Goal: Information Seeking & Learning: Check status

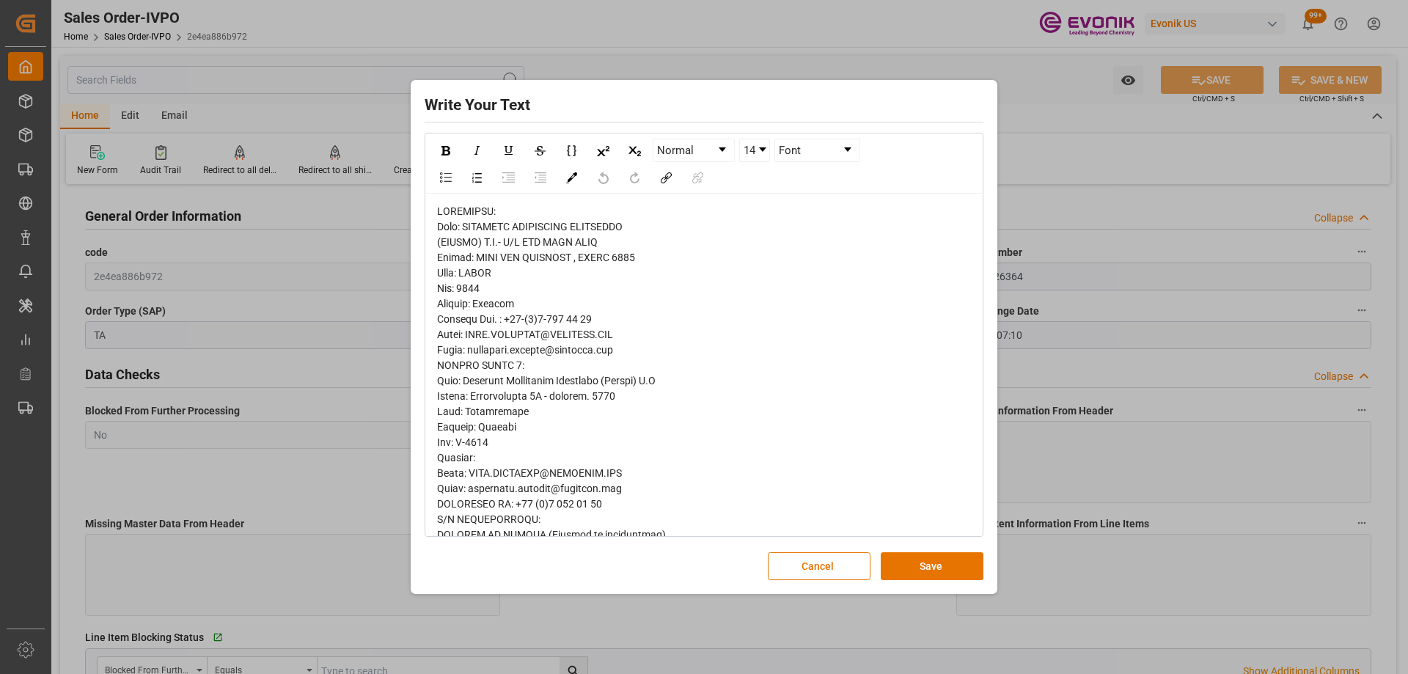
scroll to position [356, 0]
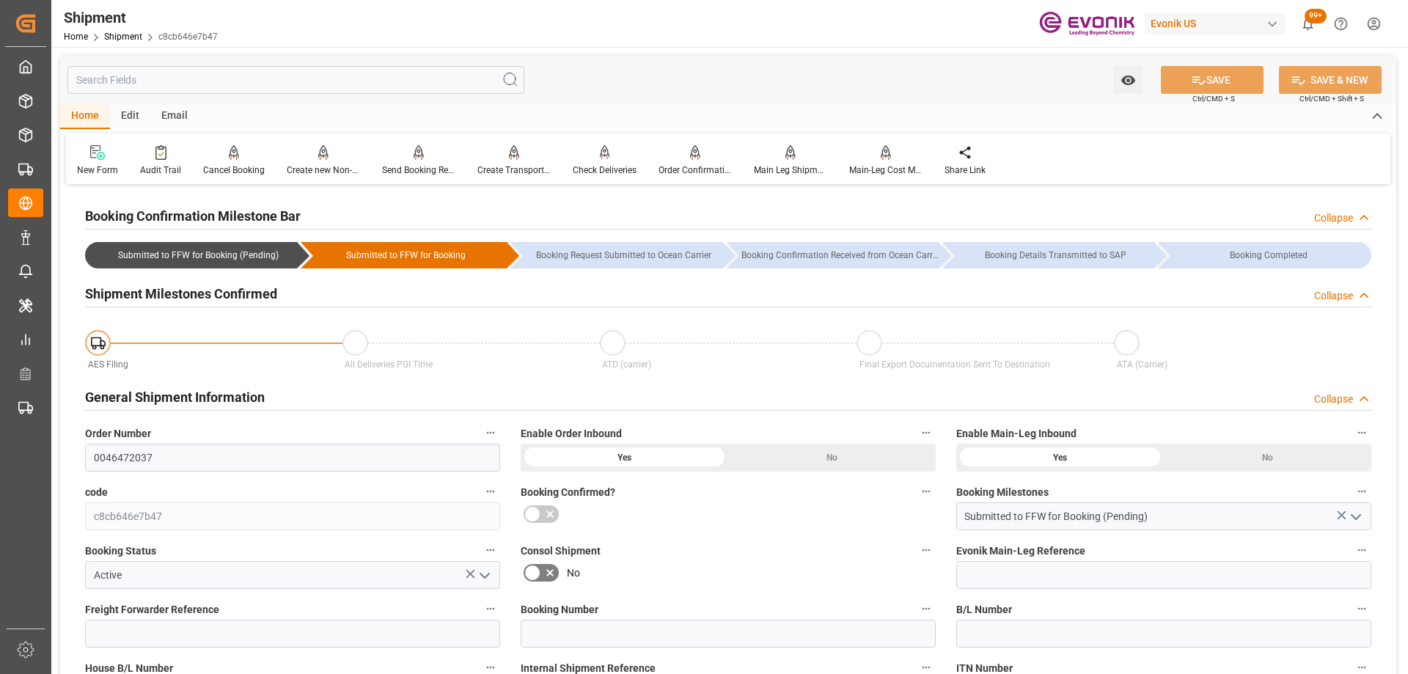
scroll to position [953, 0]
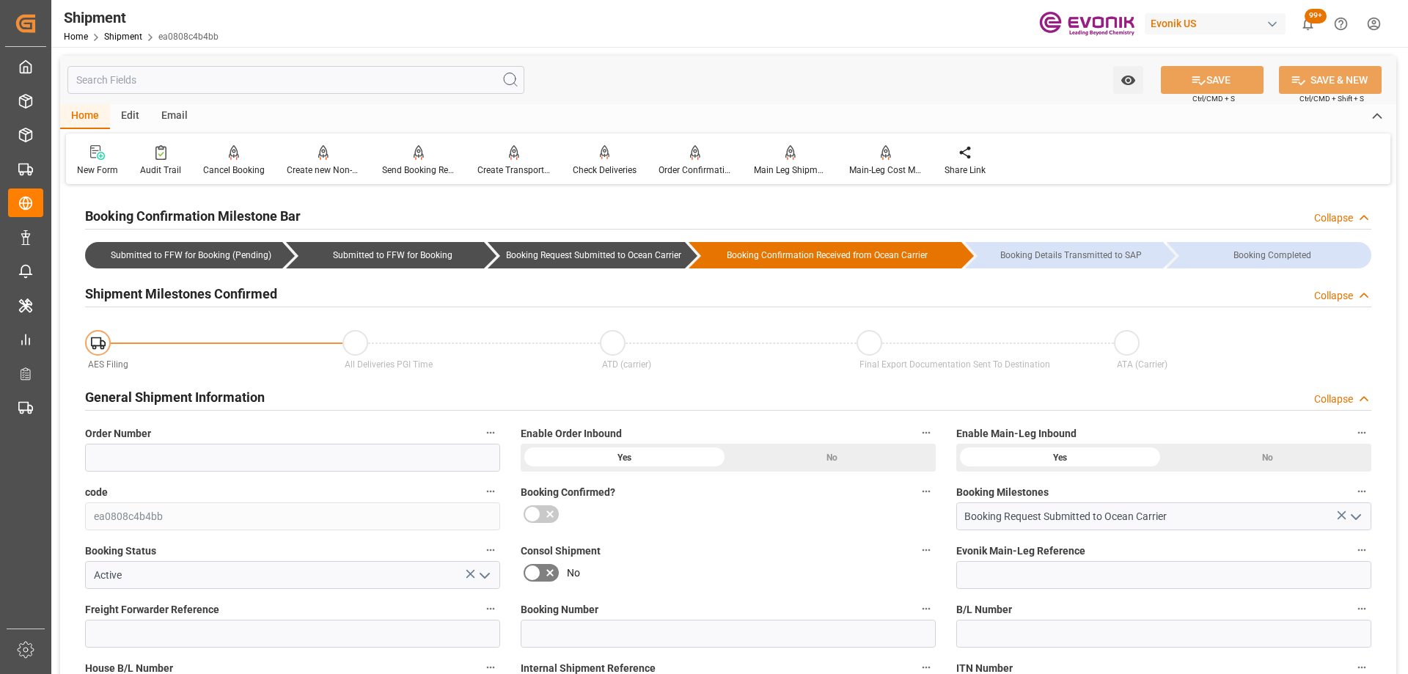
scroll to position [1246, 0]
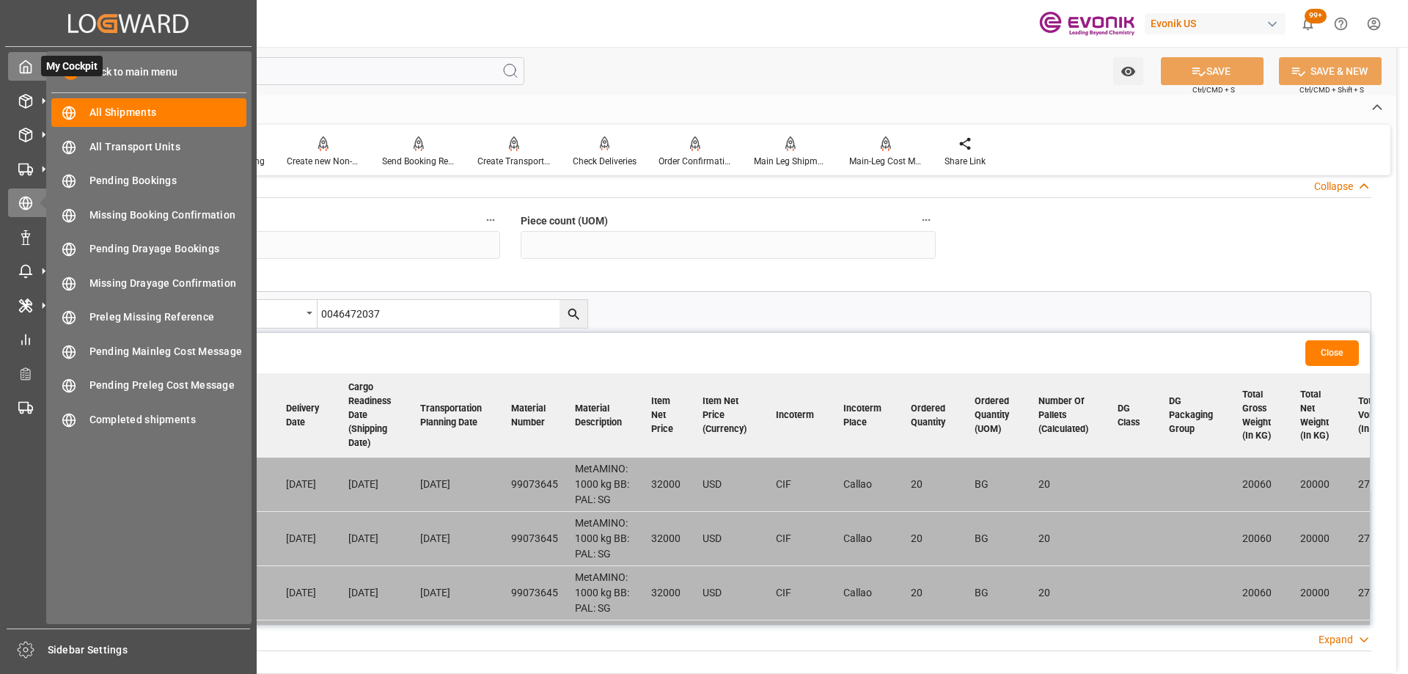
click at [25, 78] on div "My Cockpit My Cockpit" at bounding box center [128, 66] width 240 height 29
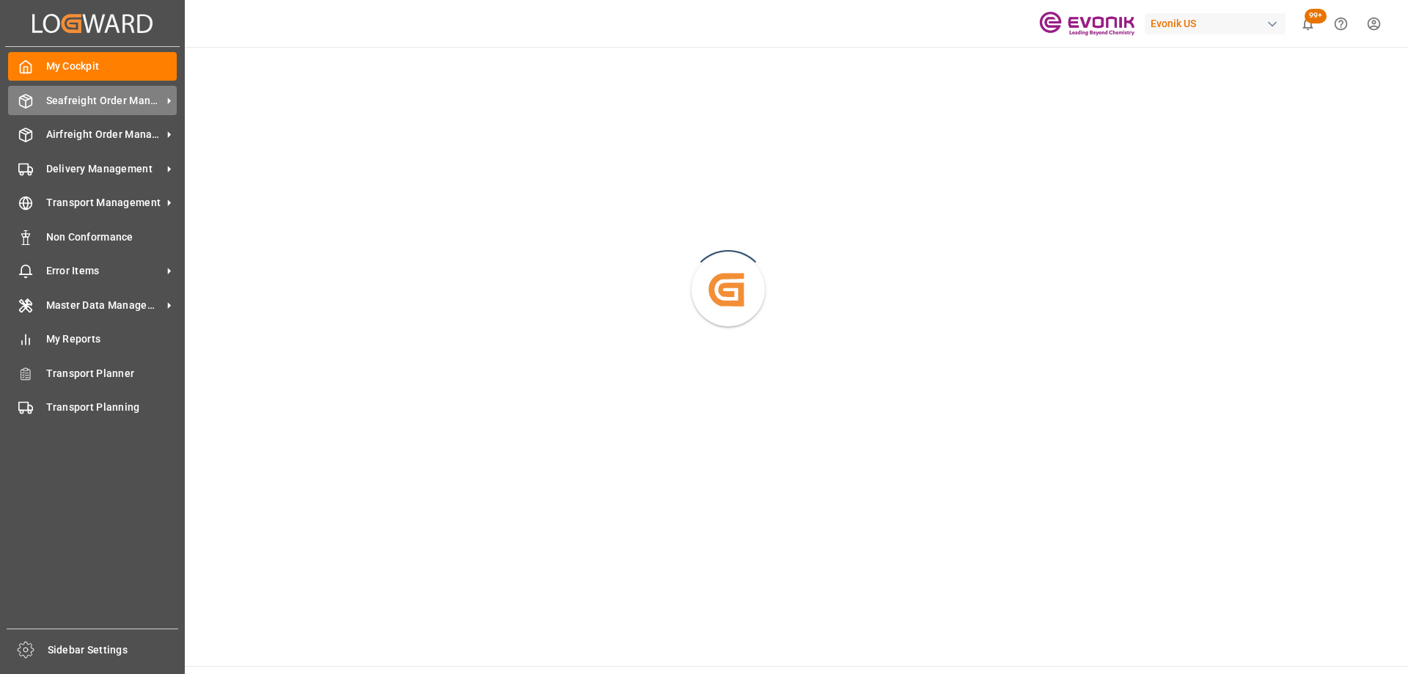
click at [31, 104] on icon at bounding box center [25, 101] width 15 height 15
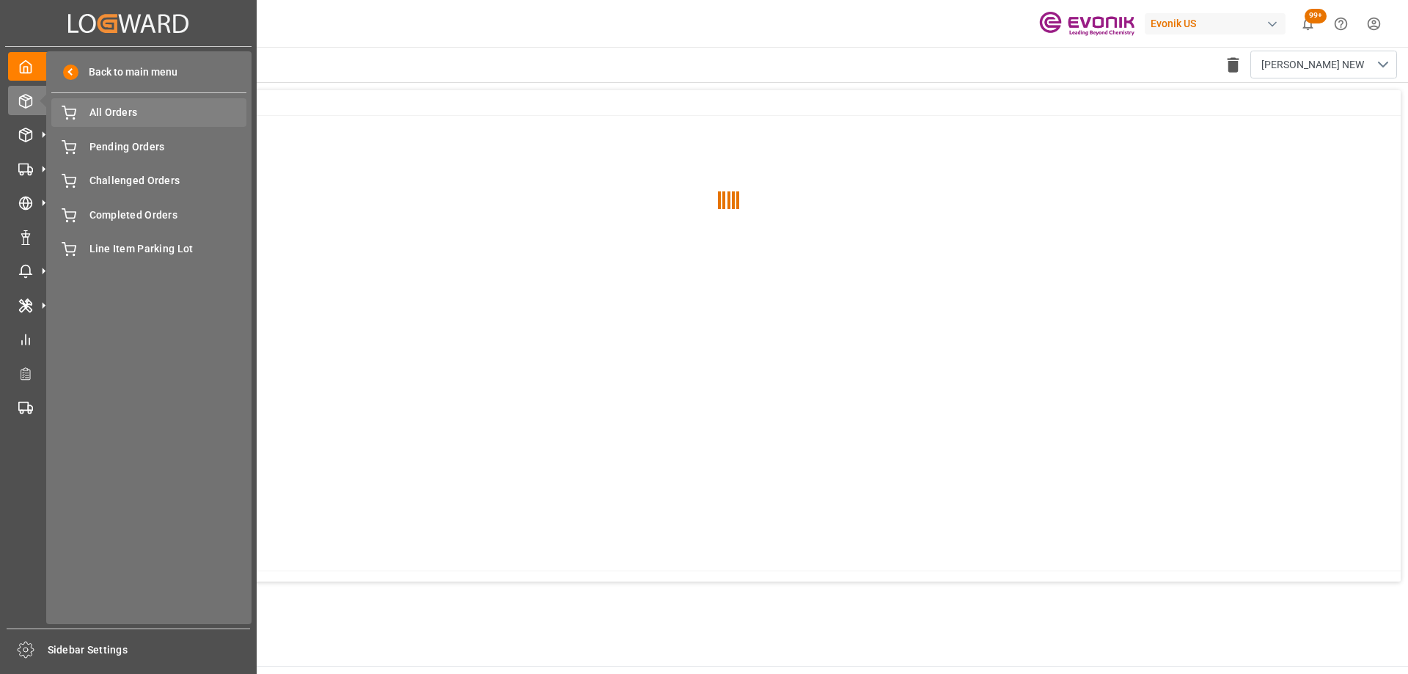
click at [117, 118] on span "All Orders" at bounding box center [168, 112] width 158 height 15
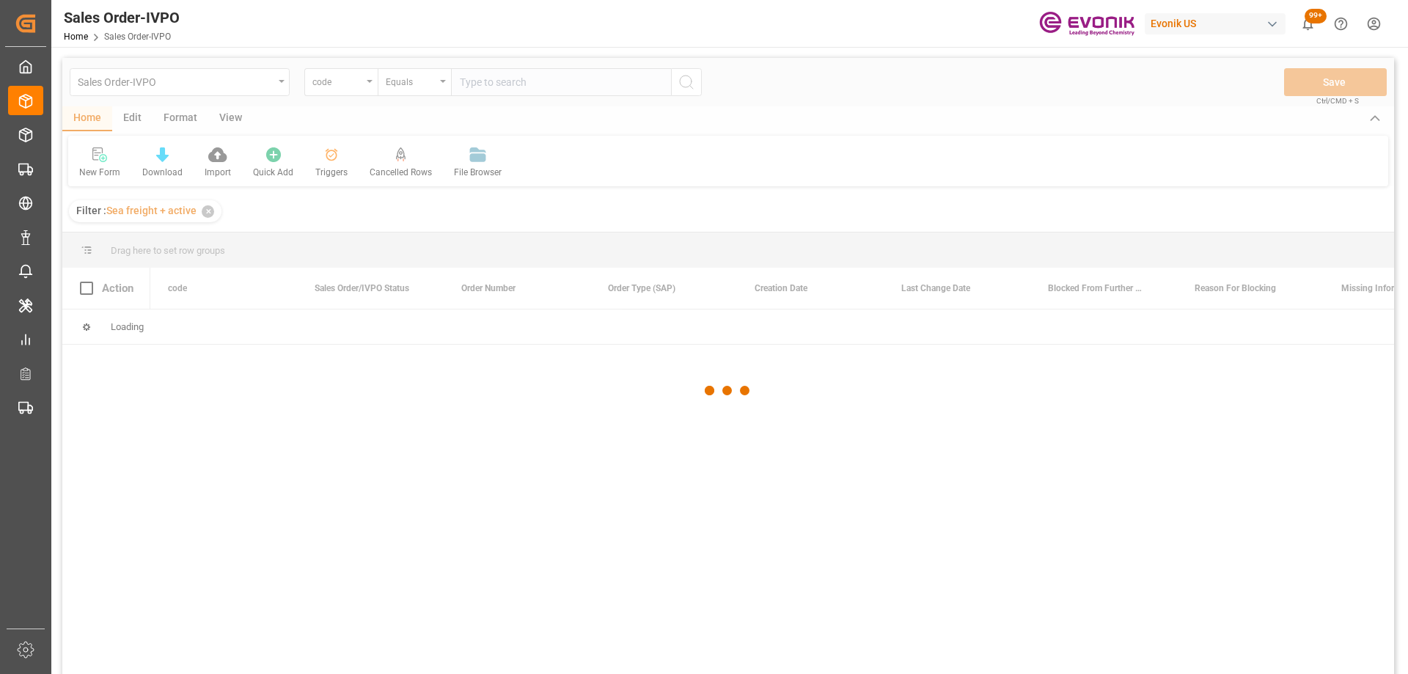
click at [329, 81] on div at bounding box center [727, 390] width 1331 height 665
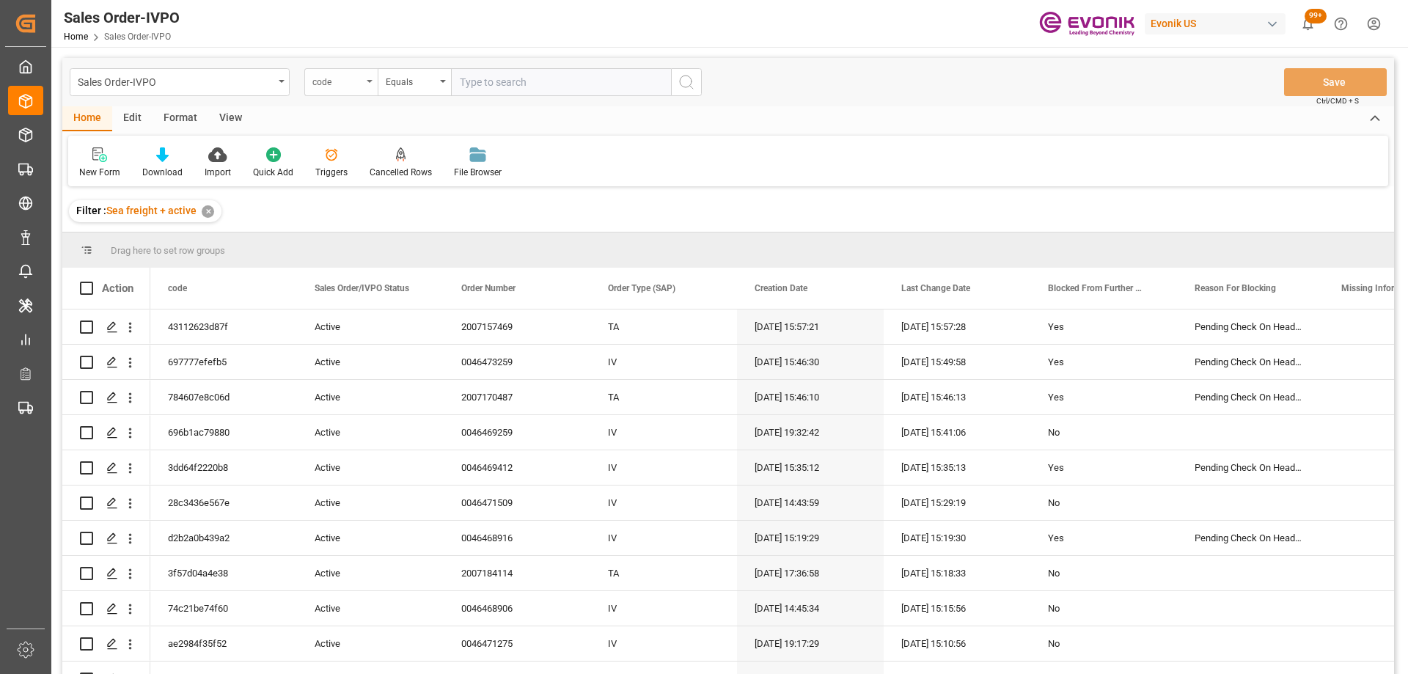
click at [324, 84] on div "code" at bounding box center [337, 80] width 50 height 17
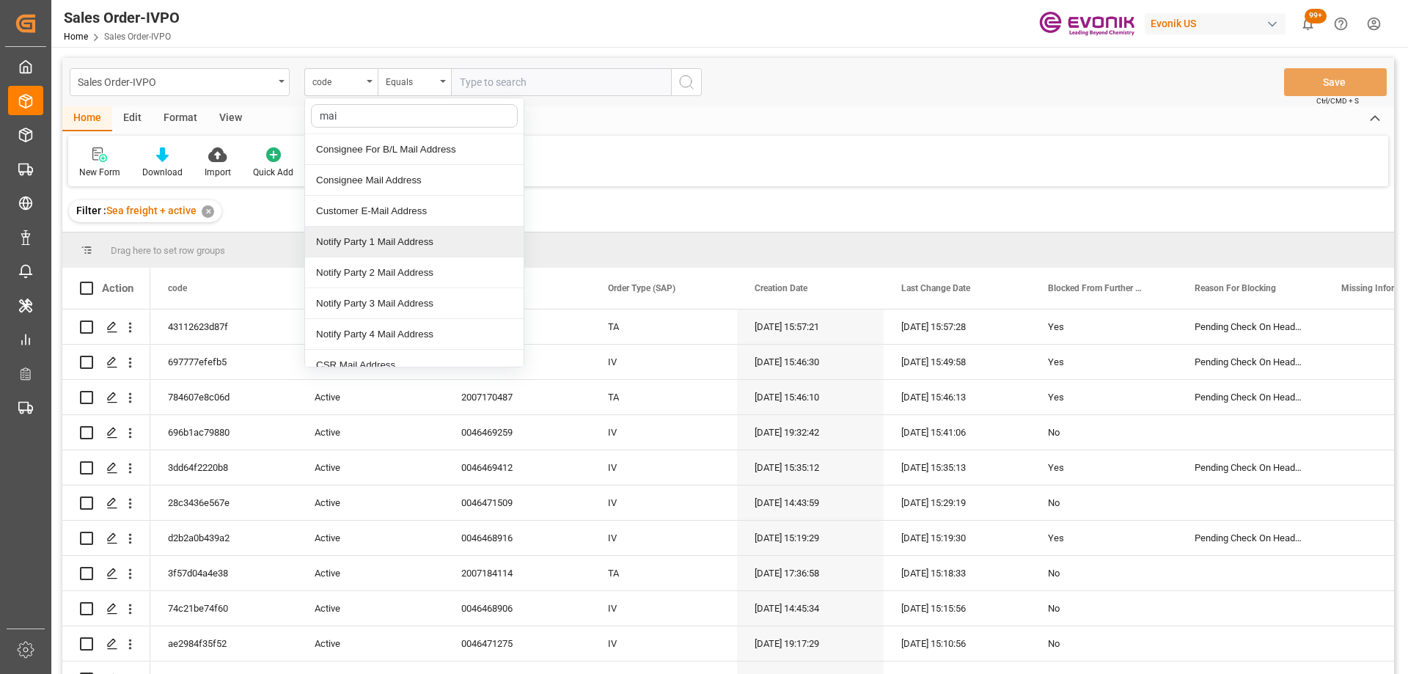
type input "main"
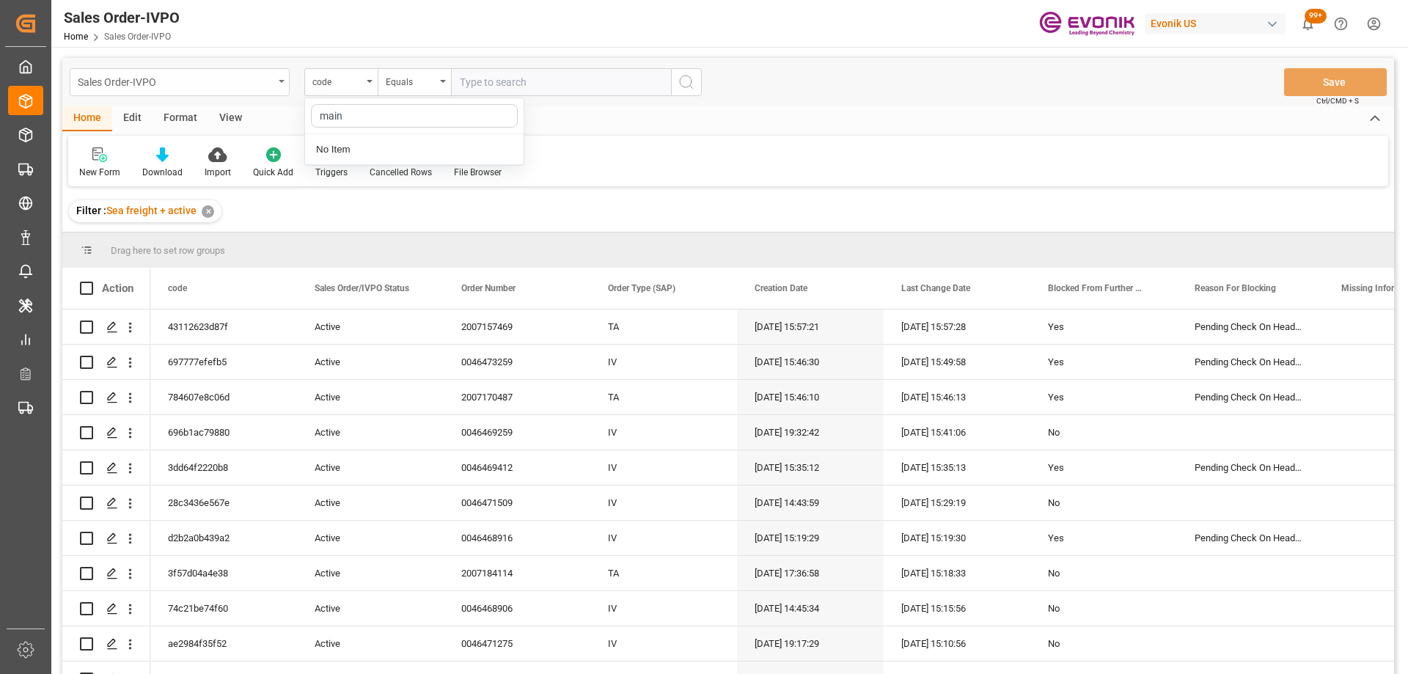
click at [239, 84] on div "Sales Order-IVPO" at bounding box center [176, 81] width 196 height 18
type input "shi"
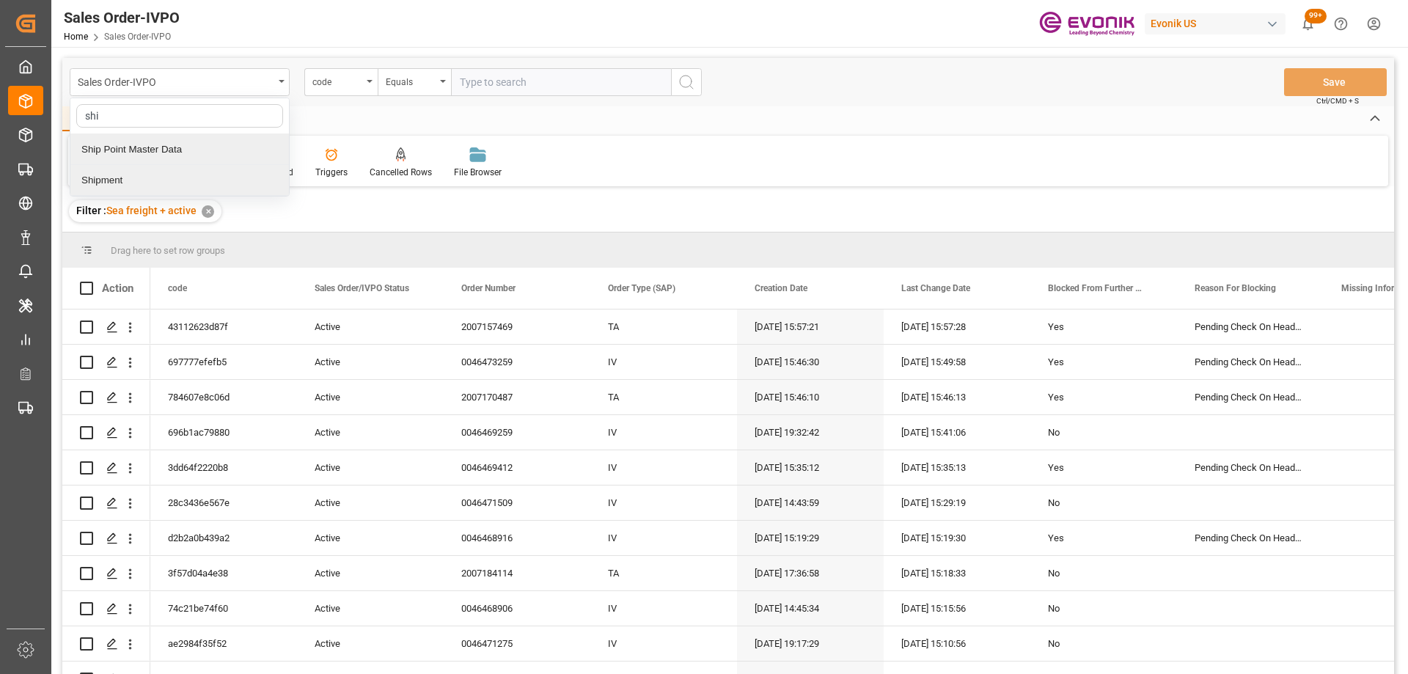
click at [154, 175] on div "Shipment" at bounding box center [179, 180] width 218 height 31
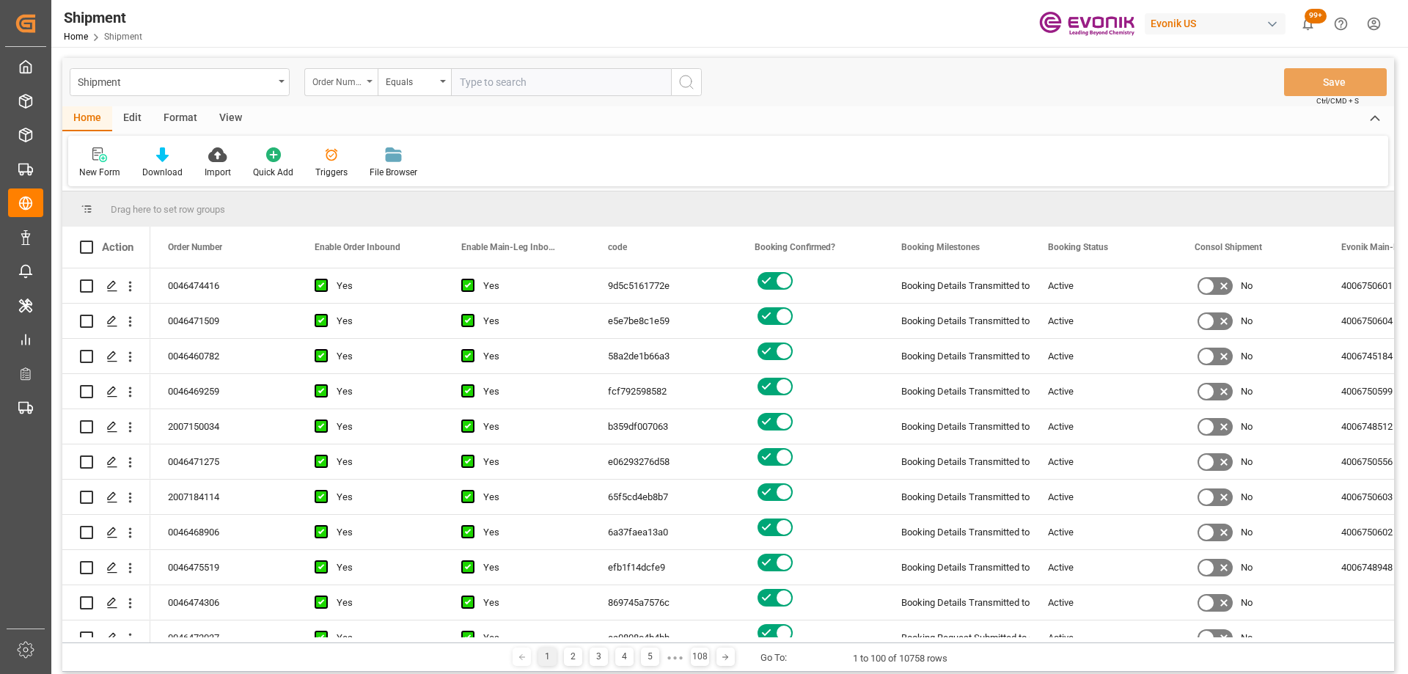
click at [334, 84] on div "Order Number" at bounding box center [337, 80] width 50 height 17
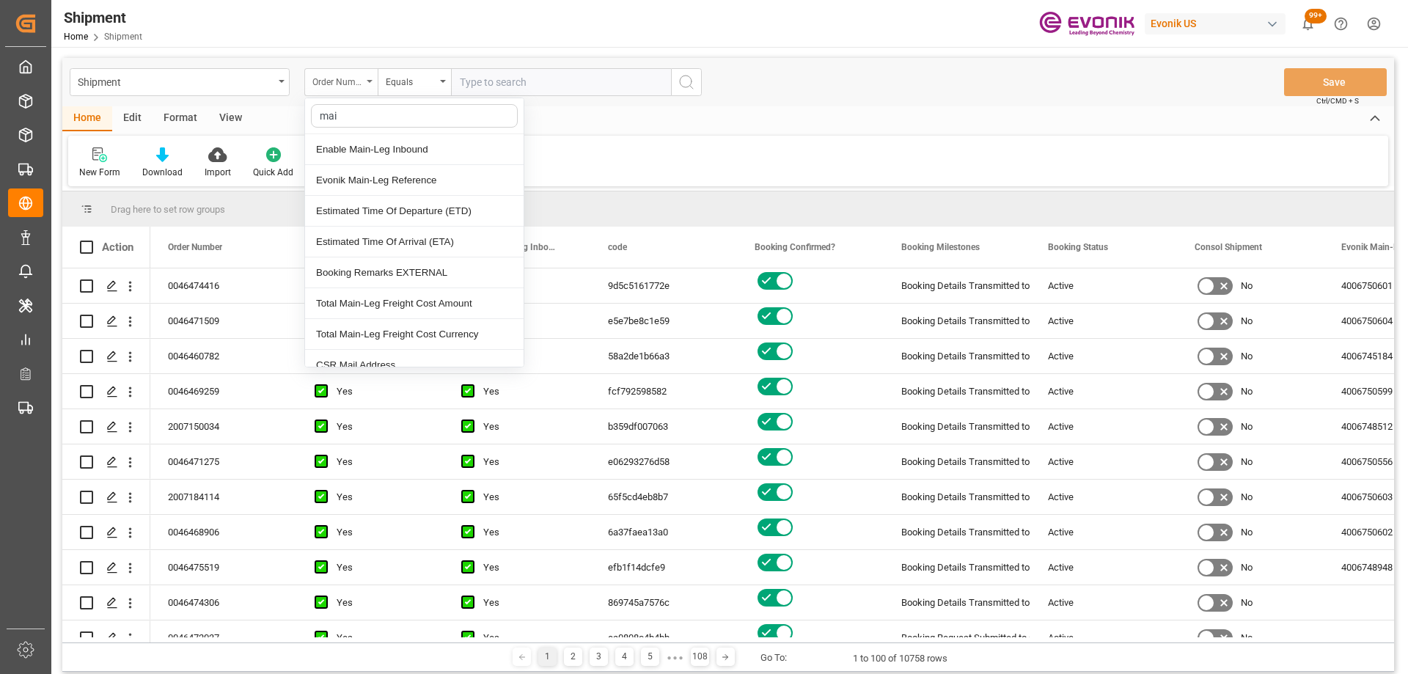
type input "main"
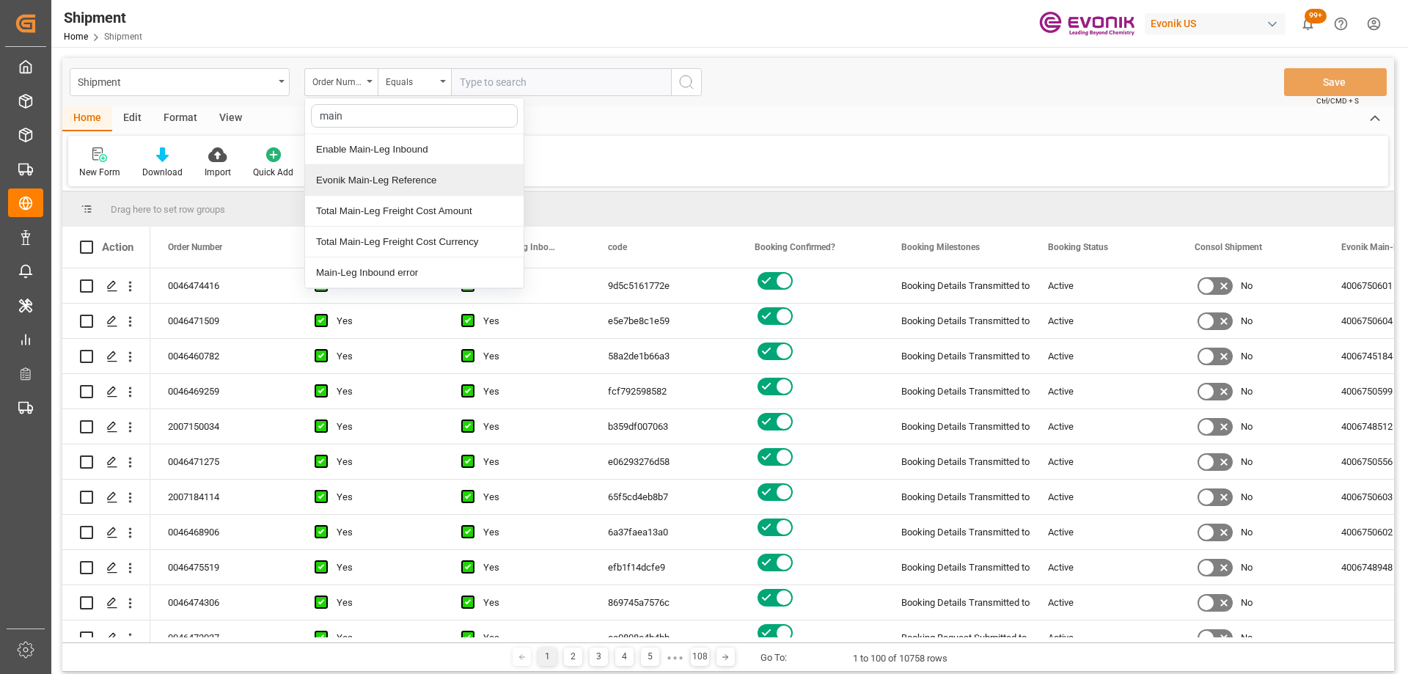
click at [413, 177] on div "Evonik Main-Leg Reference" at bounding box center [414, 180] width 218 height 31
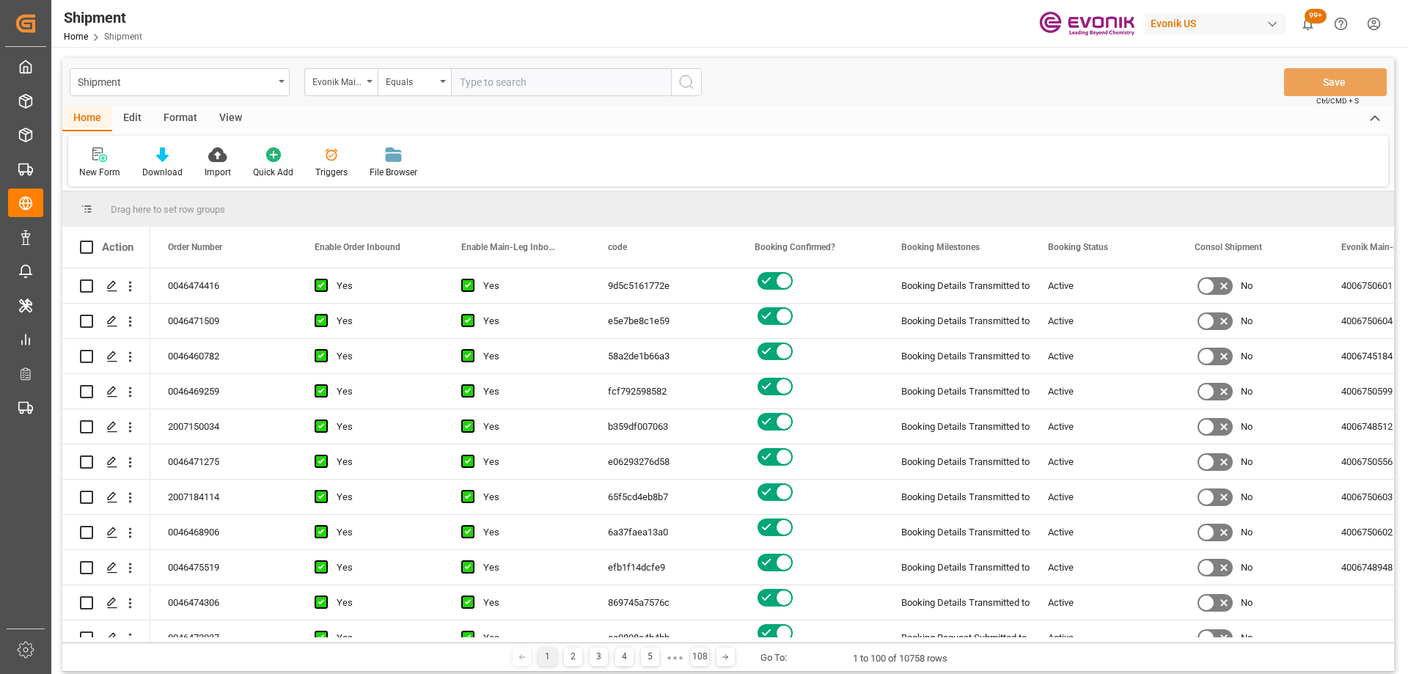
click at [529, 79] on input "text" at bounding box center [561, 82] width 220 height 28
paste input "4006676501"
type input "4006676501"
click at [683, 79] on icon "search button" at bounding box center [686, 82] width 18 height 18
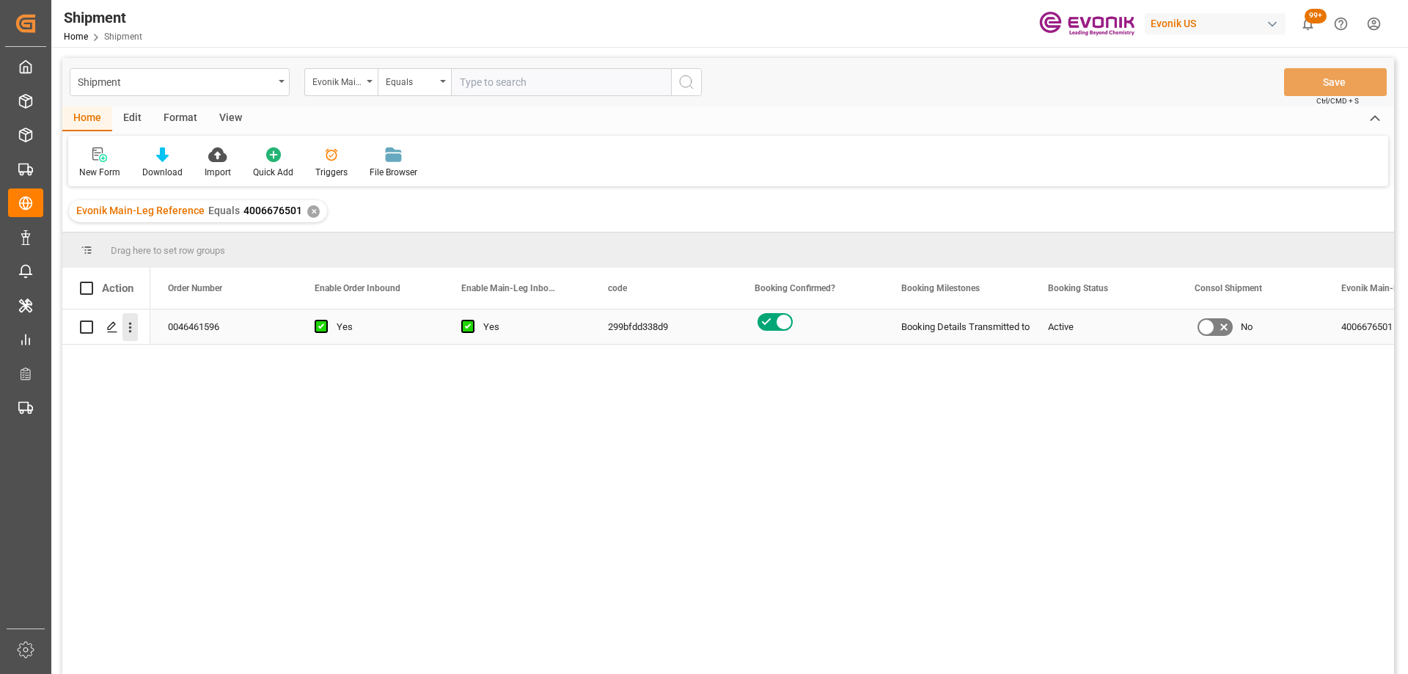
click at [128, 331] on icon "open menu" at bounding box center [129, 327] width 15 height 15
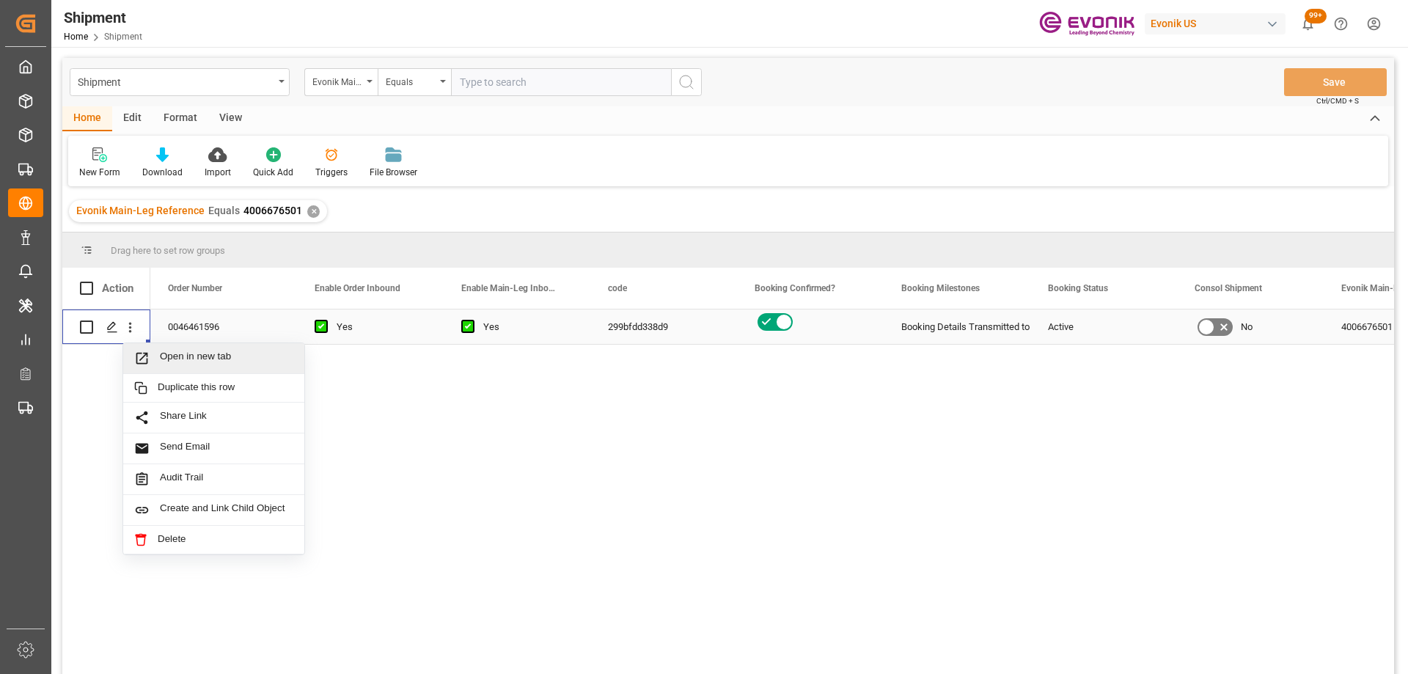
click at [166, 355] on span "Open in new tab" at bounding box center [226, 357] width 133 height 15
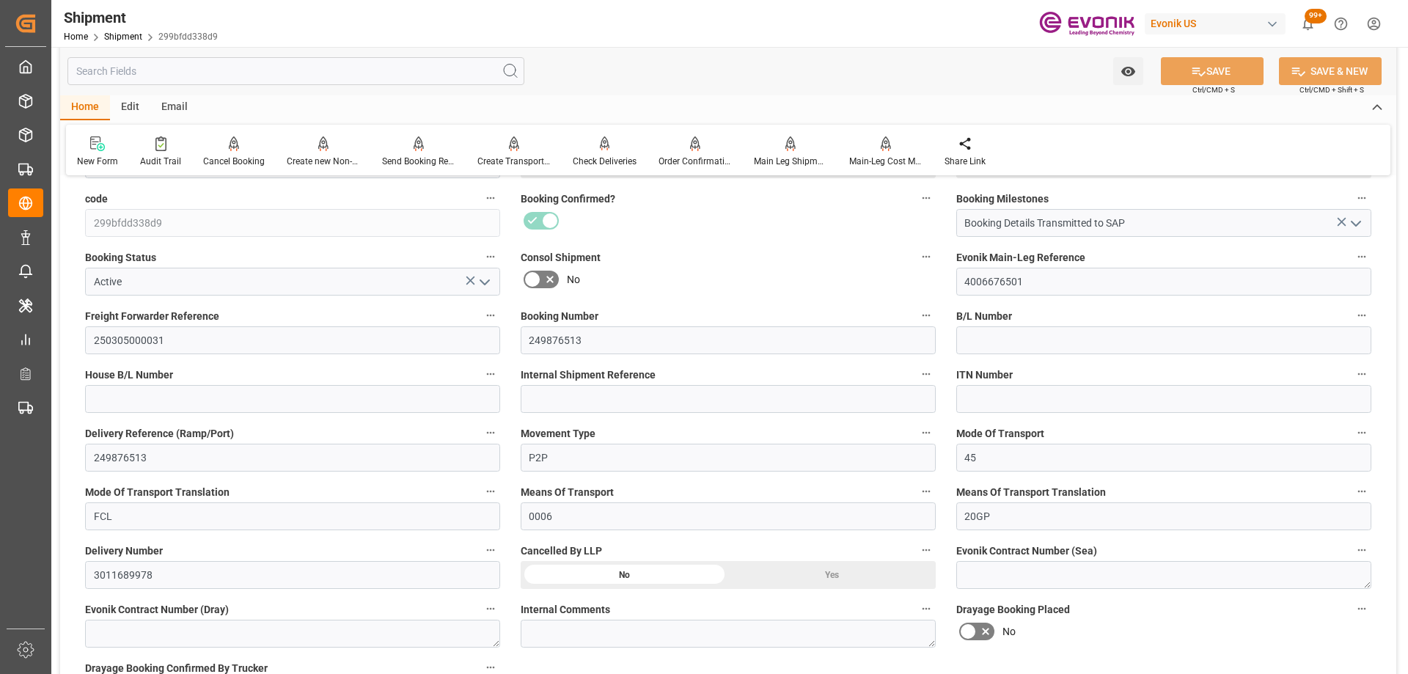
scroll to position [586, 0]
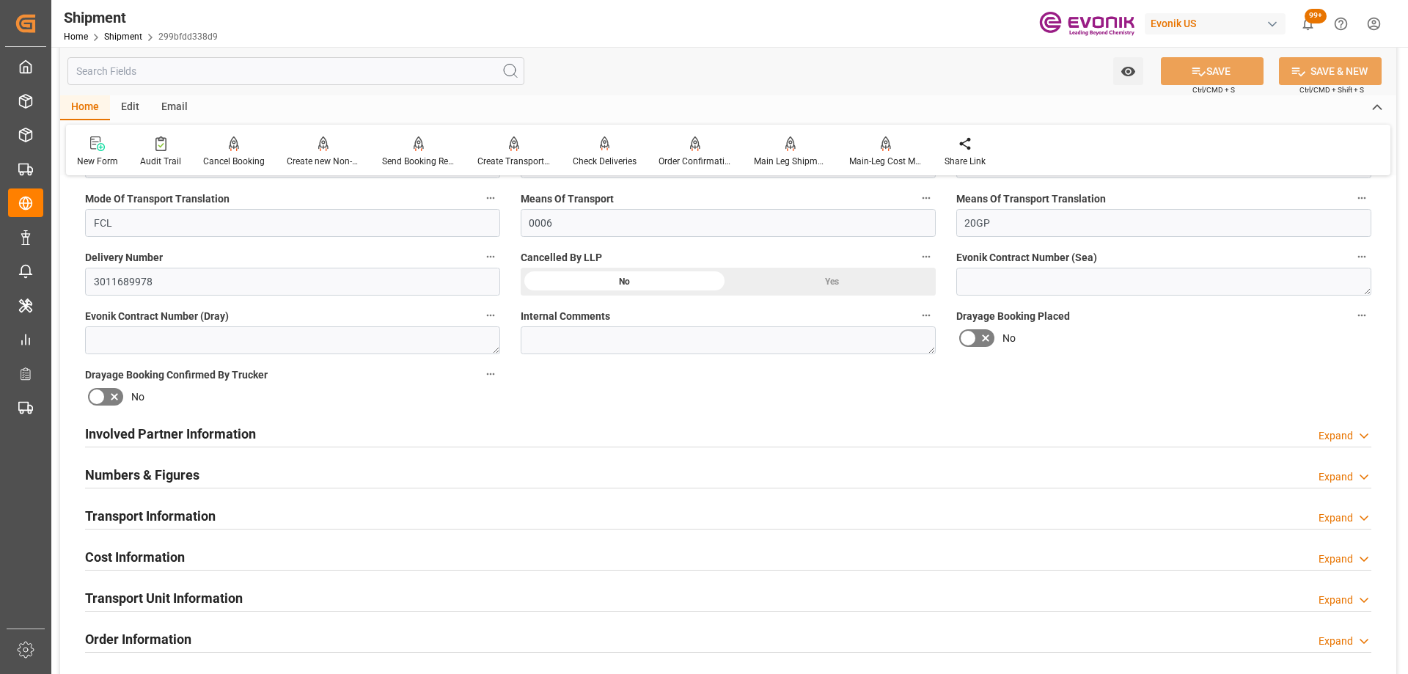
click at [137, 77] on input "text" at bounding box center [295, 71] width 457 height 28
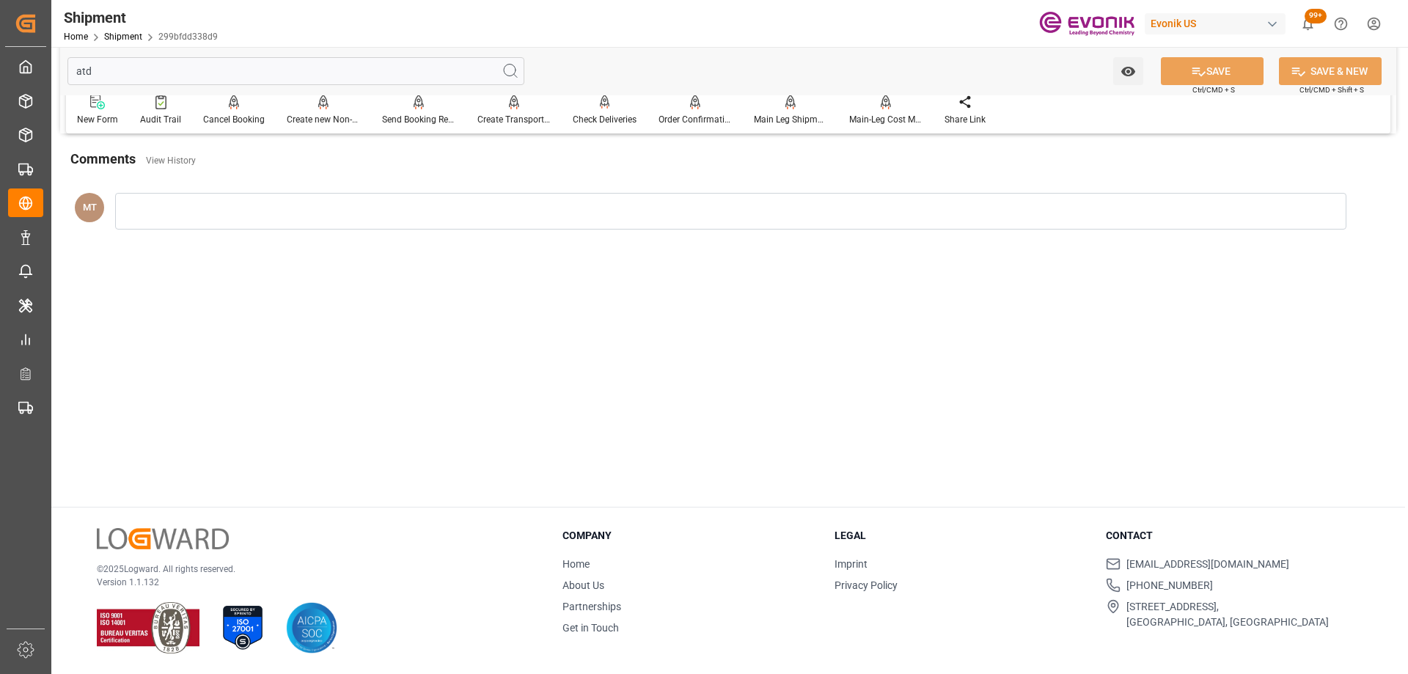
scroll to position [0, 0]
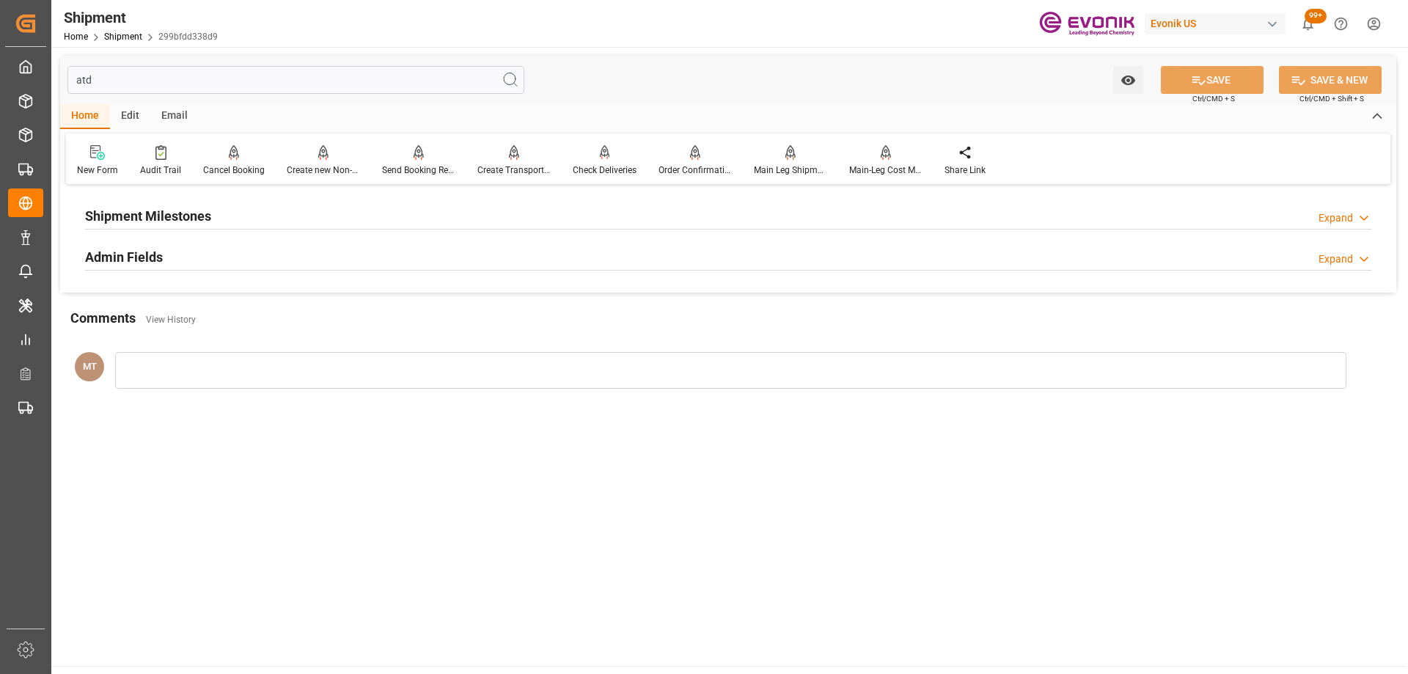
click at [217, 217] on div "Shipment Milestones Expand" at bounding box center [728, 215] width 1286 height 28
click at [187, 323] on div "Admin Fields Expand" at bounding box center [728, 315] width 1286 height 28
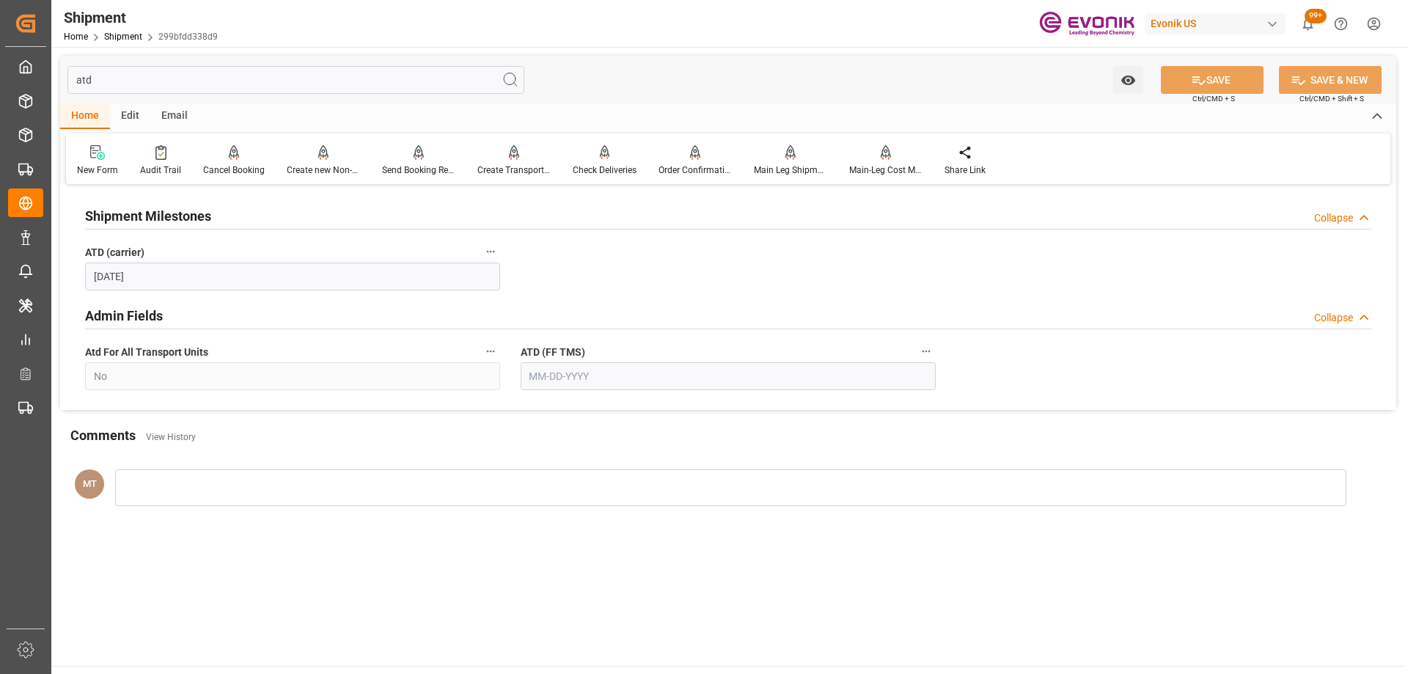
click at [163, 77] on input "atd" at bounding box center [295, 80] width 457 height 28
type input "a"
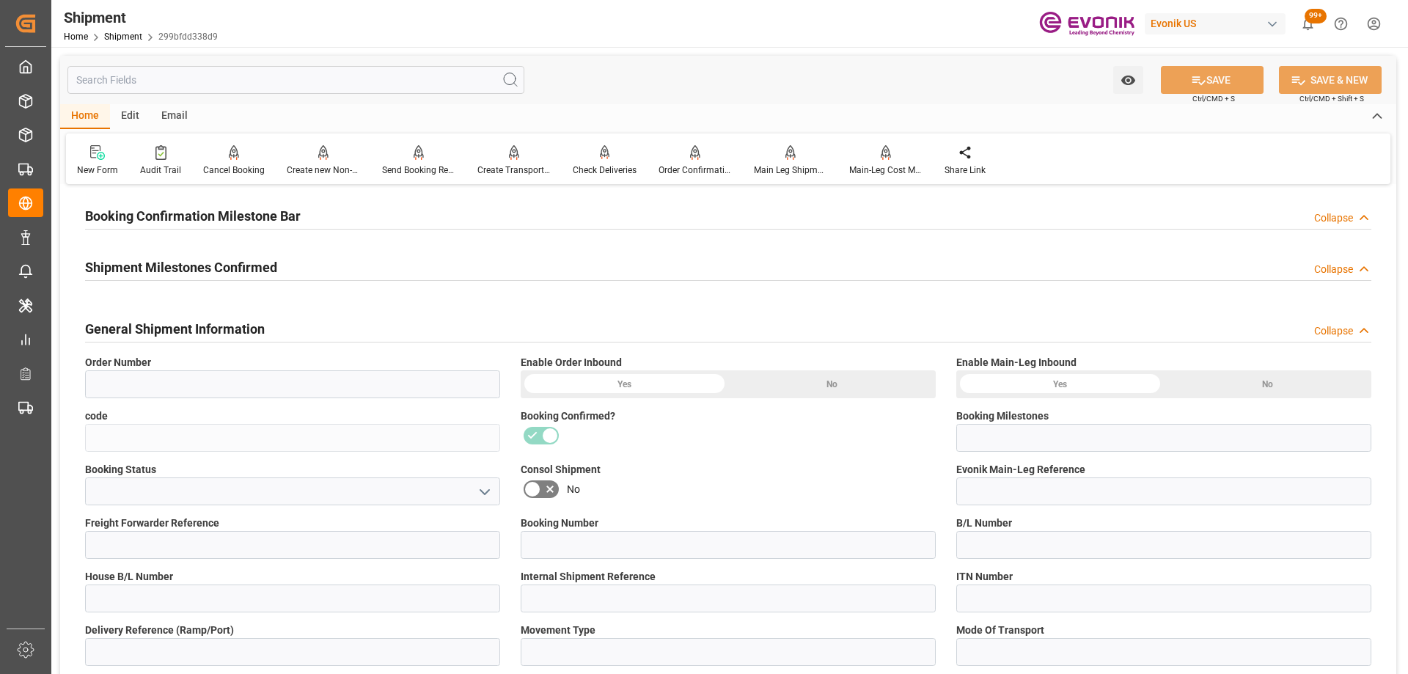
type input "0046461596"
type input "299bfdd338d9"
type input "Booking Details Transmitted to SAP"
type input "4006676501"
type input "250305000031"
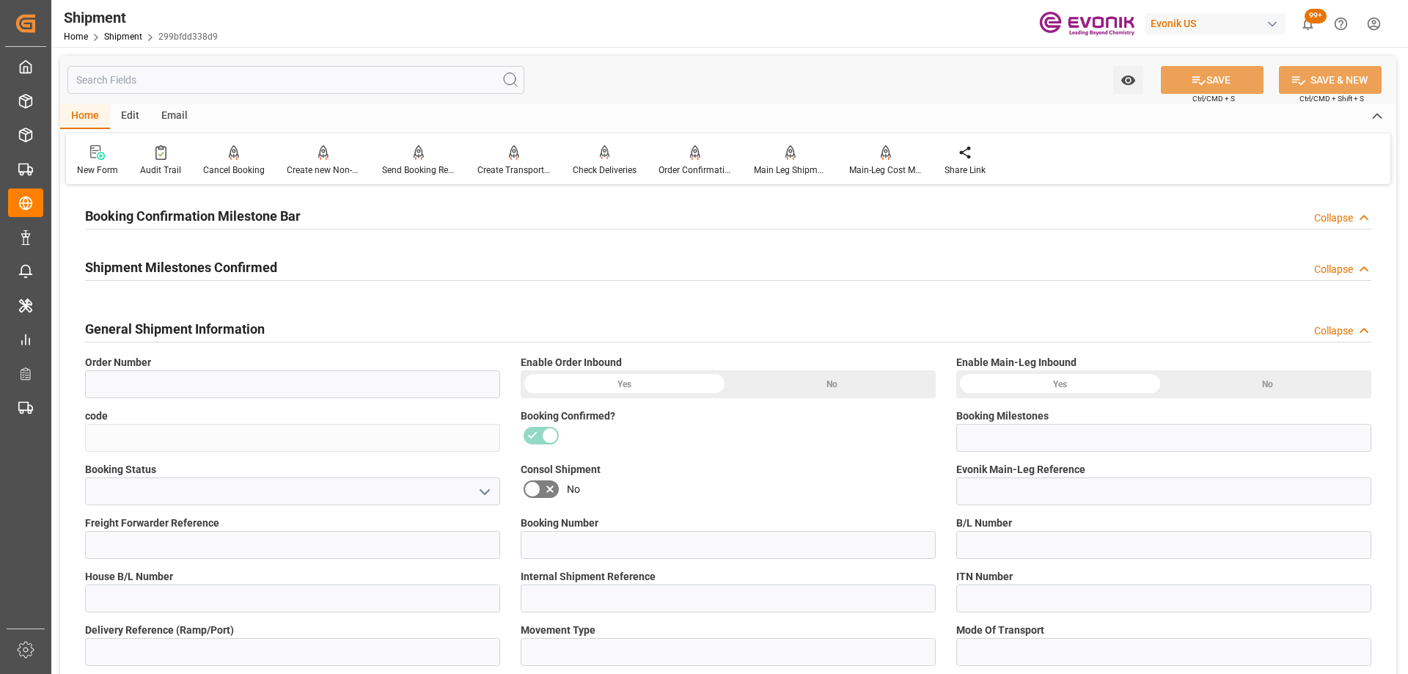
type input "249876513"
type input "P2P"
type input "45"
type input "FCL"
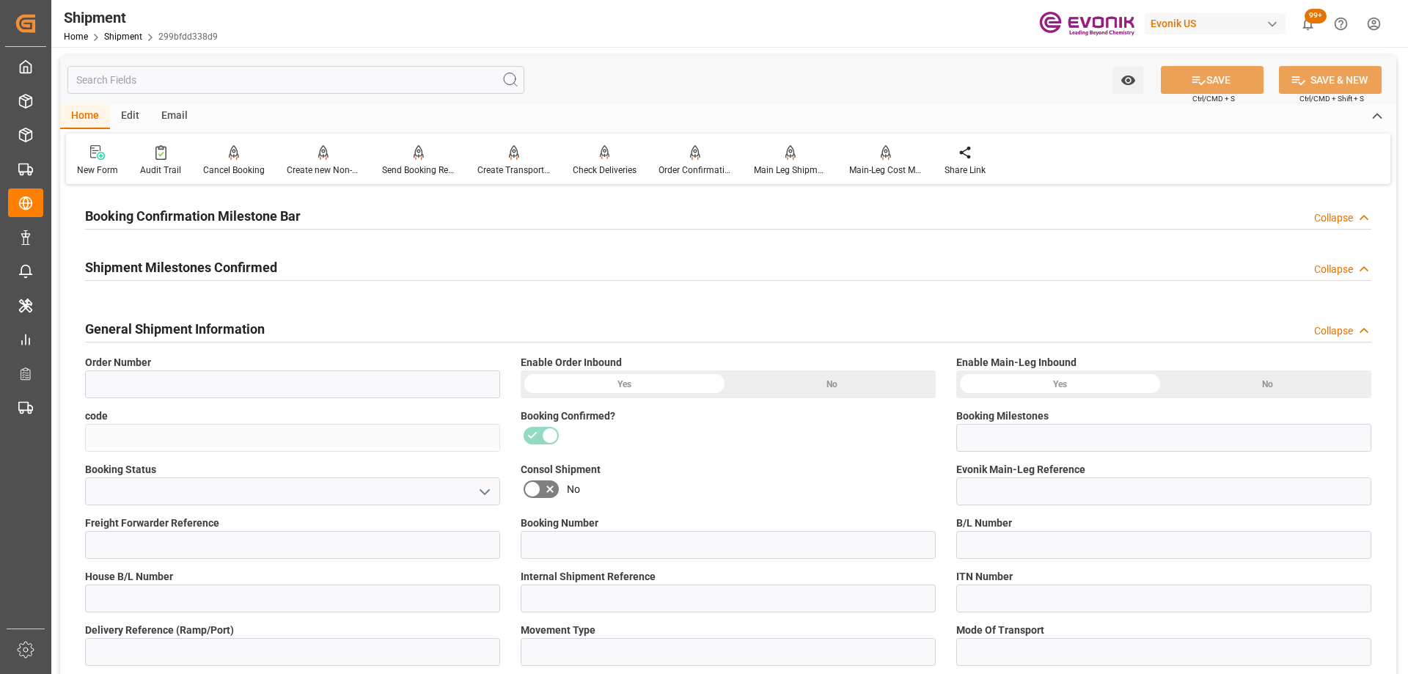
type input "0006"
type input "20GP"
type input "3011689978"
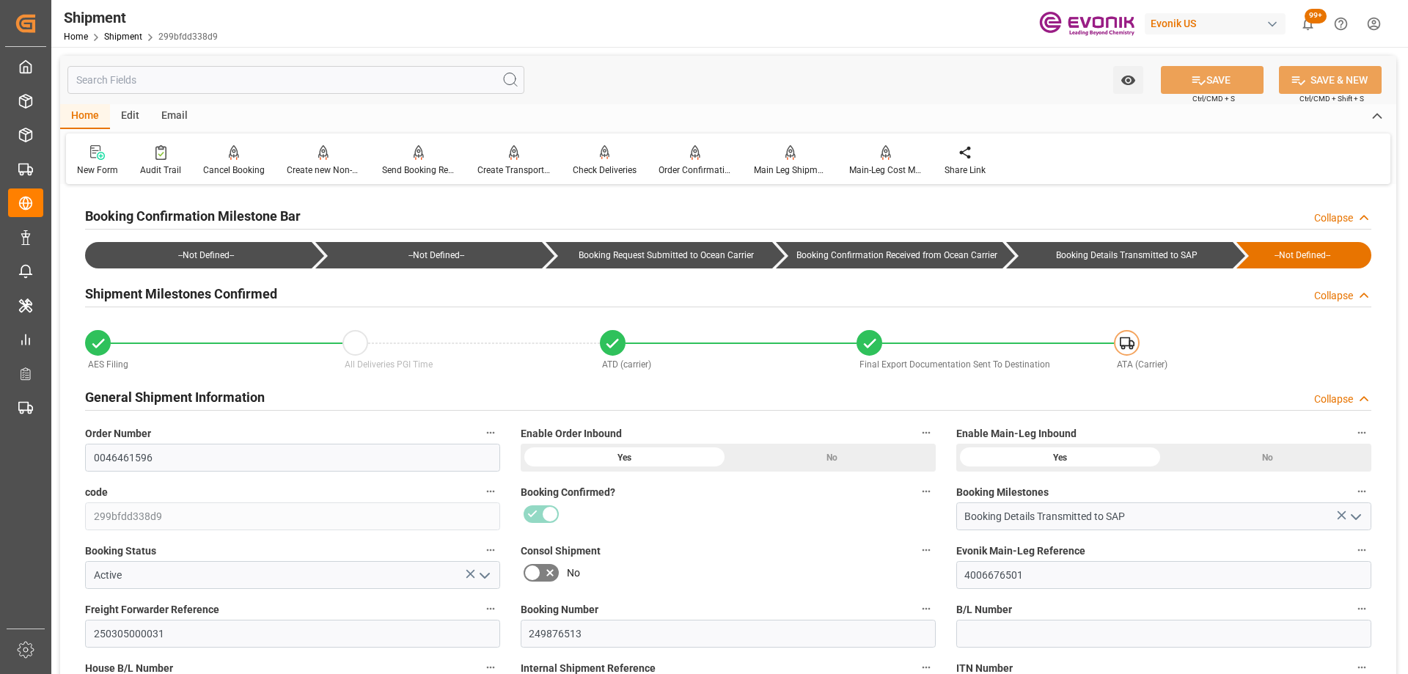
type input "Active"
drag, startPoint x: 191, startPoint y: 632, endPoint x: 0, endPoint y: 639, distance: 190.7
click at [0, 639] on div "Created by potrace 1.15, written by Peter Selinger 2001-2017 Created by potrace…" at bounding box center [704, 337] width 1408 height 674
click at [765, 539] on div "Consol Shipment No" at bounding box center [727, 564] width 435 height 59
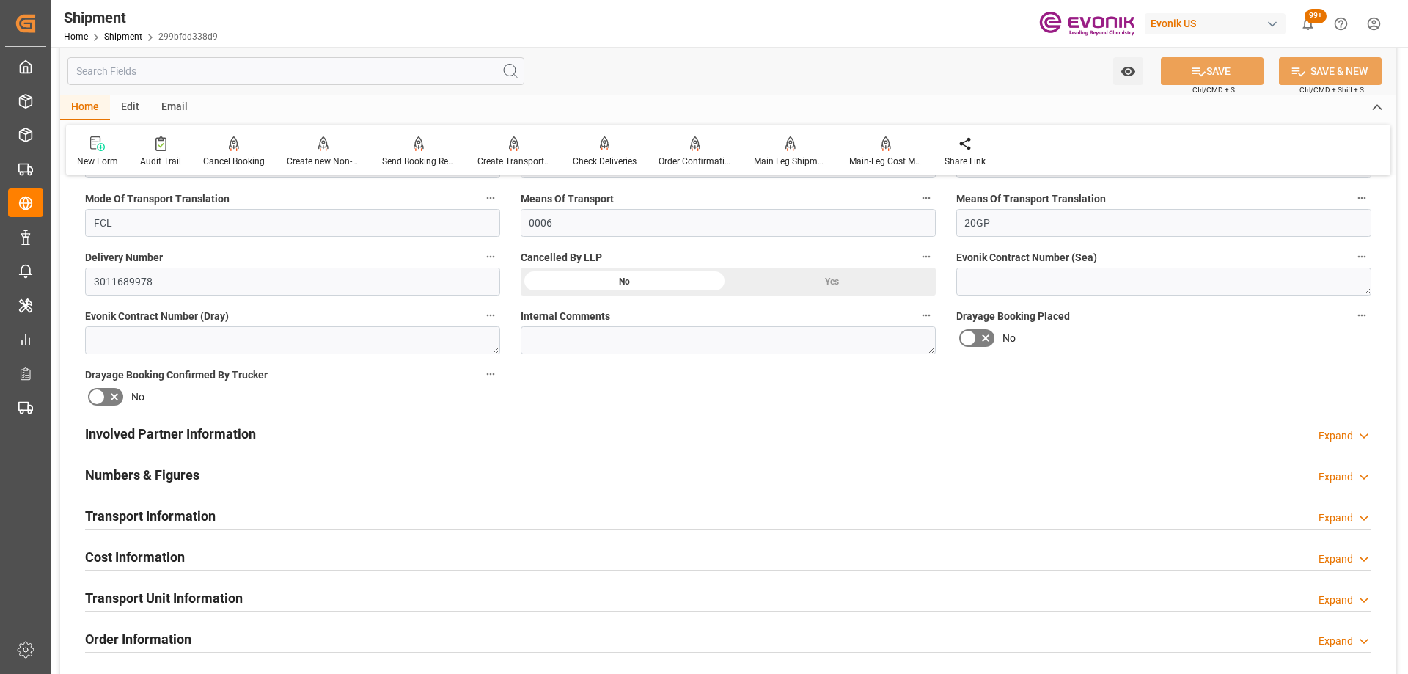
scroll to position [733, 0]
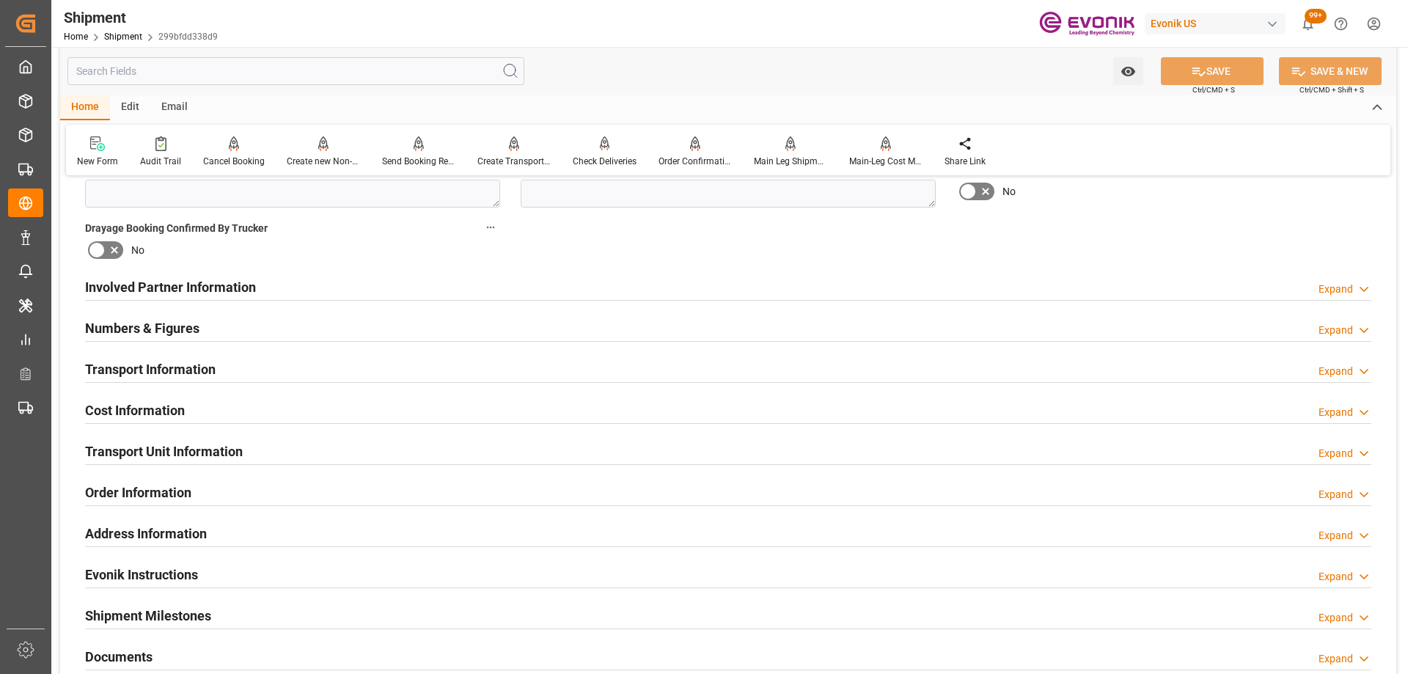
click at [189, 447] on h2 "Transport Unit Information" at bounding box center [164, 451] width 158 height 20
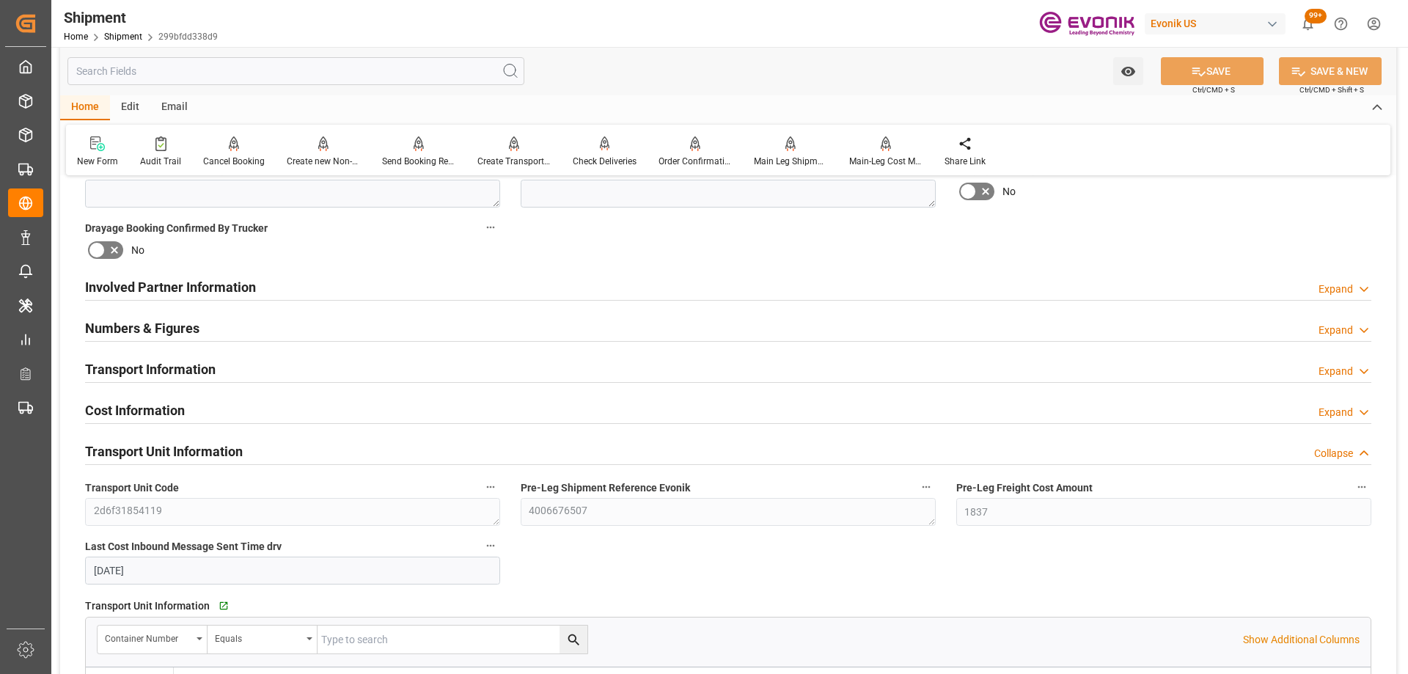
scroll to position [953, 0]
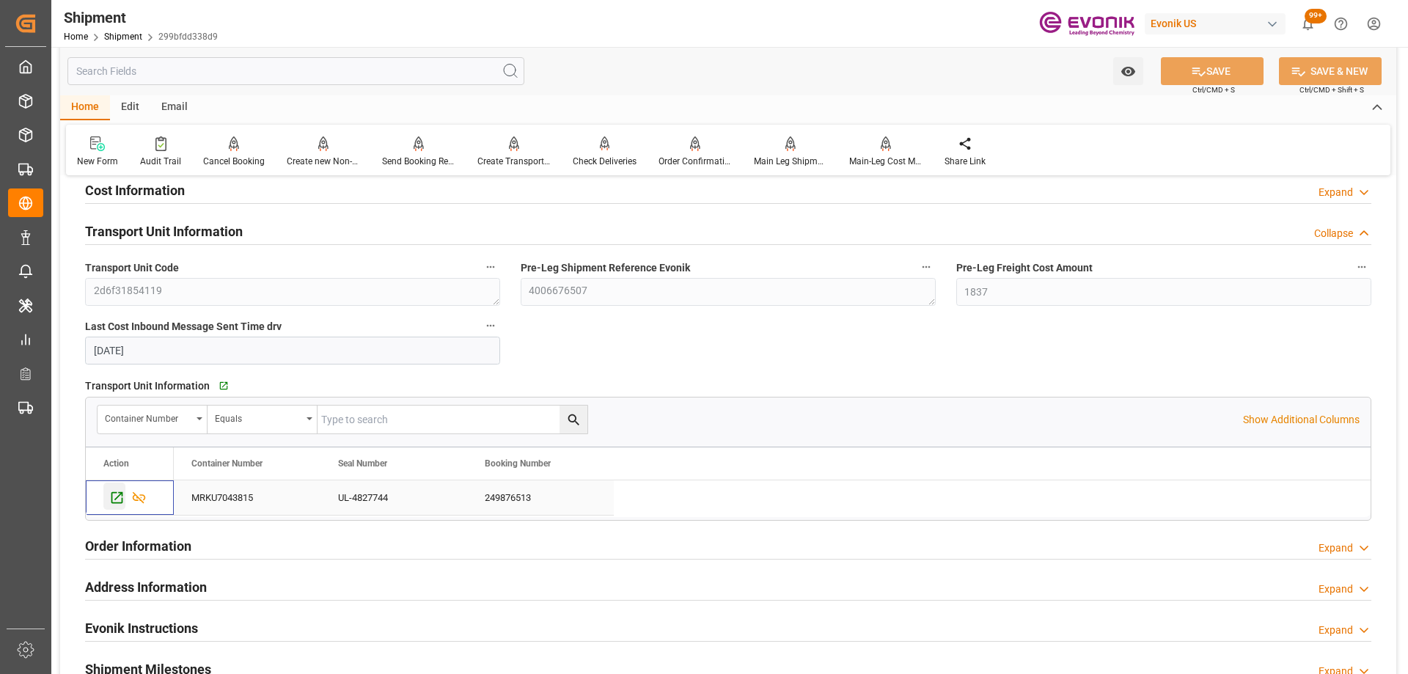
click at [119, 494] on icon "Press SPACE to select this row." at bounding box center [116, 497] width 15 height 15
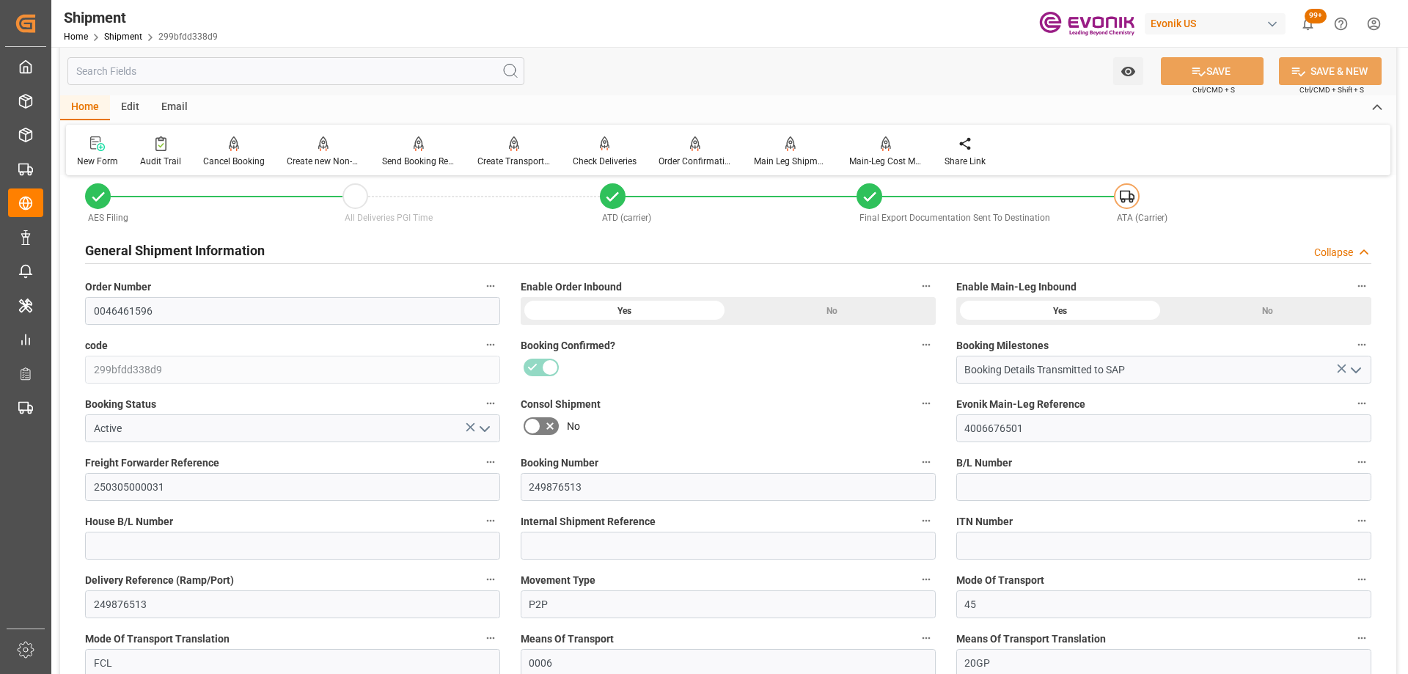
scroll to position [586, 0]
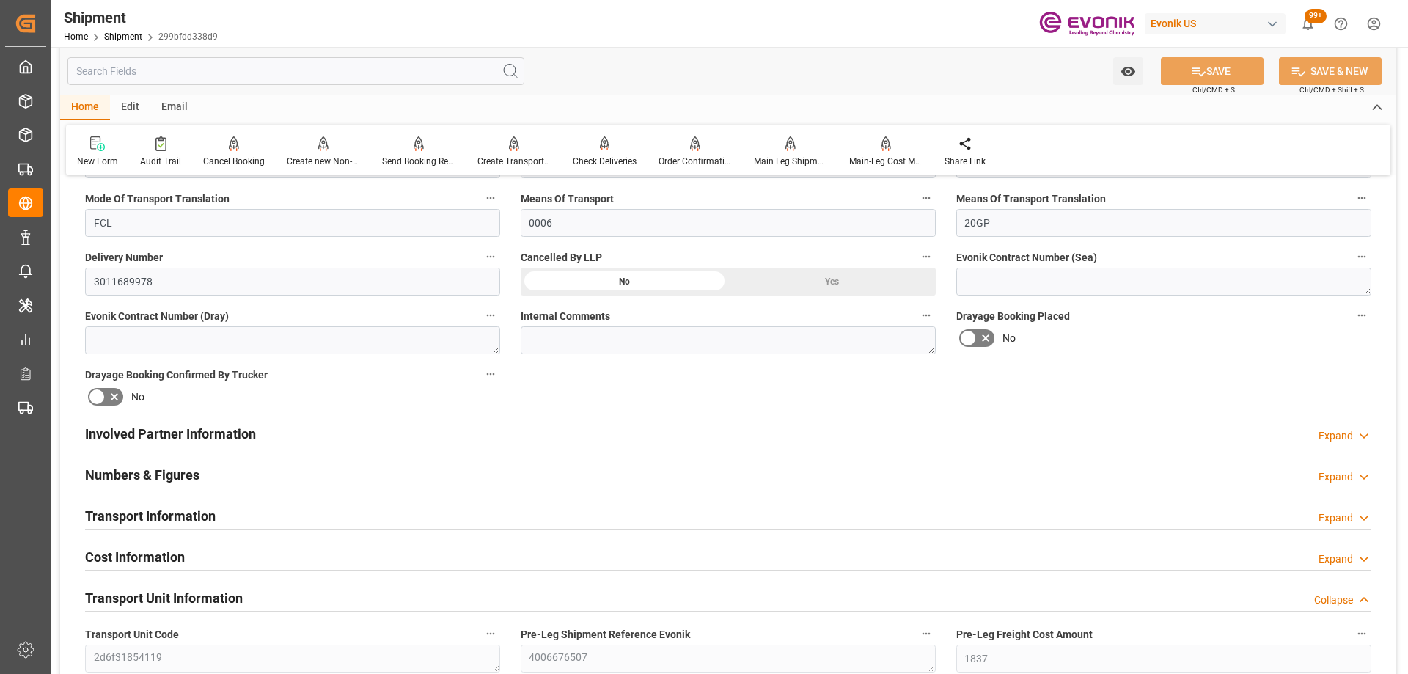
click at [476, 428] on div "Involved Partner Information Expand" at bounding box center [728, 433] width 1286 height 28
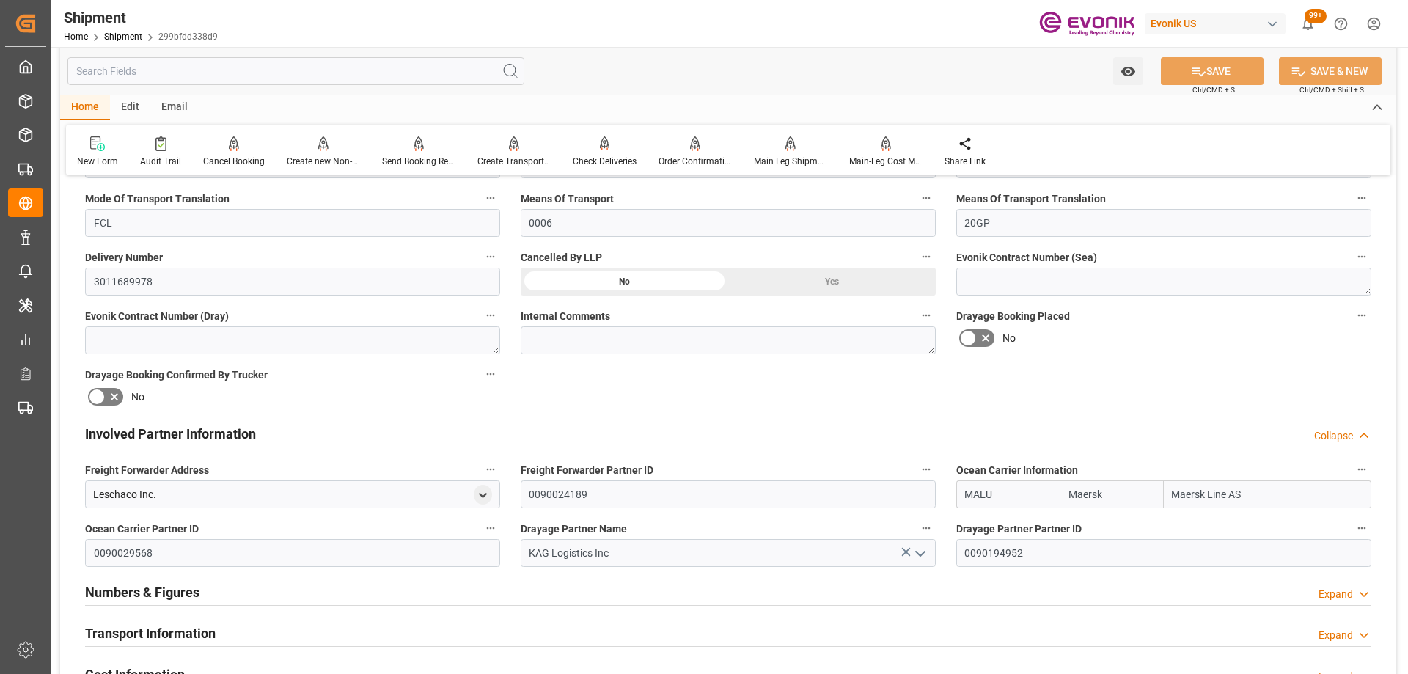
click at [476, 428] on div "Involved Partner Information Collapse" at bounding box center [728, 433] width 1286 height 28
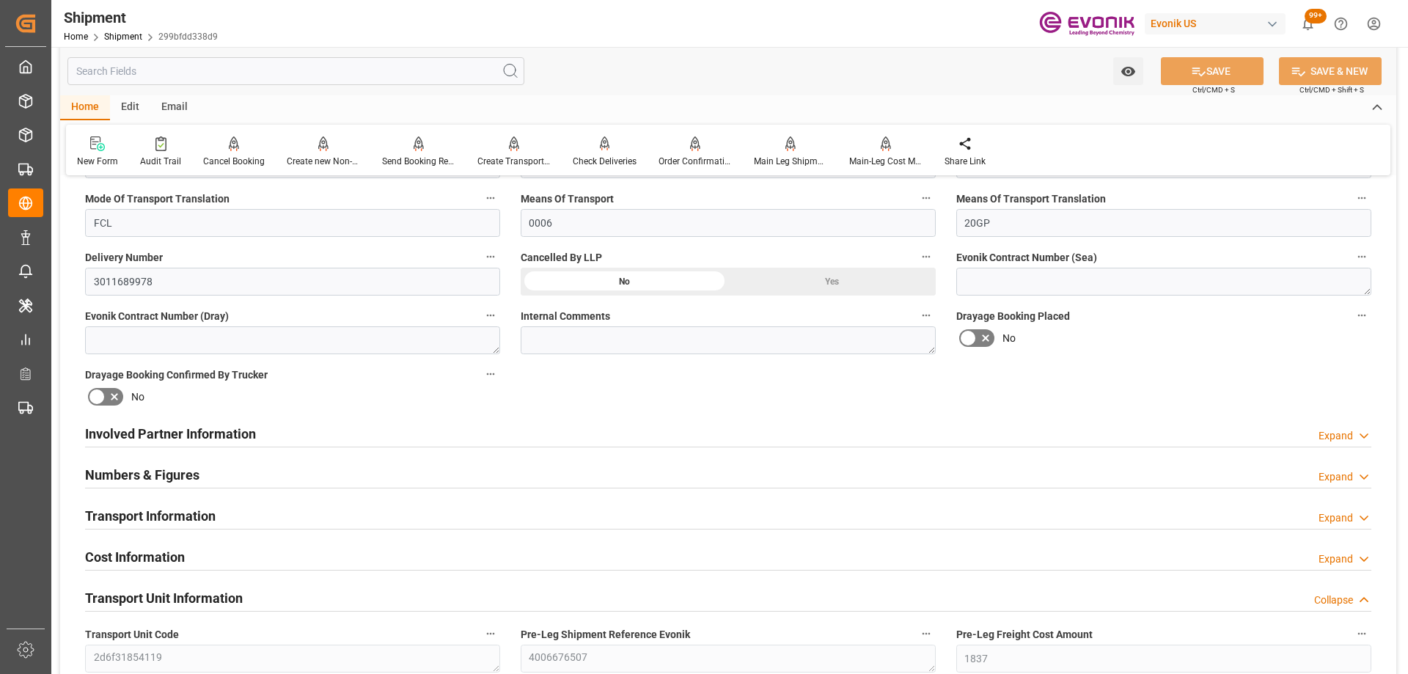
scroll to position [367, 0]
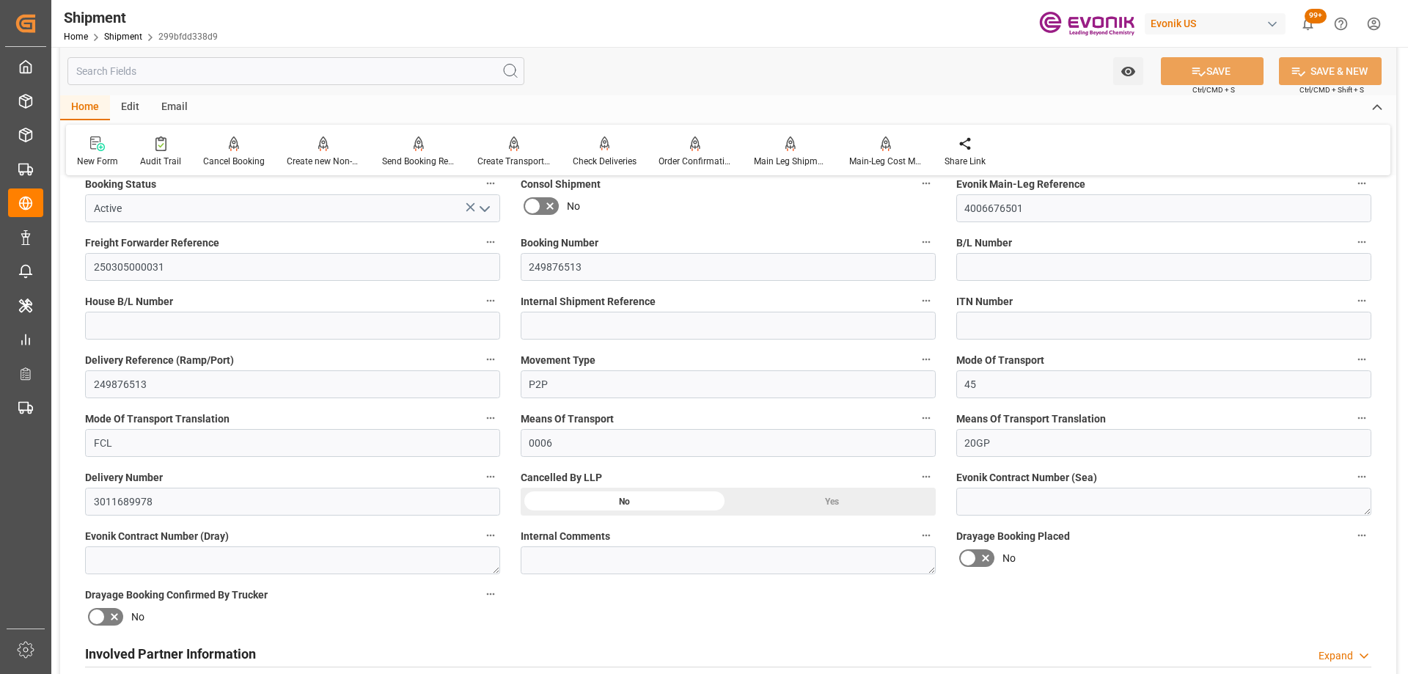
click at [221, 77] on input "text" at bounding box center [295, 71] width 457 height 28
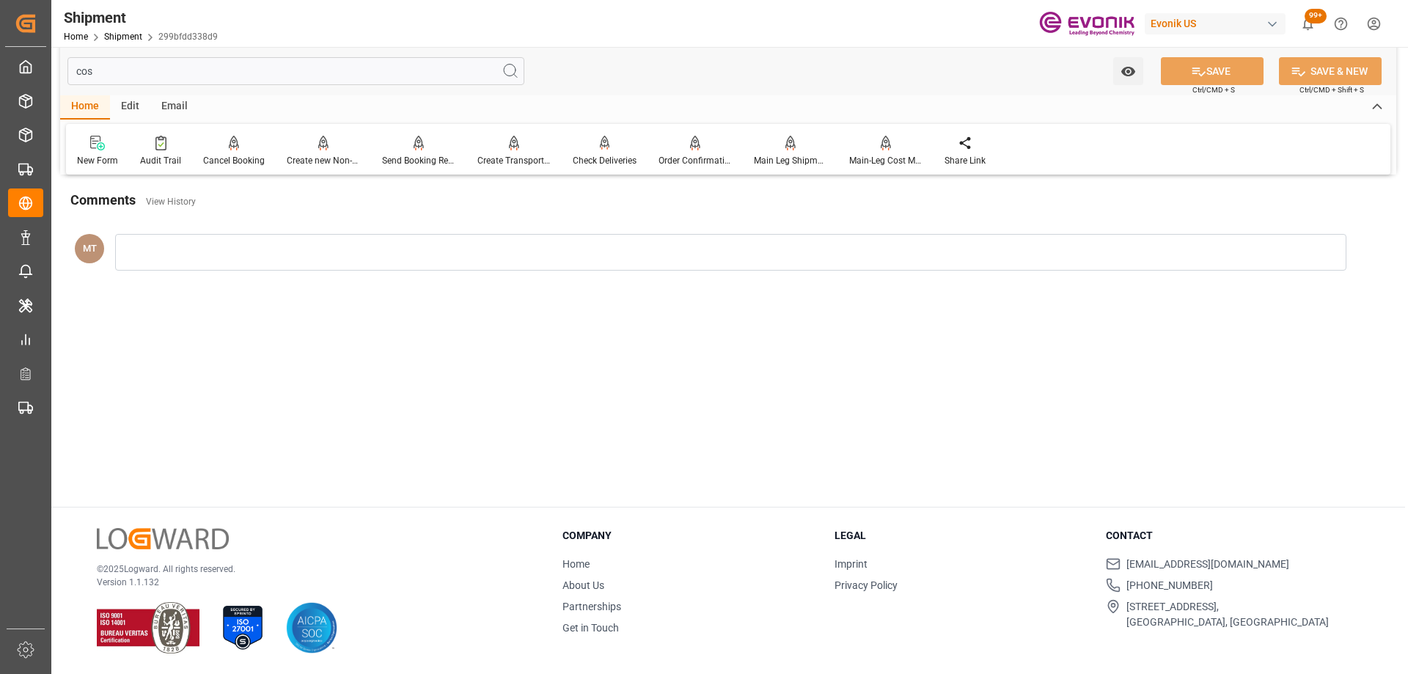
scroll to position [0, 0]
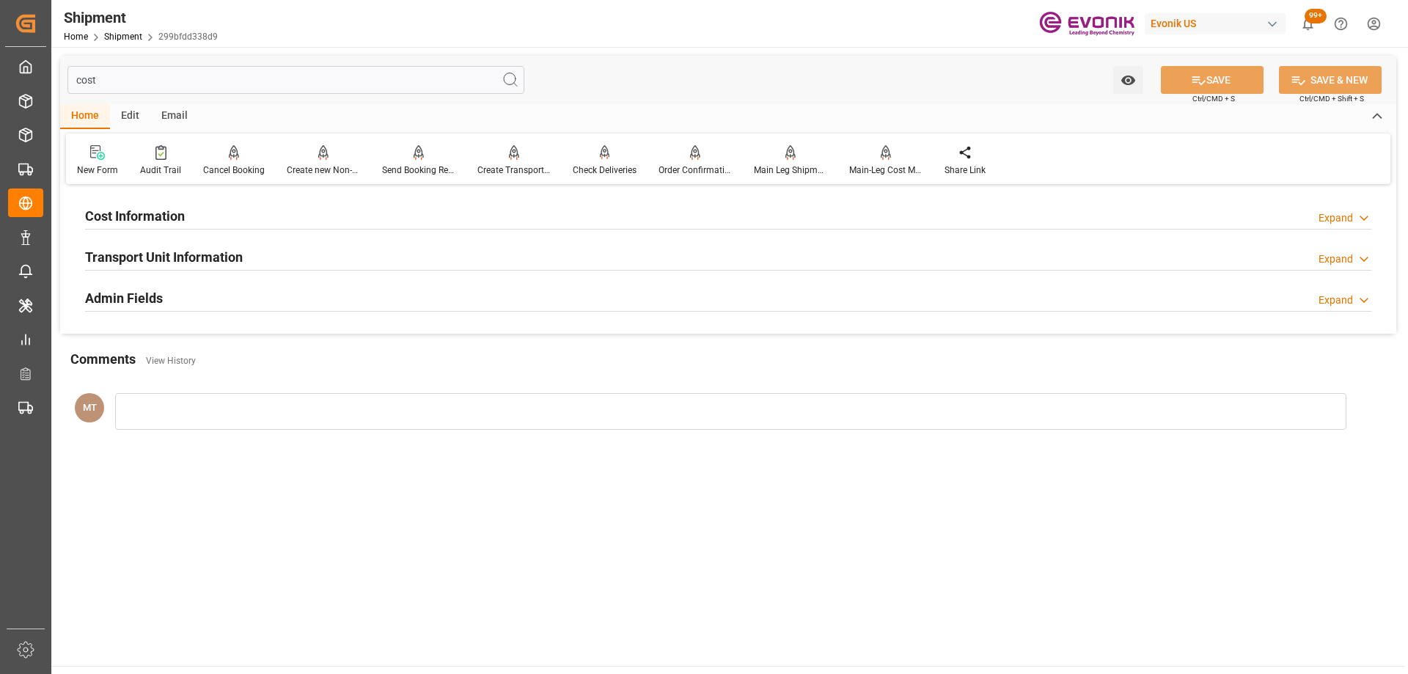
type input "cost"
click at [228, 213] on div "Cost Information Expand" at bounding box center [728, 215] width 1286 height 28
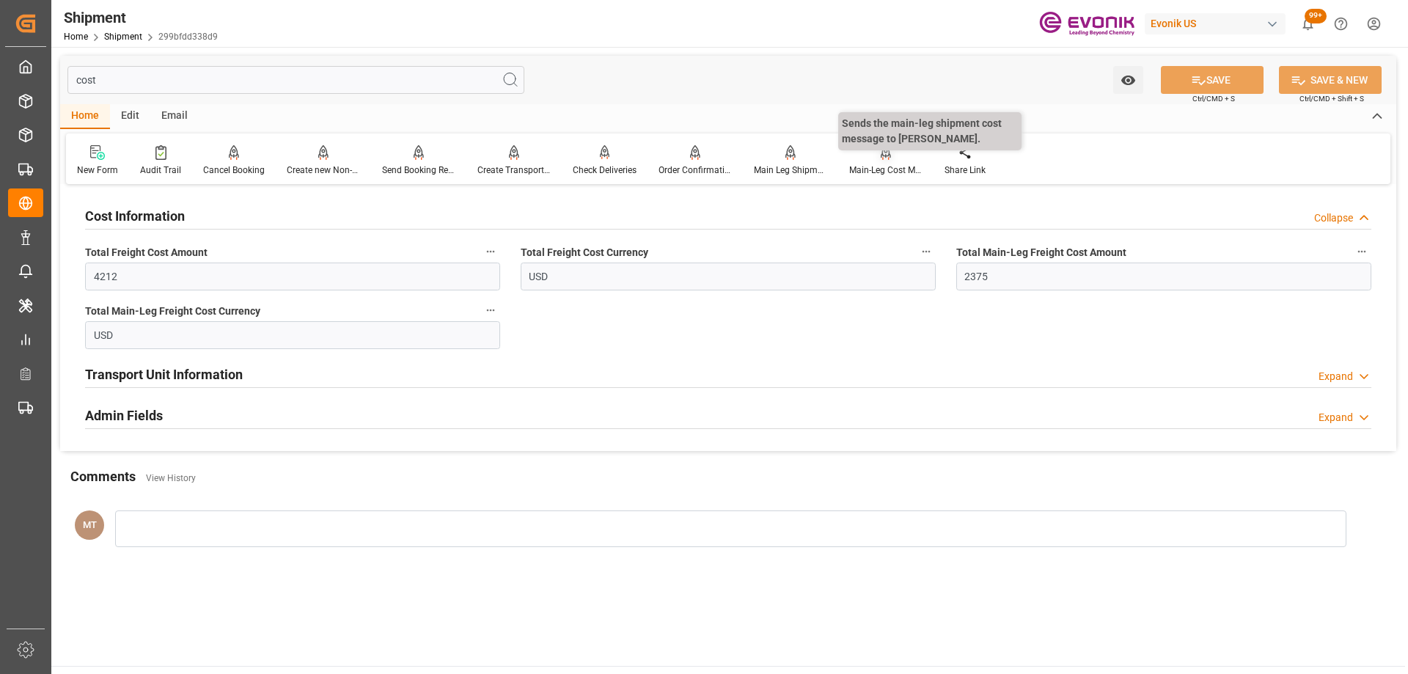
click at [872, 161] on div "Main-Leg Cost Message" at bounding box center [885, 160] width 95 height 32
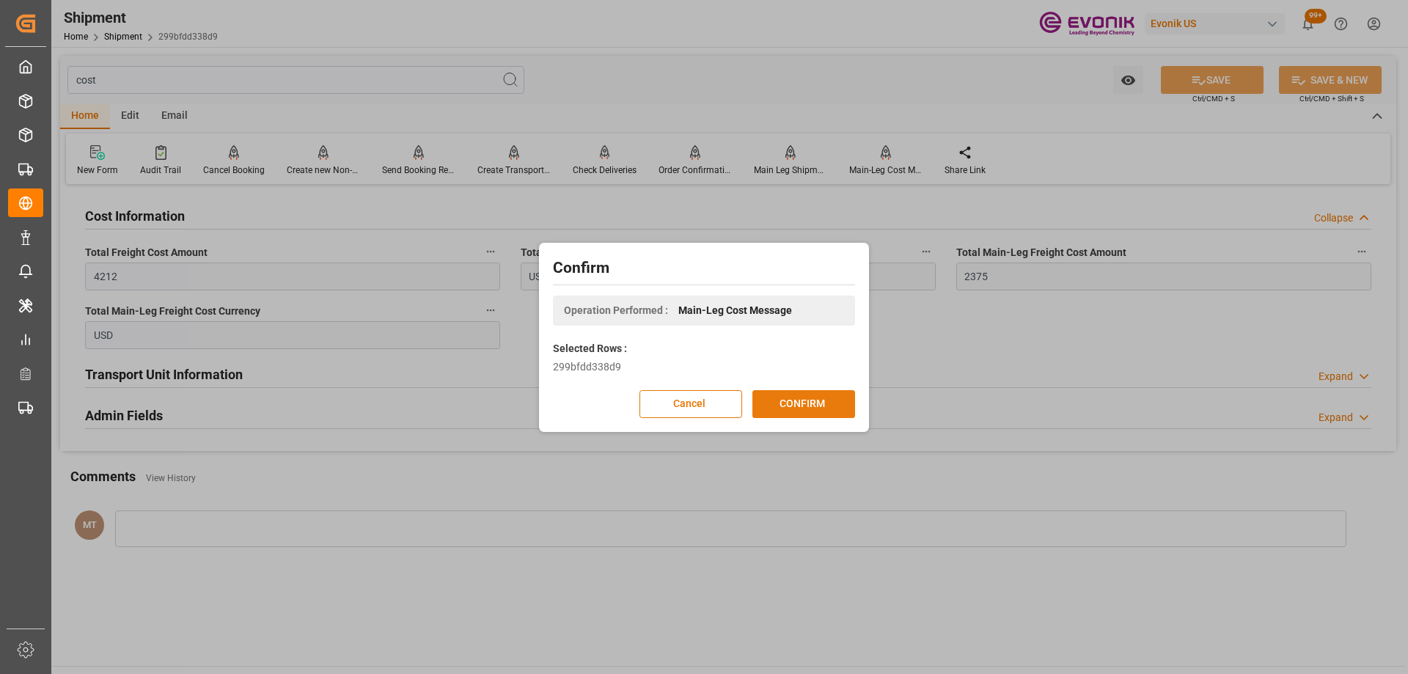
click at [828, 400] on button "CONFIRM" at bounding box center [803, 404] width 103 height 28
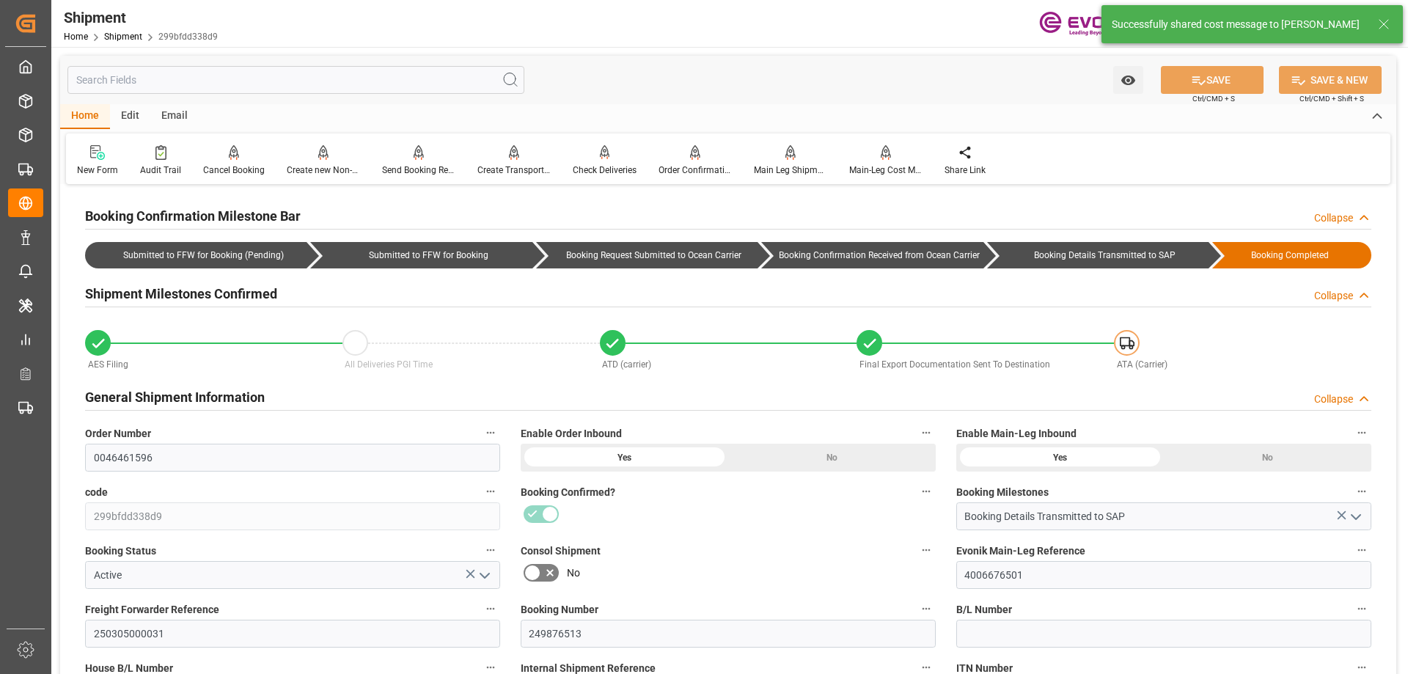
type input "Maersk"
type input "Maersk Line AS"
type input "22"
type input "360"
type input "16247.2"
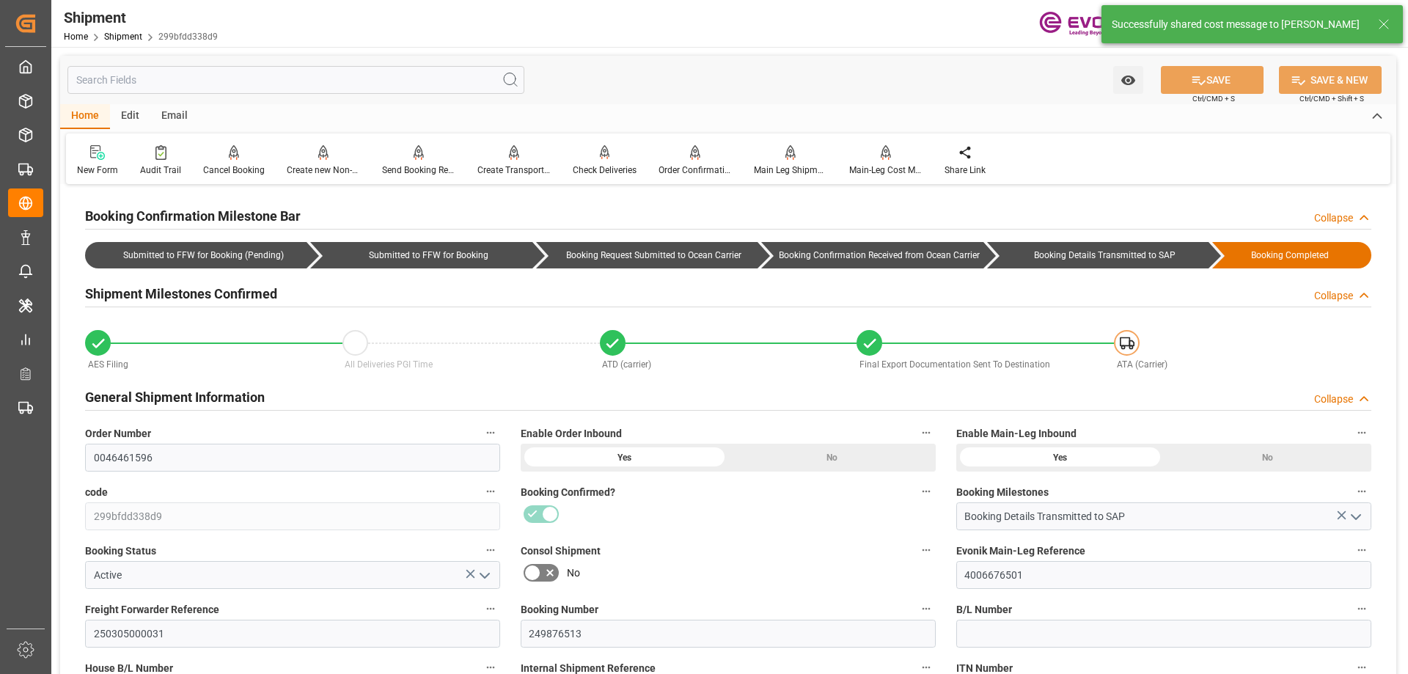
type input "27.1431"
type input "USHOU"
type input "SGSIN"
type input "9290555"
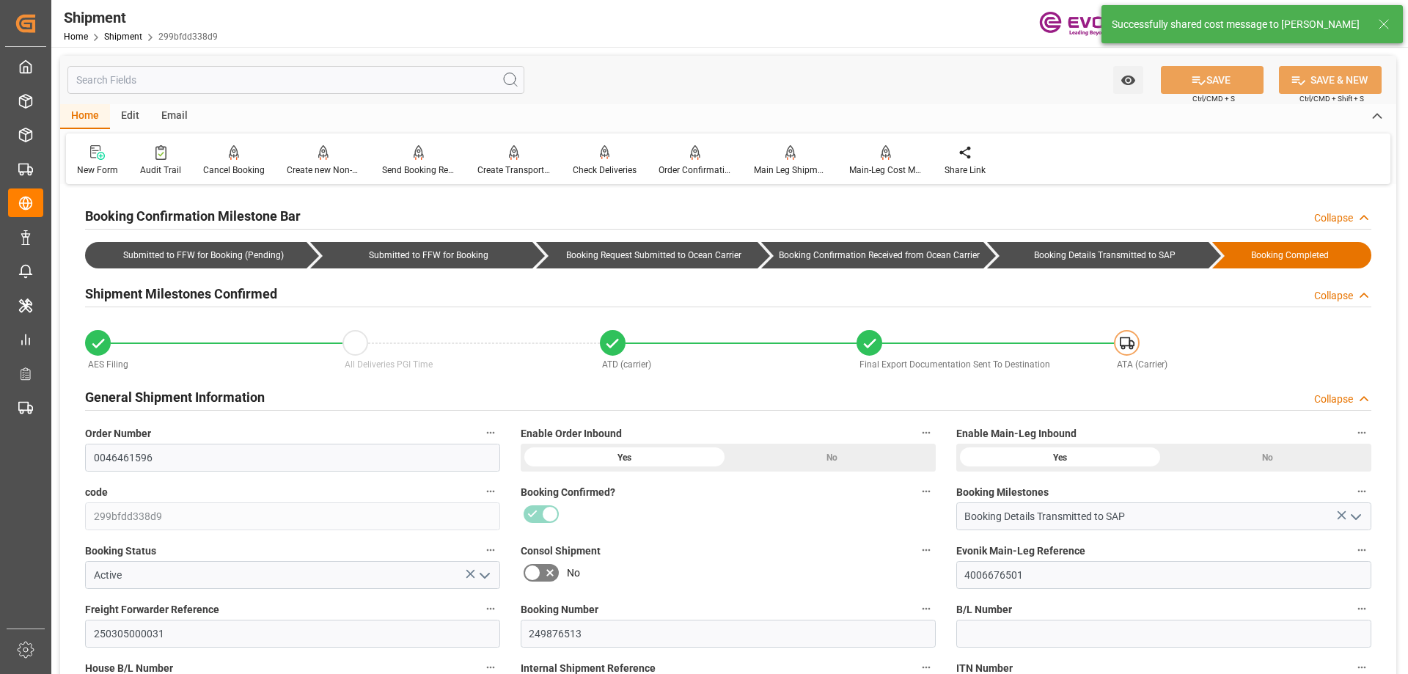
type input "9290555"
type input "4212"
type input "2375"
type input "0"
type input "1837"
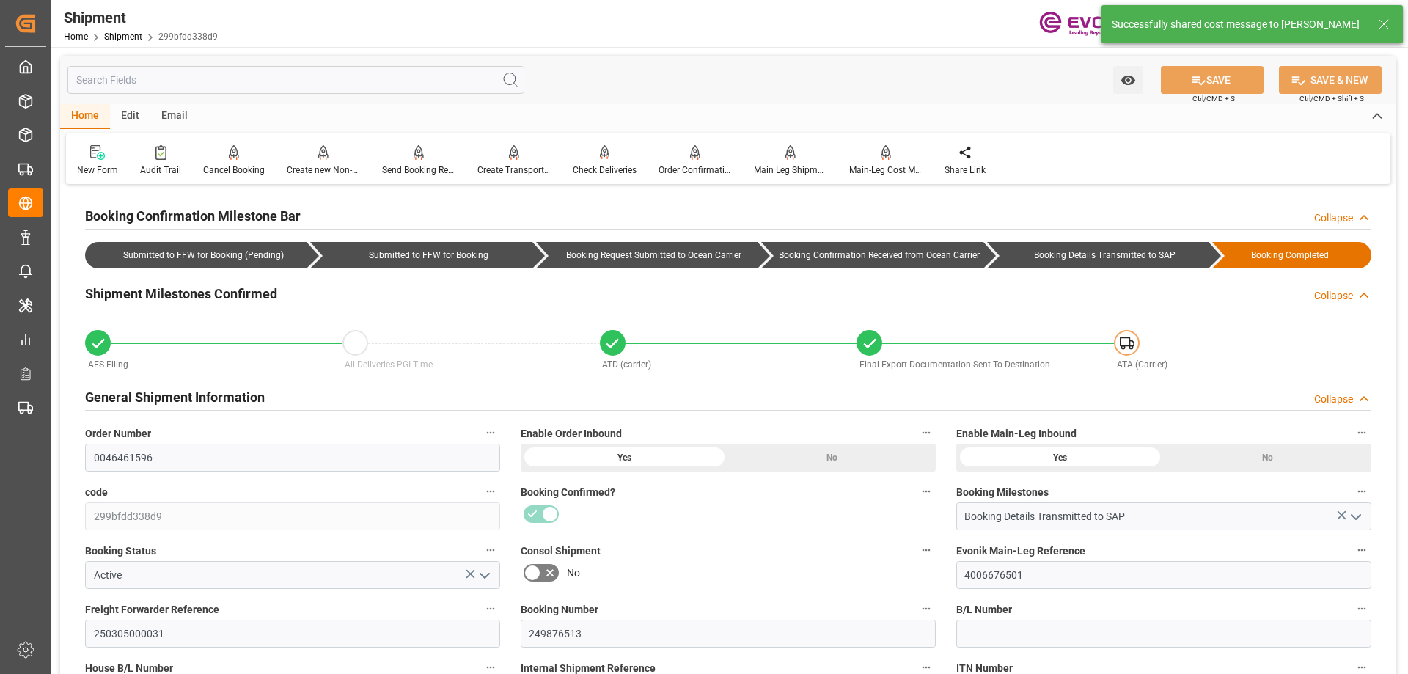
type input "68"
type input "DR,IBC"
type input "1"
type input "Maersk"
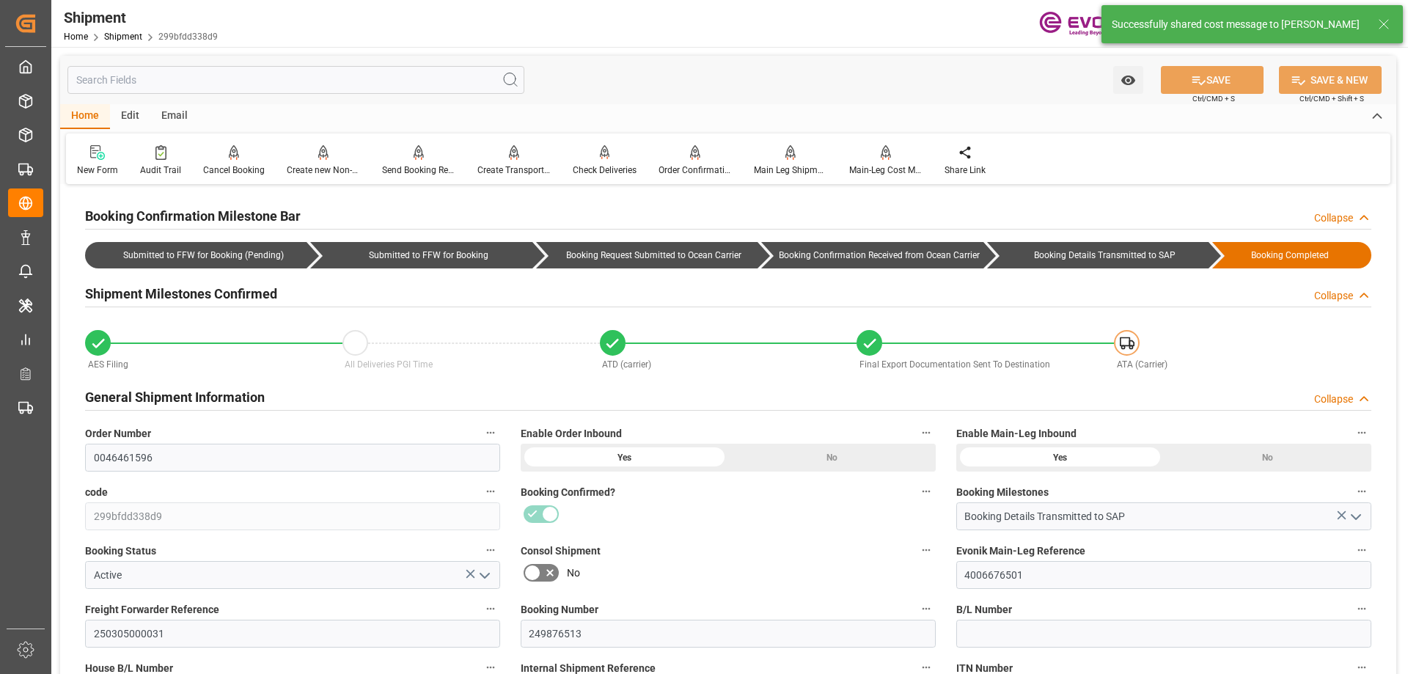
type input "Maersk Line AS"
type input "246"
type input "03-14-2025 00:00"
type input "05-29-2025 00:00"
type input "03-10-2025 17:00"
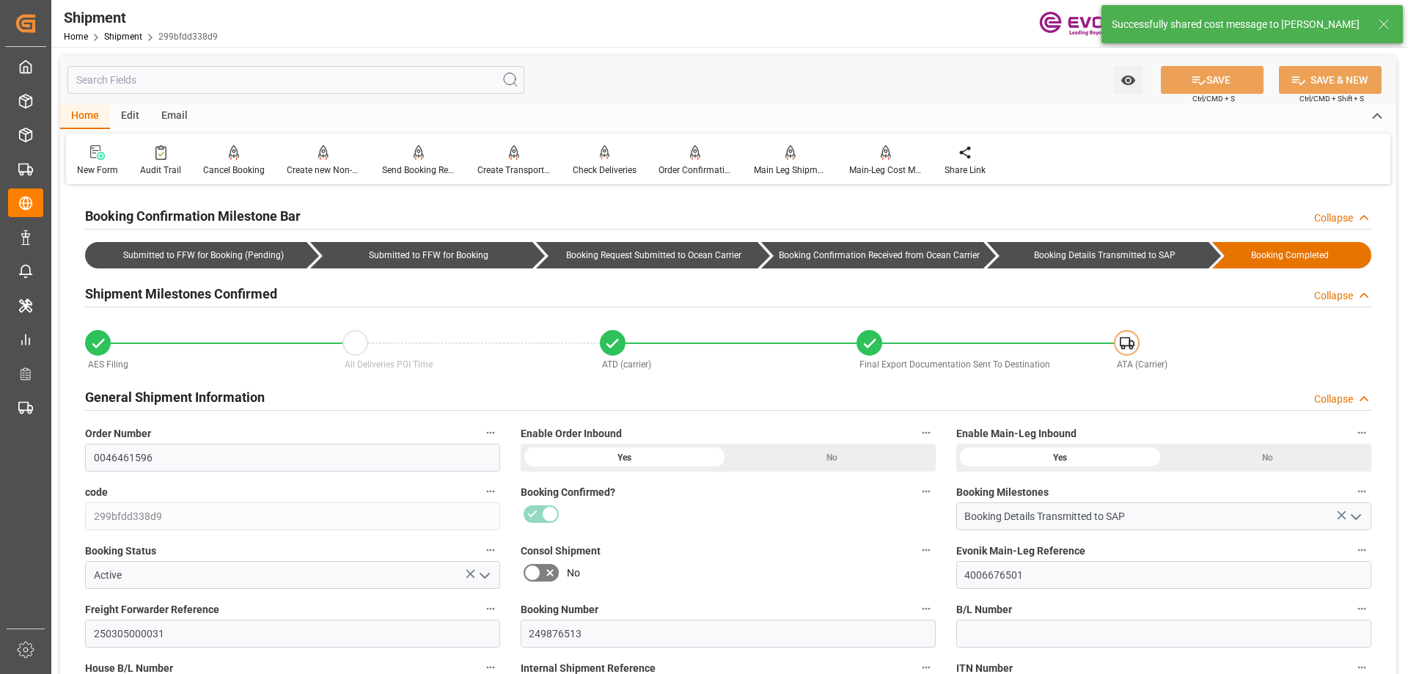
type input "03-07-2025 17:00"
type input "03-03-2025 00:00"
type input "03-10-2025 17:00"
type input "03-05-2025"
type input "09-22-2025"
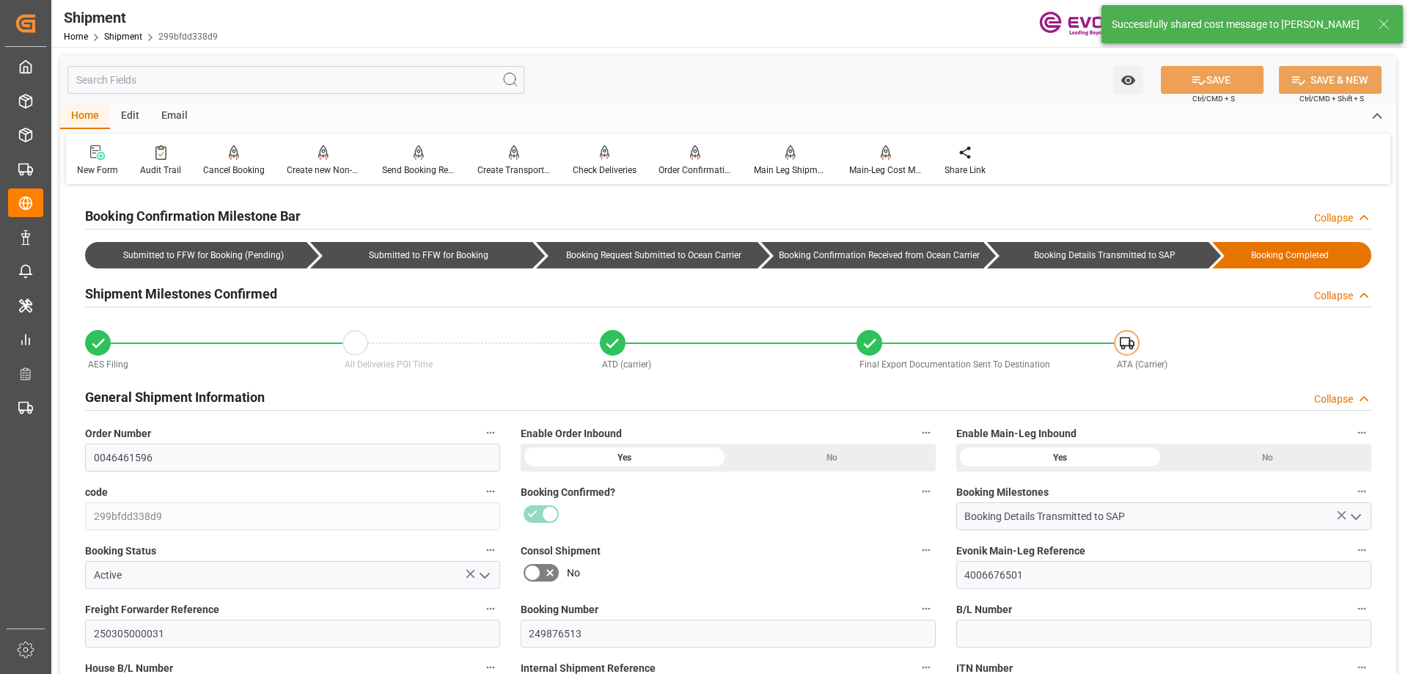
type input "01-24-2025 00:00"
type input "02-13-2025 00:00"
type input "02-04-2025 00:00"
type input "03-05-2025 00:00"
type input "03-17-2025 00:00"
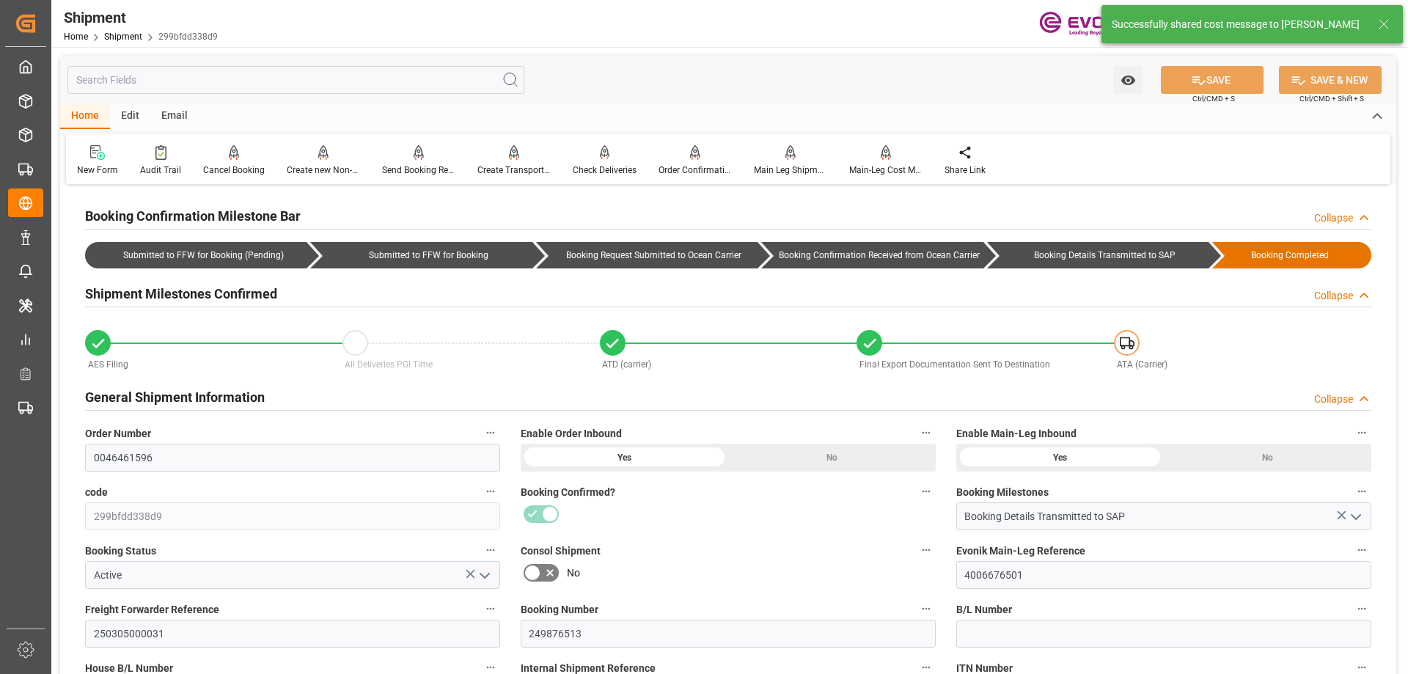
type input "03-14-2025"
type input "05-28-2025 23:14"
type input "02-06-2025 00:00"
type input "07-22-2025 22:03"
type input "01-23-2025 14:37"
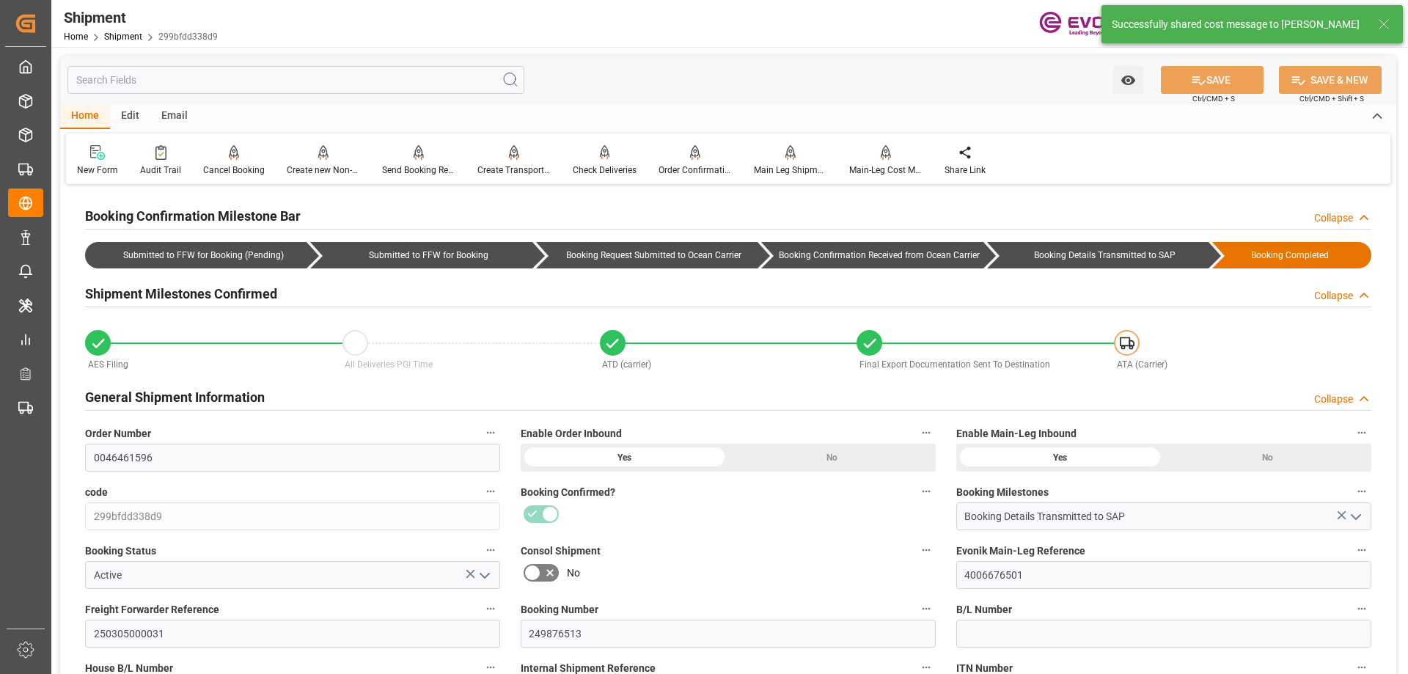
type input "07-22-2025 21:19"
type input "02-06-2025 20:37"
type input "07-22-2025 21:19"
type input "01-23-2025 14:30"
type input "10-06-2025 16:34"
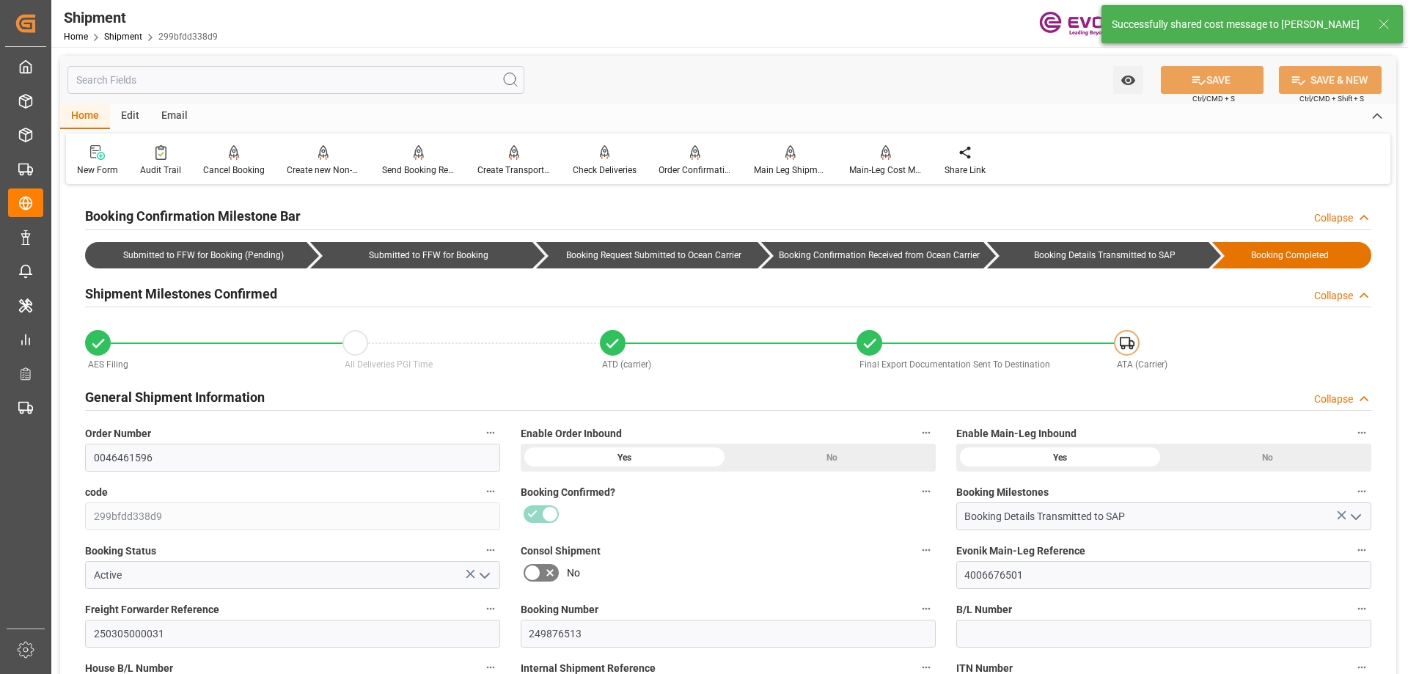
type input "10-06-2025 16:34"
type input "06-10-2025 00:00"
type input "02-05-2025 00:00"
type input "03-14-2025"
type input "03-17-2025"
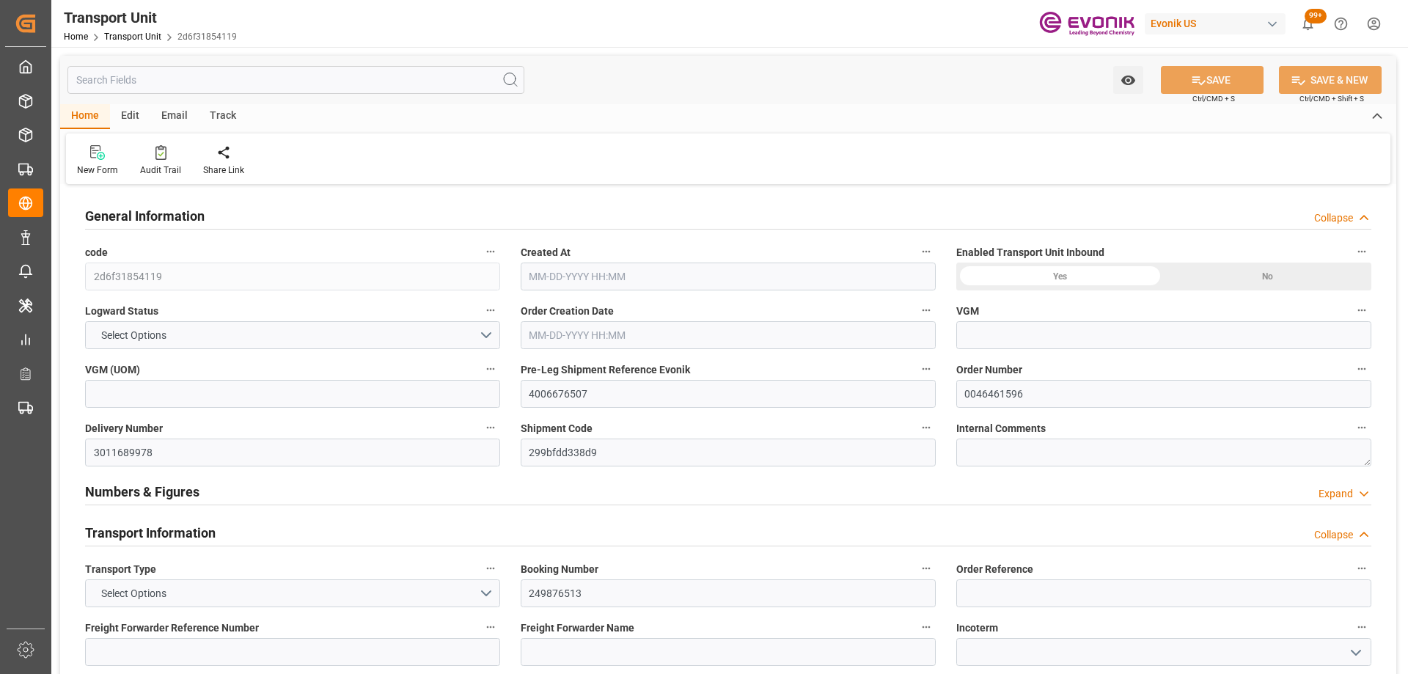
type input "0"
type input "Maersk"
type input "Maersk Line AS"
type input "USHOU"
type input "SGSIN"
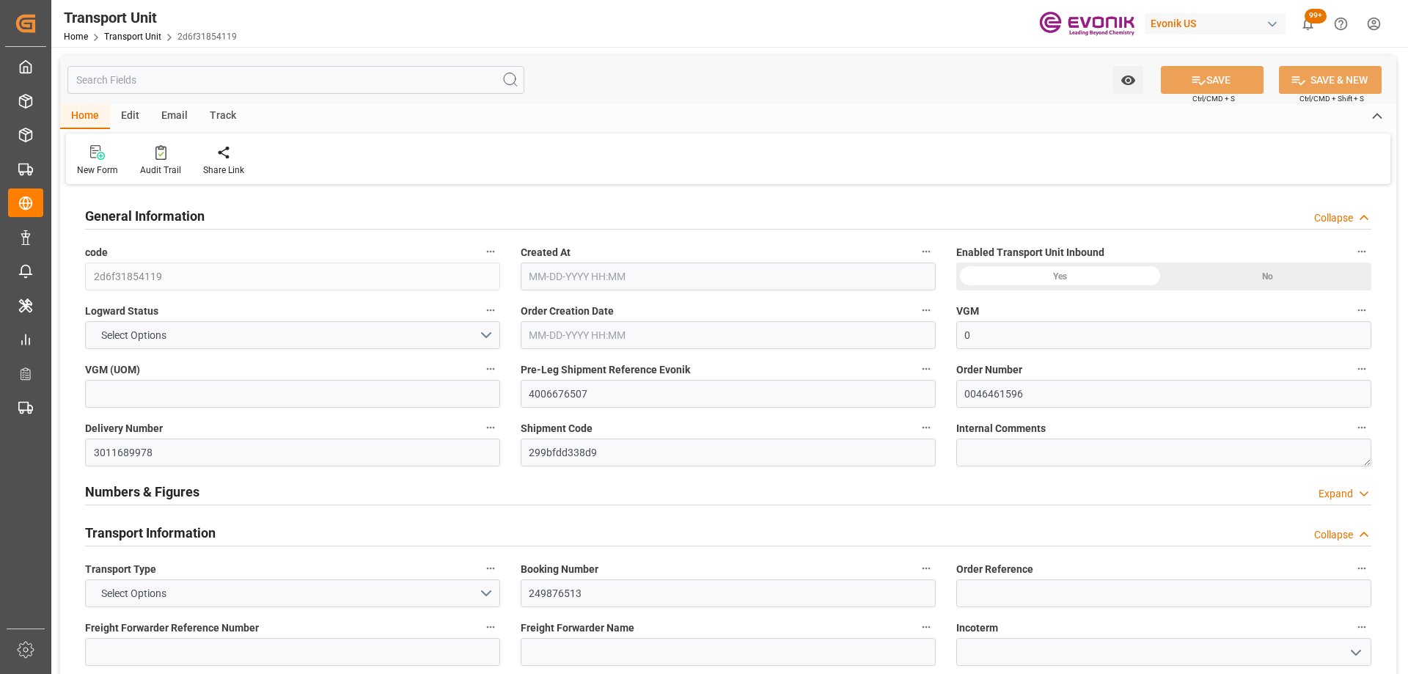
type input "9243409"
type input "USHOU"
type input "SGSIN"
type input "9214202"
type input "16247.2"
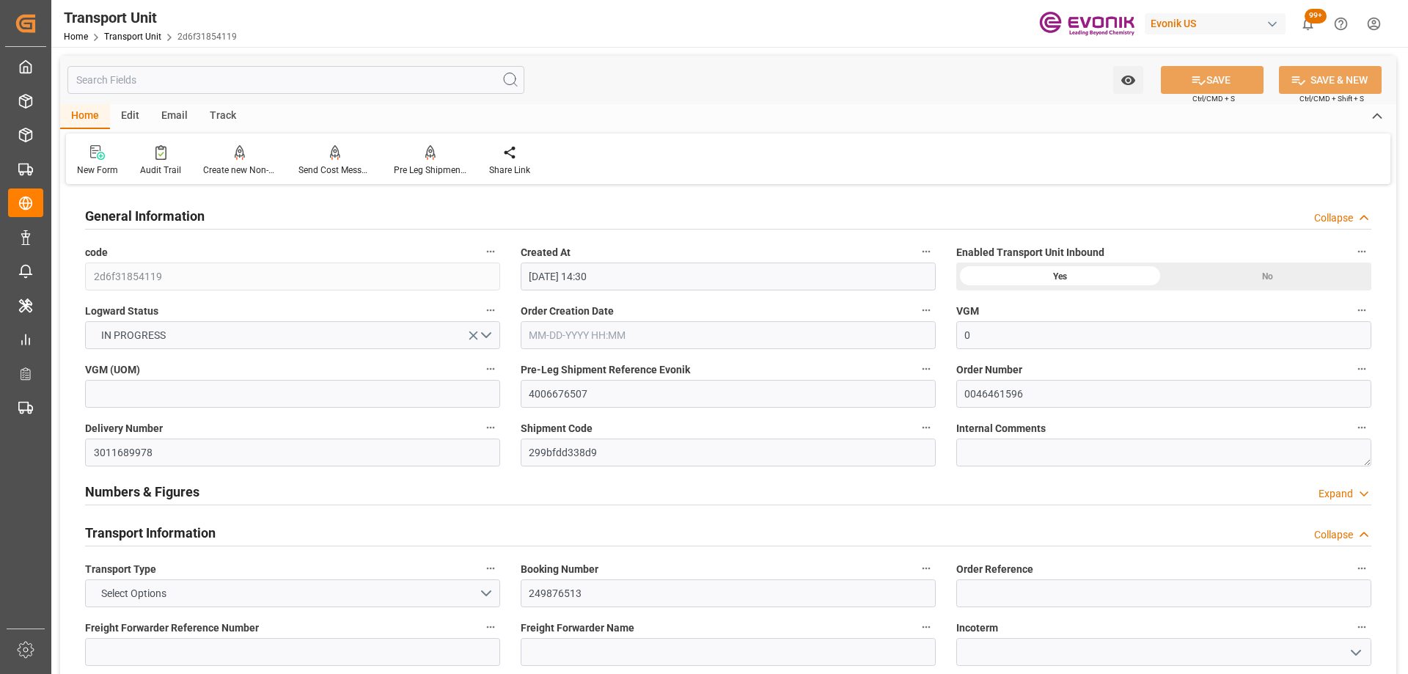
type input "[DATE] 14:30"
type input "[DATE]"
type input "[DATE] 09:09"
type input "[DATE] 14:59"
type input "[DATE] 00:00"
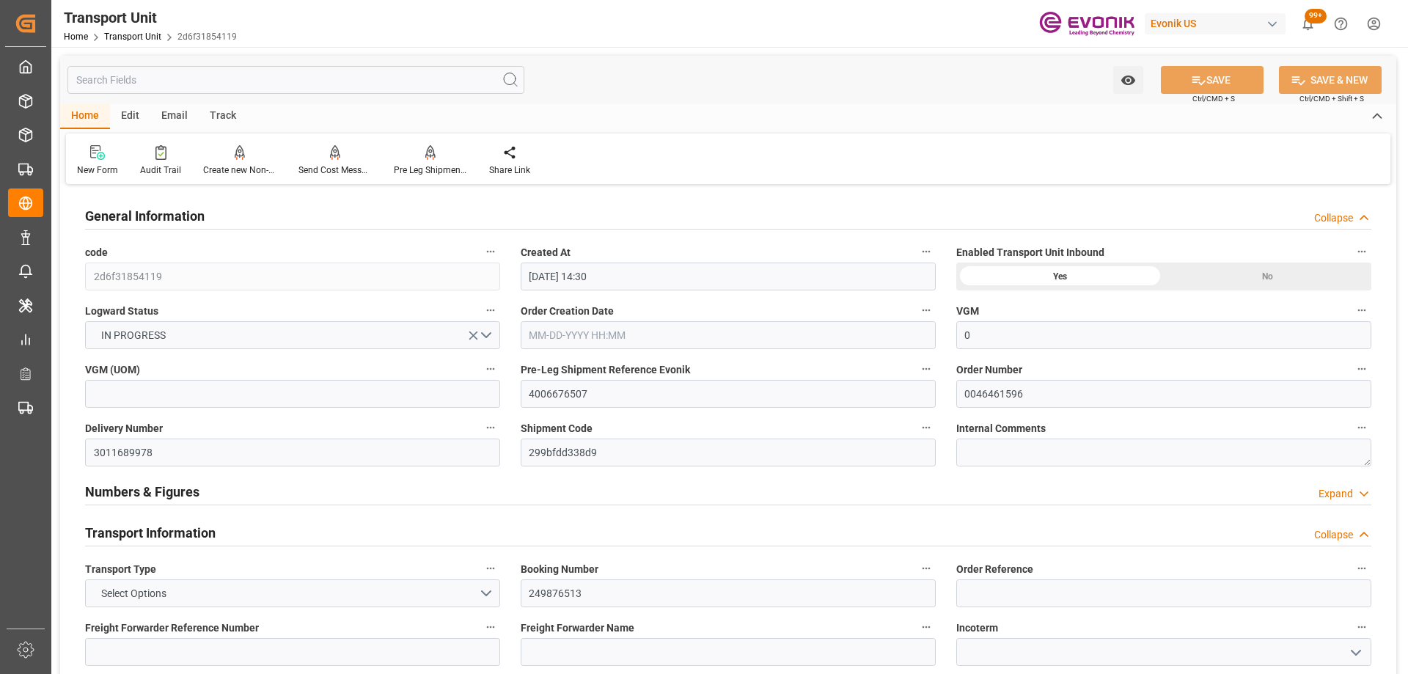
type input "[DATE] 00:00"
type input "[DATE] 19:05"
type input "[DATE] 00:00"
type input "[DATE] 23:14"
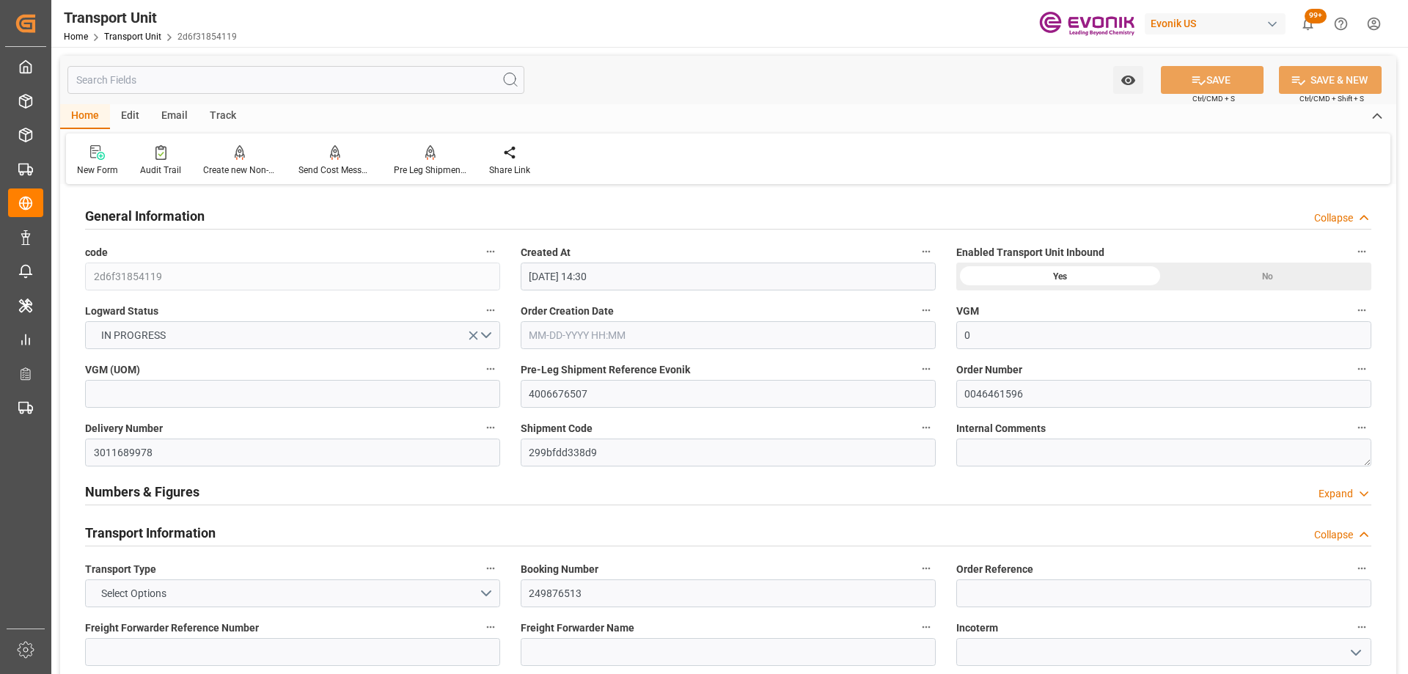
type input "[DATE] 17:00"
type input "[DATE] 09:22"
type input "[DATE] 19:01"
type input "[DATE] 09:18"
type input "[DATE] 12:15"
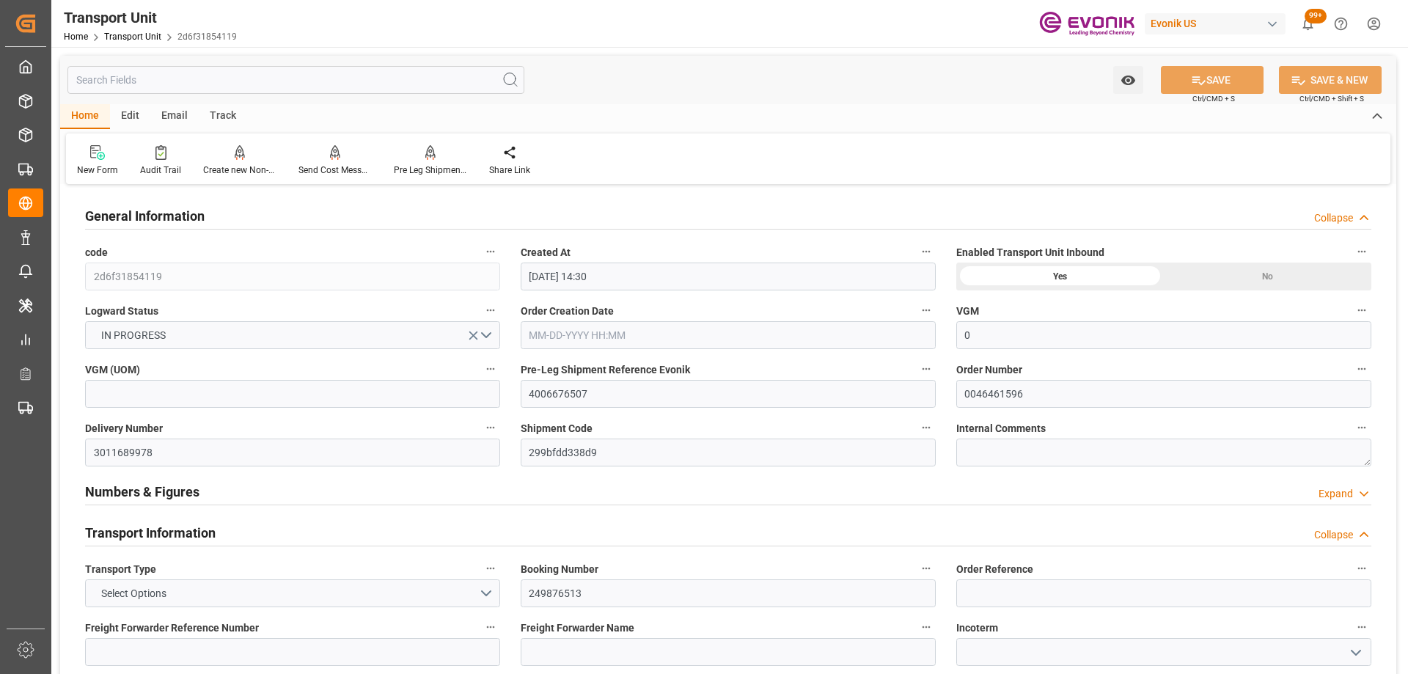
type input "[DATE] 00:05"
type input "[DATE] 01:29"
type input "[DATE] 11:54"
type input "[DATE] 11:21"
type input "[DATE] 05:10"
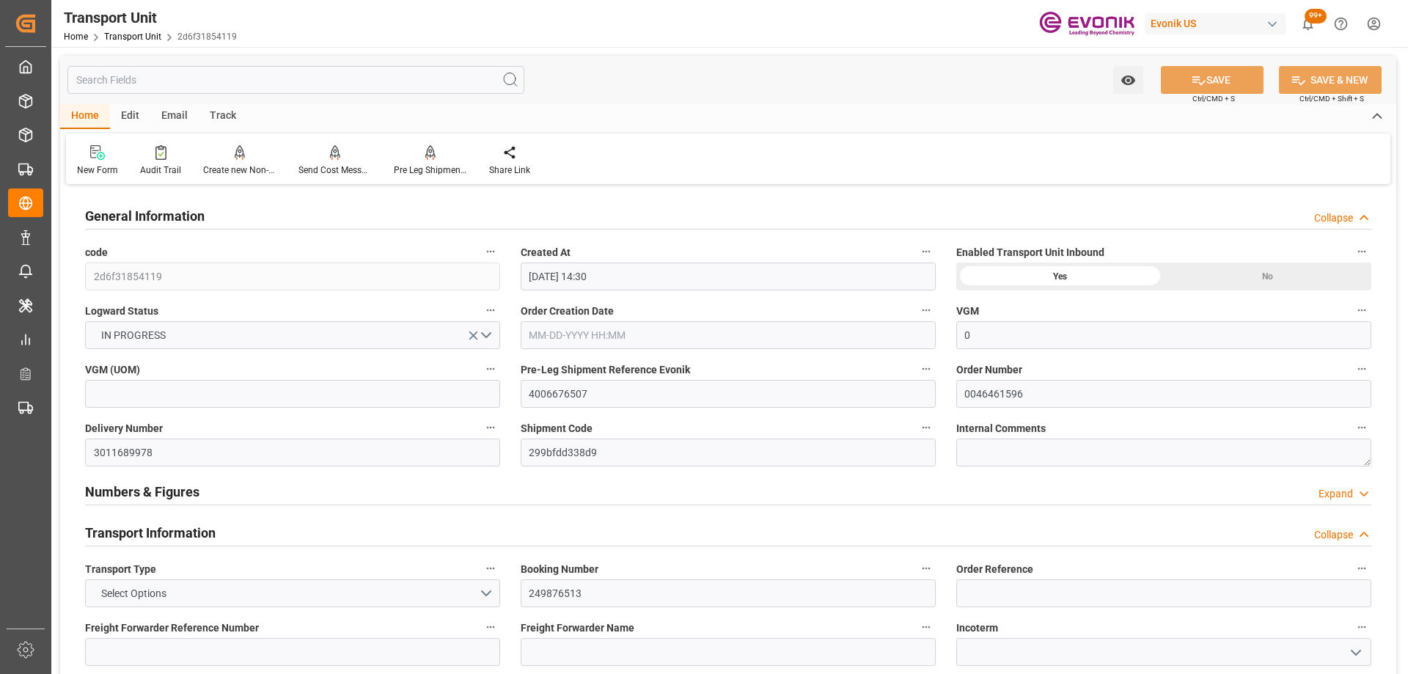
type input "[DATE] 07:22"
type input "[DATE] 22:04"
type input "[DATE] 03:58"
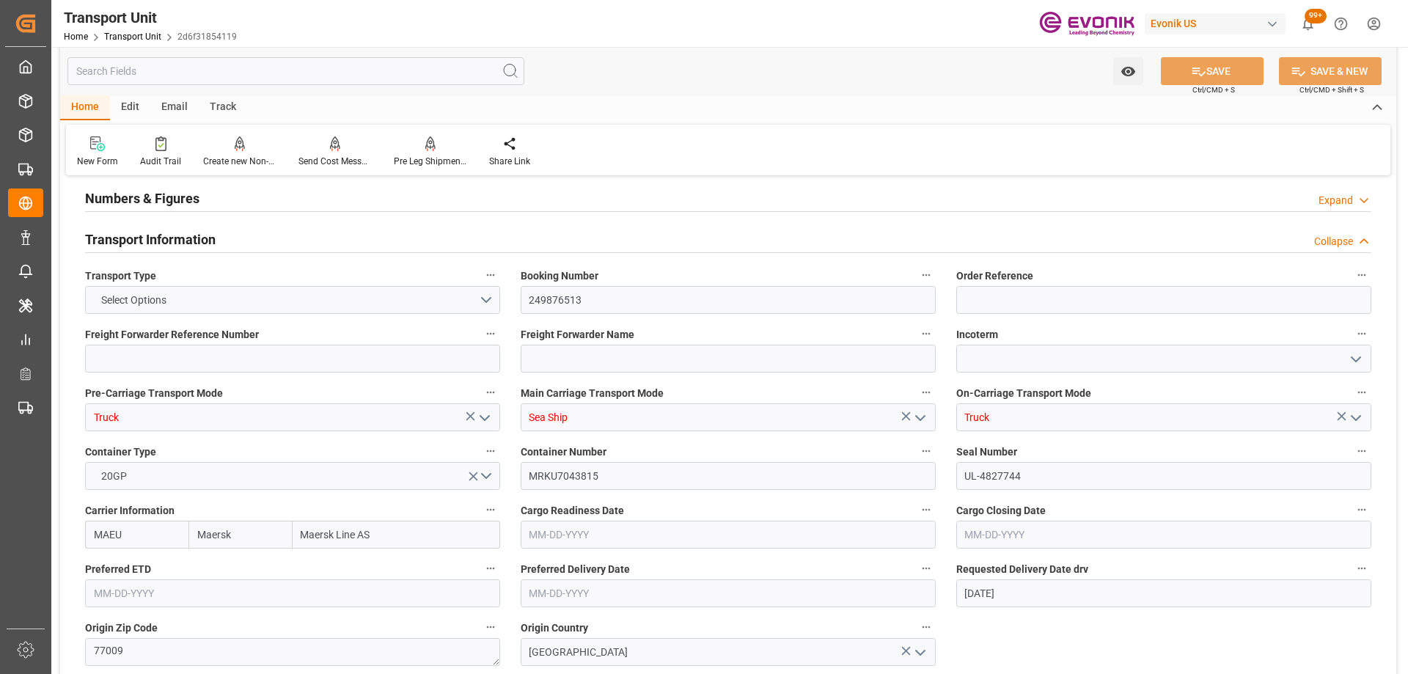
click at [263, 80] on input "text" at bounding box center [295, 71] width 457 height 28
click at [265, 79] on input "text" at bounding box center [295, 71] width 457 height 28
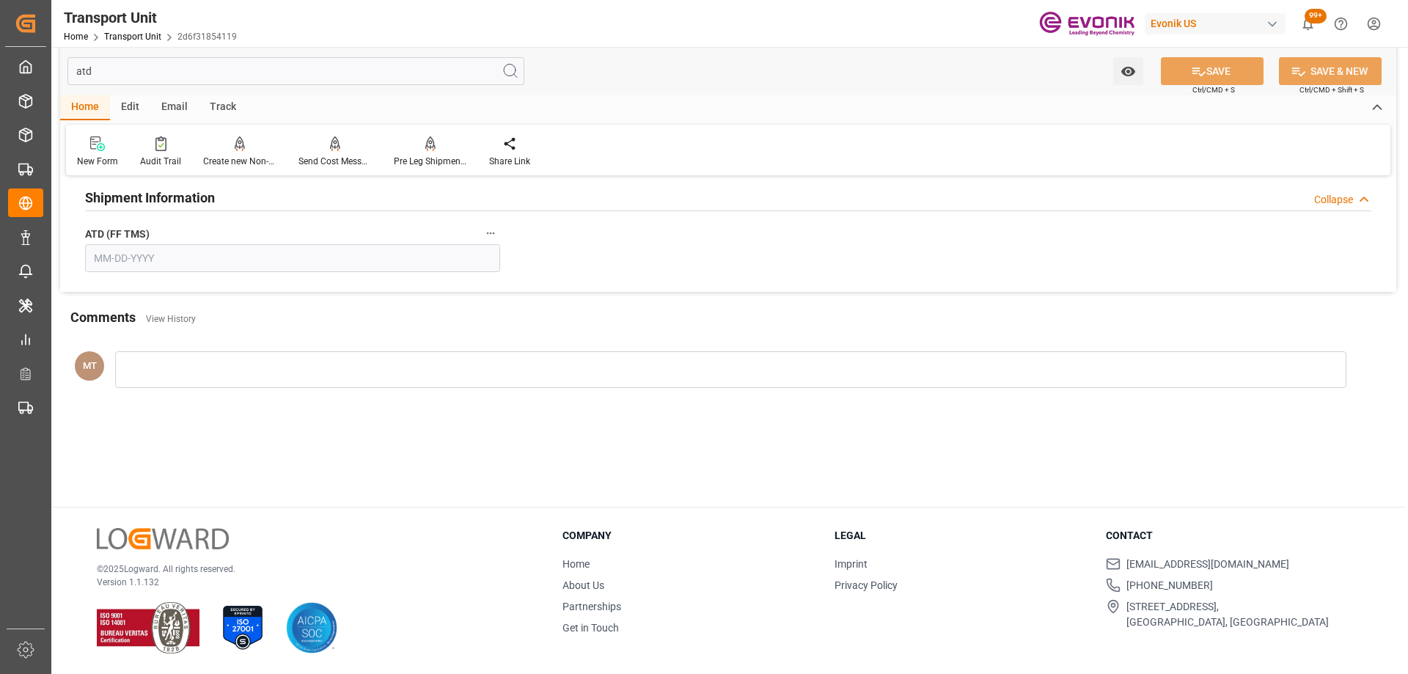
scroll to position [0, 0]
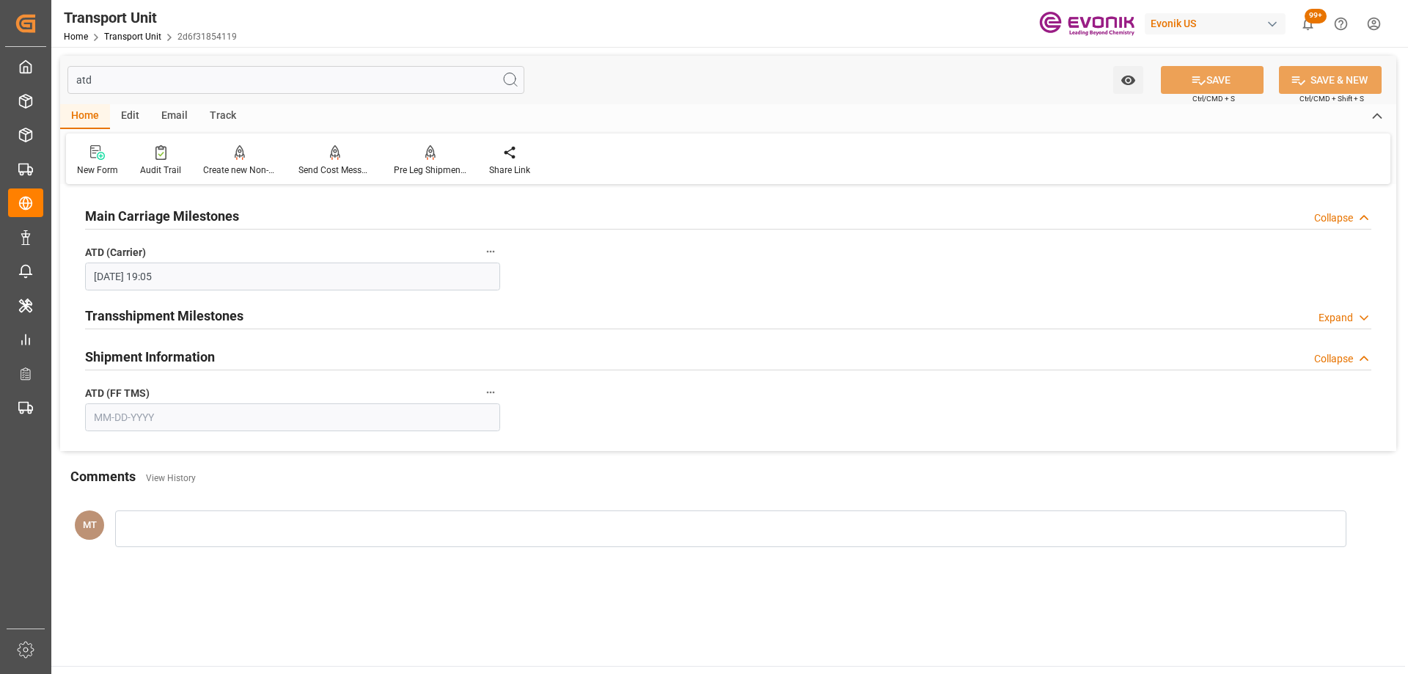
type input "atd"
click at [224, 413] on input "text" at bounding box center [292, 417] width 415 height 28
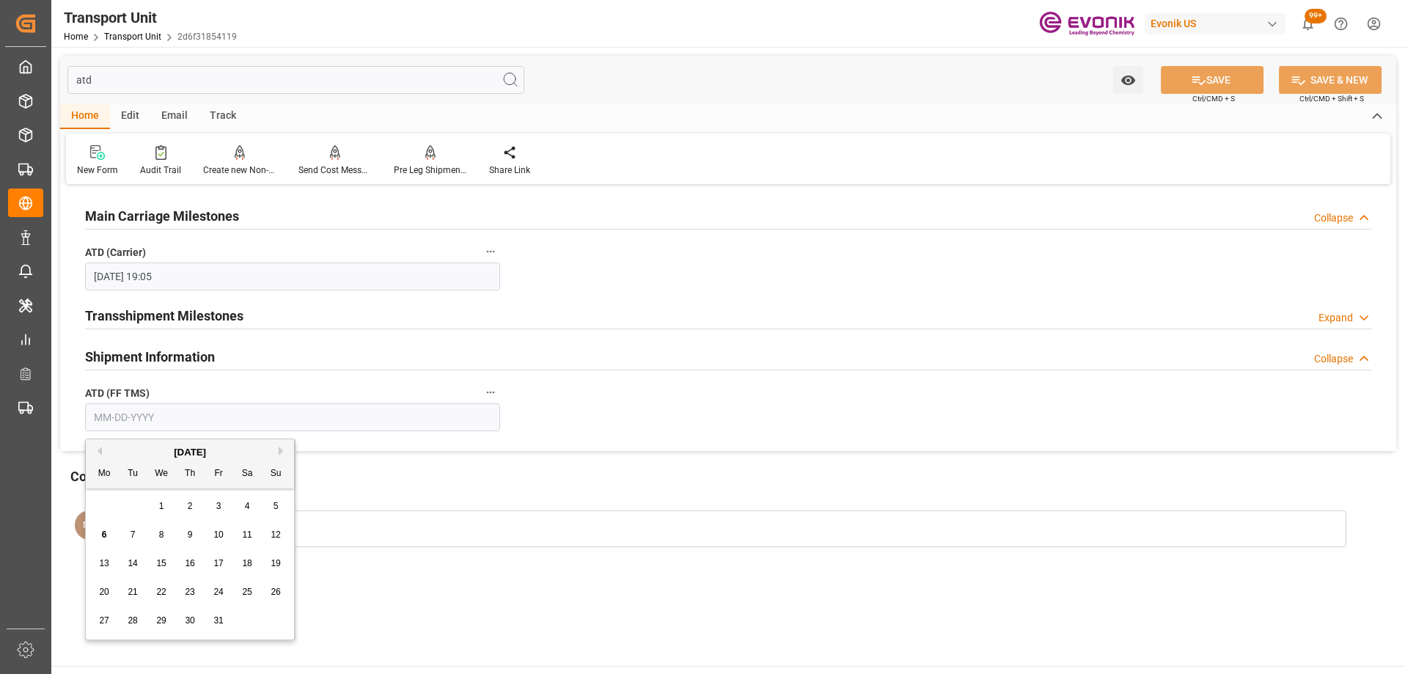
click at [134, 452] on div "October 2025" at bounding box center [190, 452] width 208 height 15
click at [135, 559] on span "14" at bounding box center [133, 563] width 10 height 10
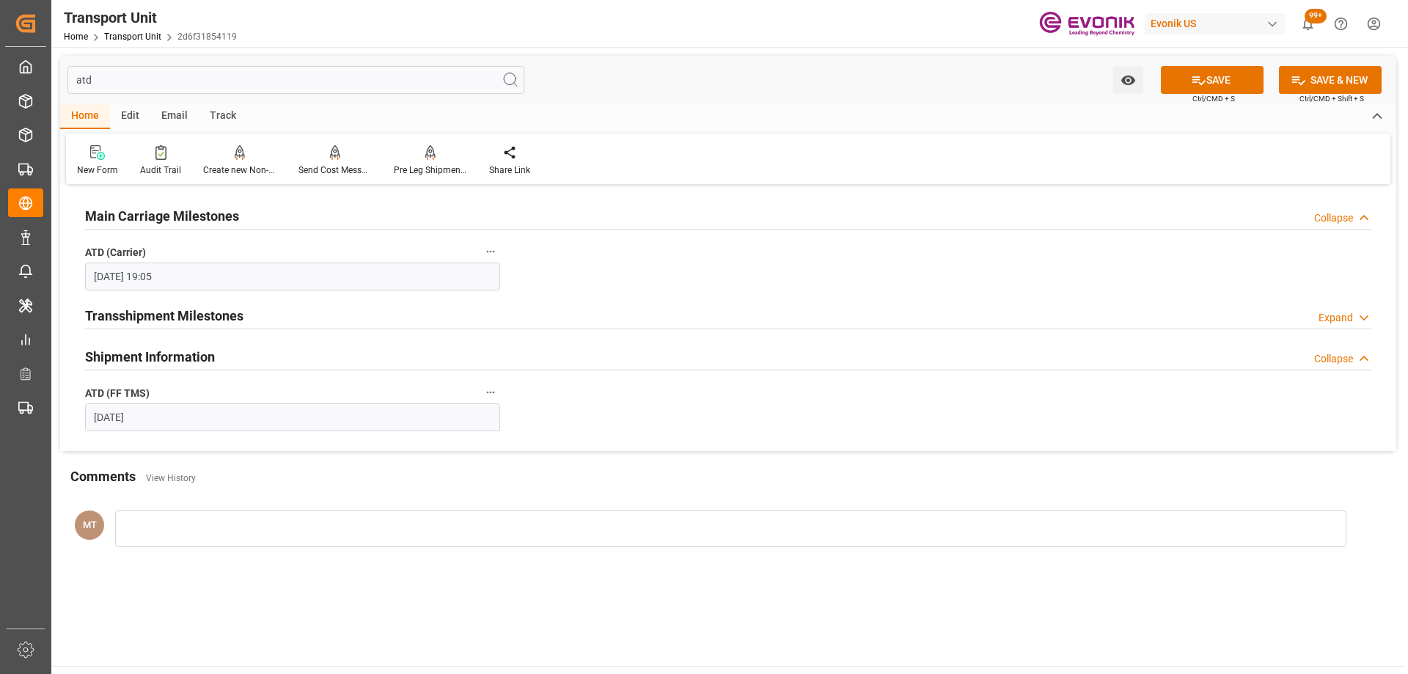
click at [179, 422] on input "10-14-2025" at bounding box center [292, 417] width 415 height 28
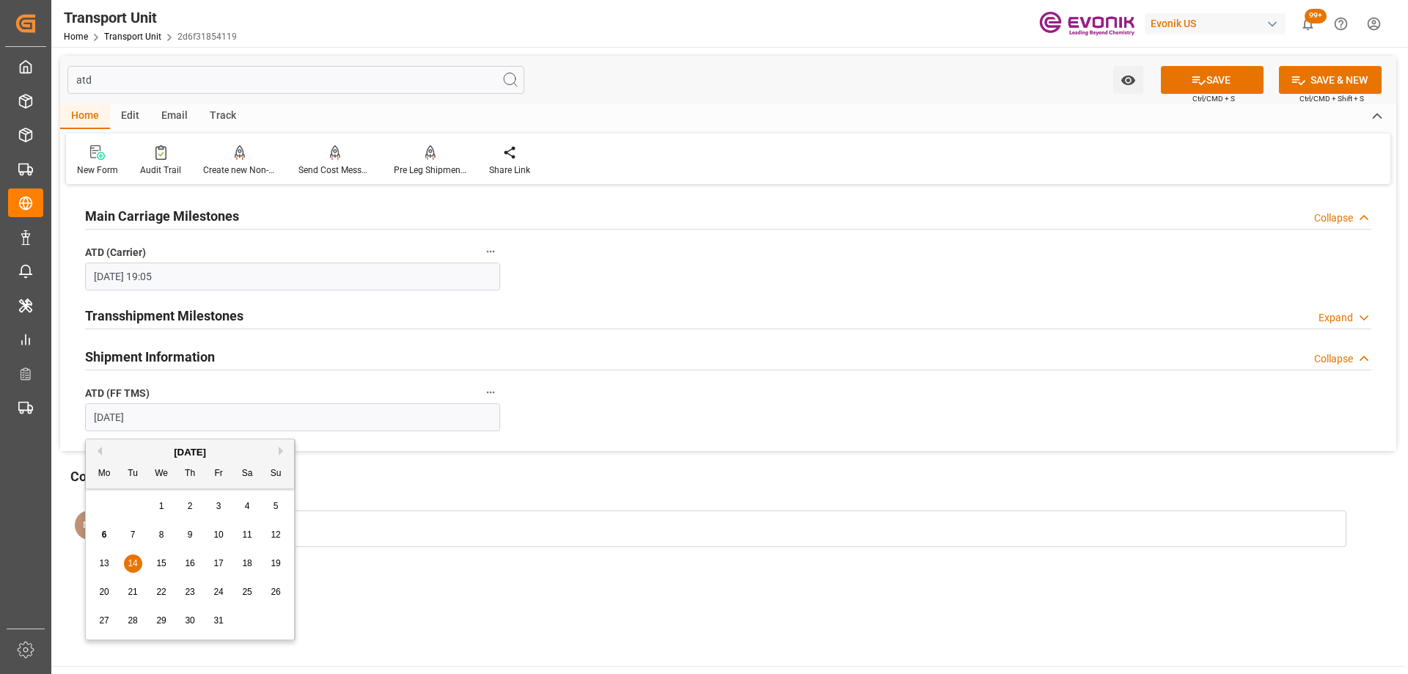
click at [102, 448] on div "October 2025" at bounding box center [190, 452] width 208 height 15
click at [95, 449] on button "Previous Month" at bounding box center [97, 450] width 9 height 9
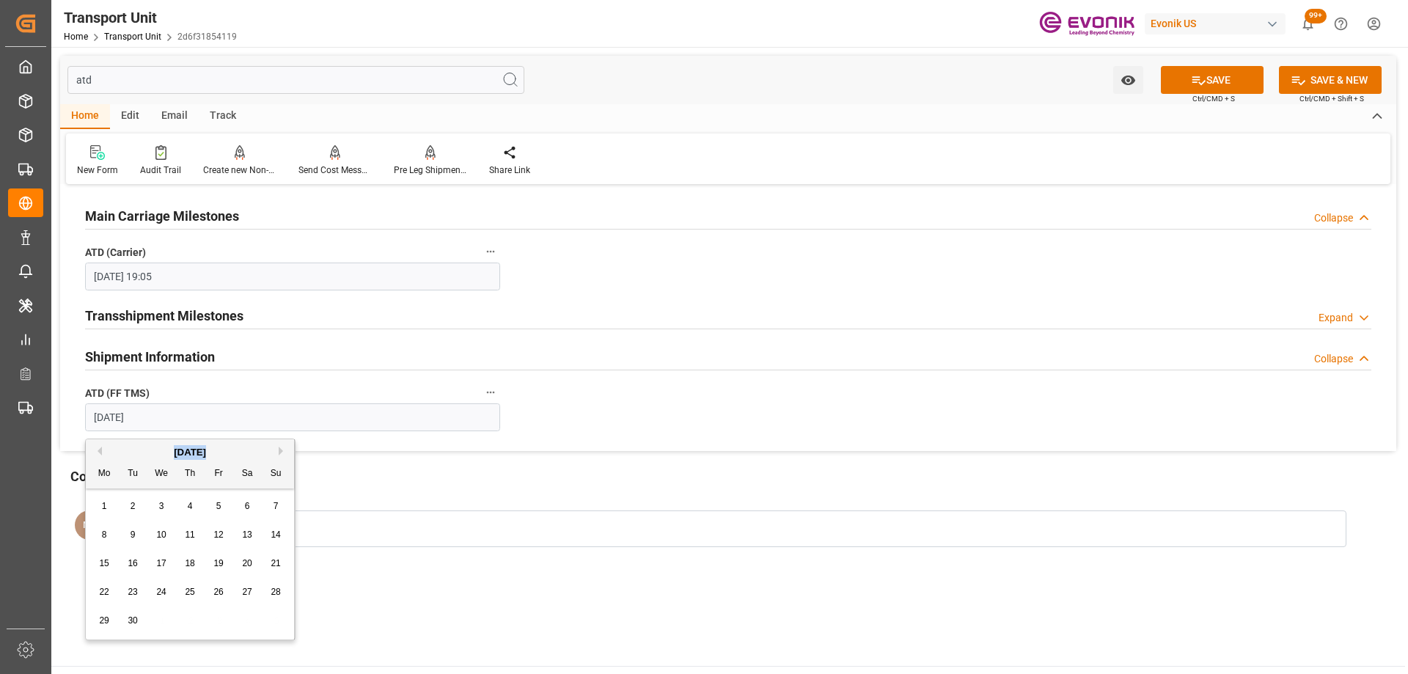
click at [95, 449] on button "Previous Month" at bounding box center [97, 450] width 9 height 9
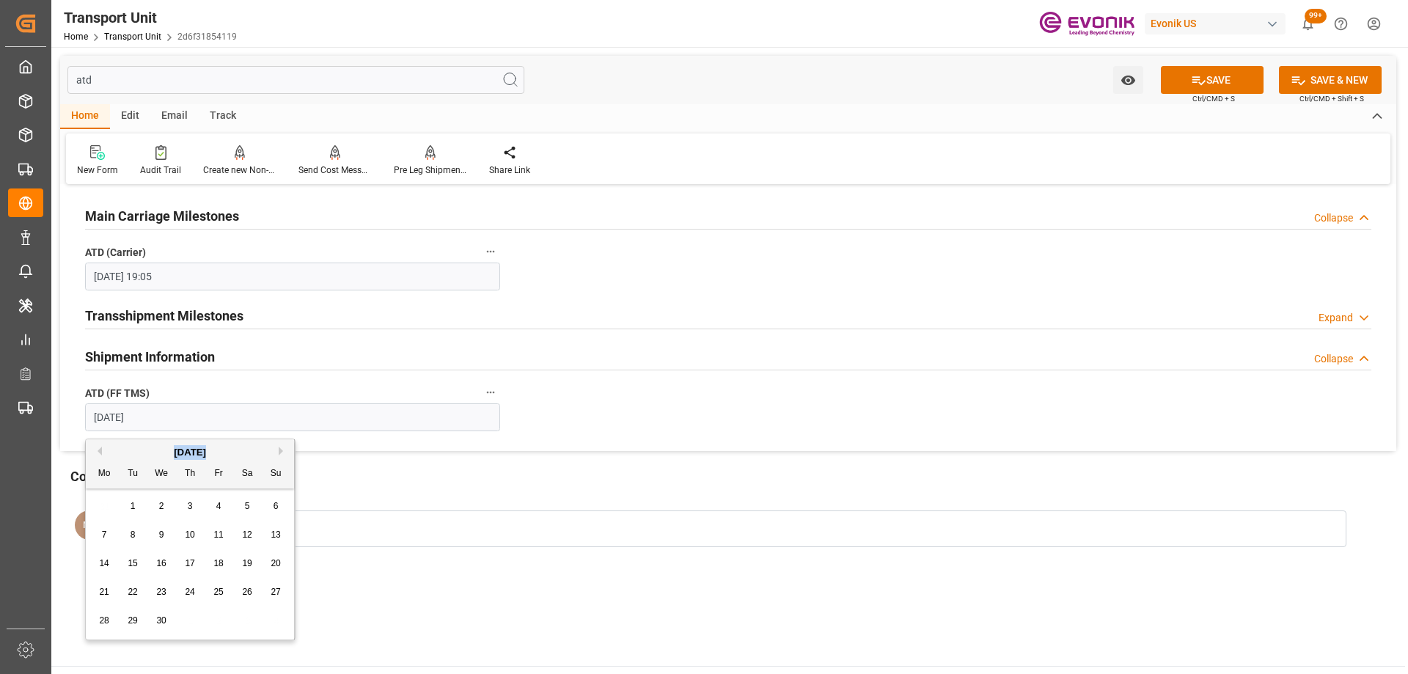
click at [95, 449] on button "Previous Month" at bounding box center [97, 450] width 9 height 9
click at [107, 533] on div "3" at bounding box center [104, 535] width 18 height 18
type input "03-03-2025"
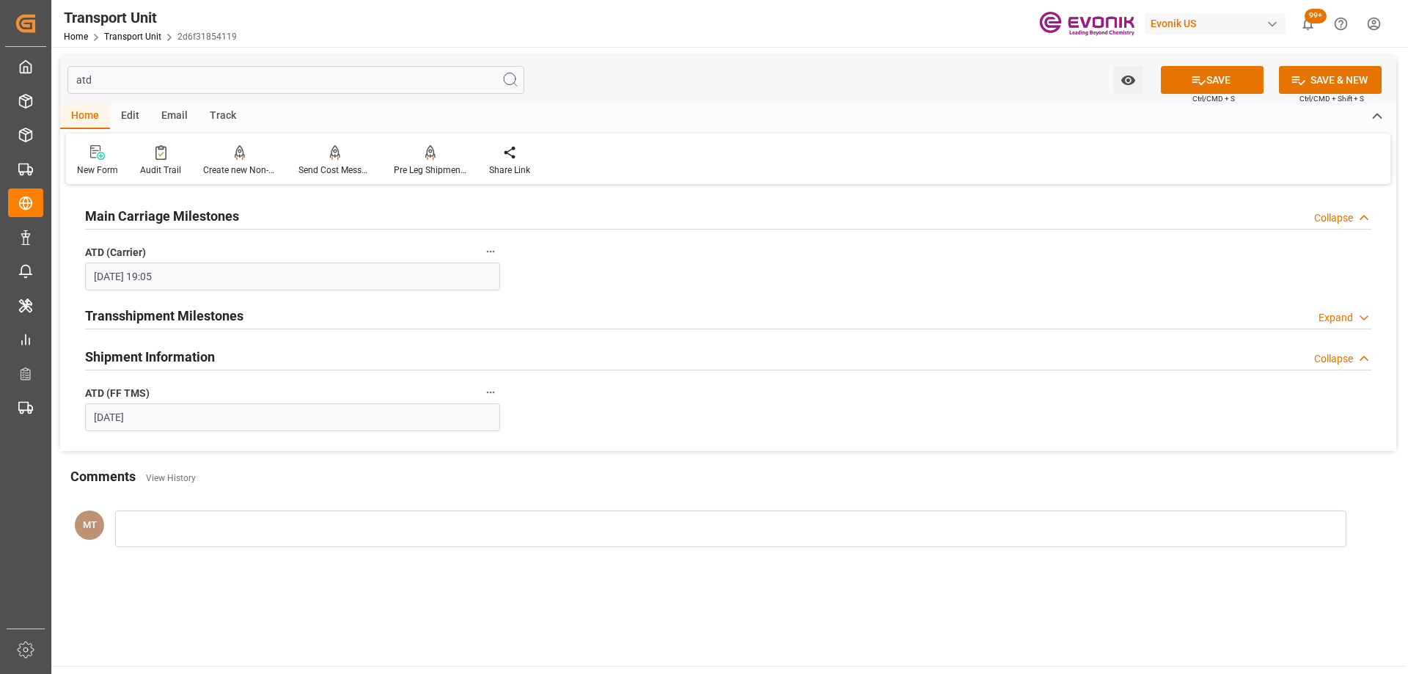
click at [187, 426] on input "03-03-2025" at bounding box center [292, 417] width 415 height 28
click at [713, 249] on div "Main Carriage Milestones Collapse ATD (Carrier) 03-14-2025 19:05 Transshipment …" at bounding box center [728, 319] width 1336 height 262
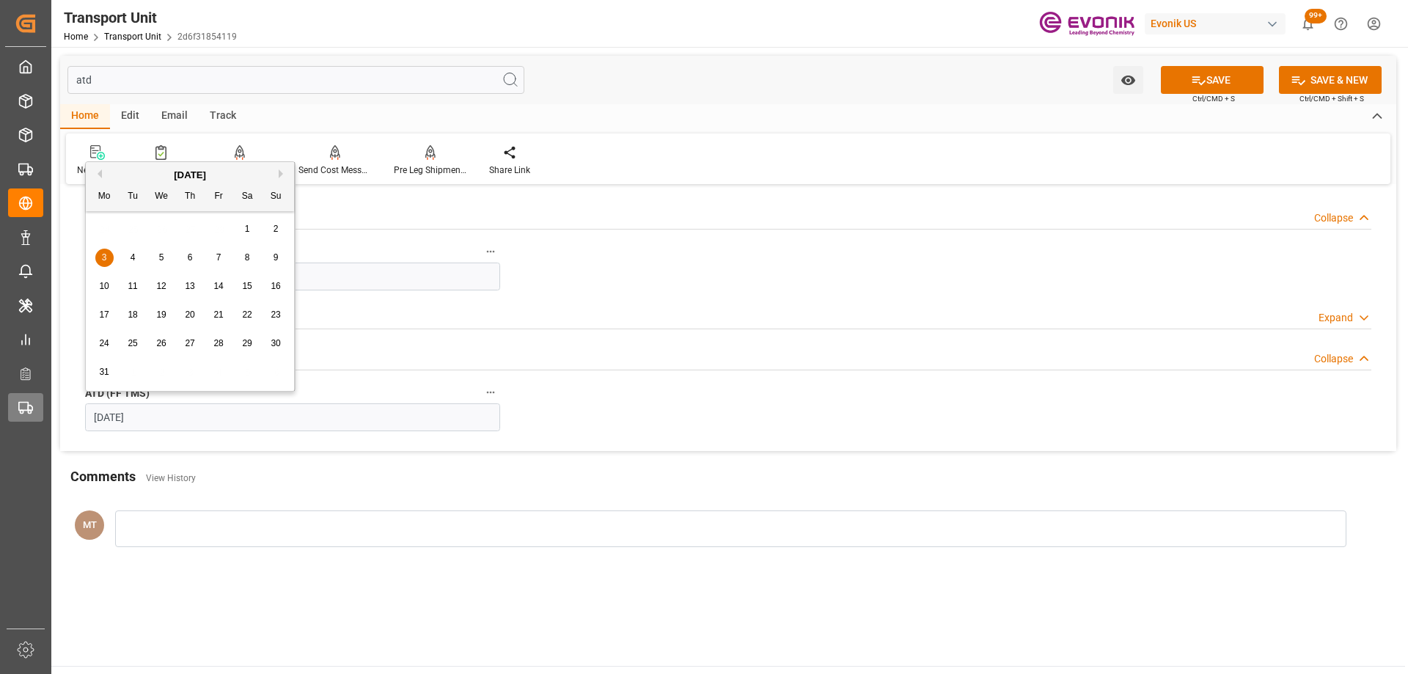
drag, startPoint x: 217, startPoint y: 422, endPoint x: 29, endPoint y: 416, distance: 188.5
click at [29, 416] on div "Created by potrace 1.15, written by Peter Selinger 2001-2017 Created by potrace…" at bounding box center [704, 337] width 1408 height 674
click at [828, 268] on div "Main Carriage Milestones Collapse ATD (Carrier) 03-14-2025 19:05 Transshipment …" at bounding box center [728, 319] width 1336 height 262
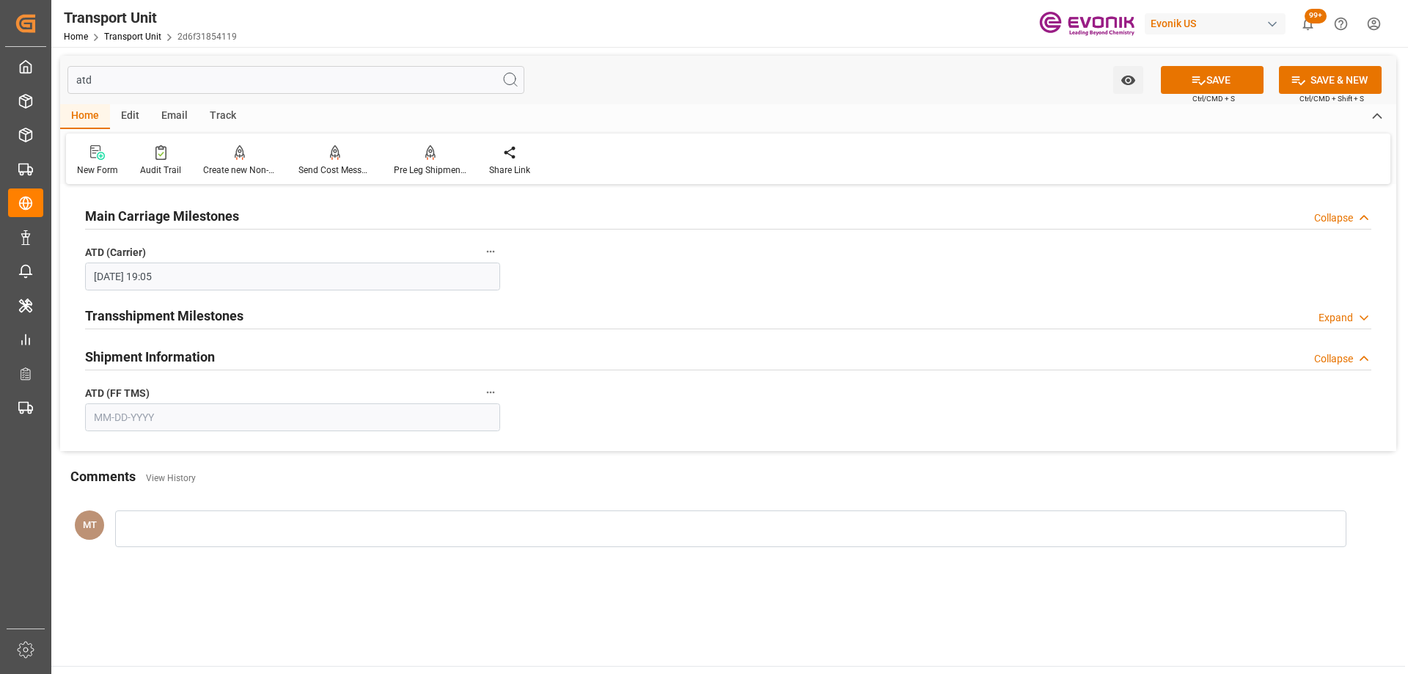
click at [147, 404] on input "text" at bounding box center [292, 417] width 415 height 28
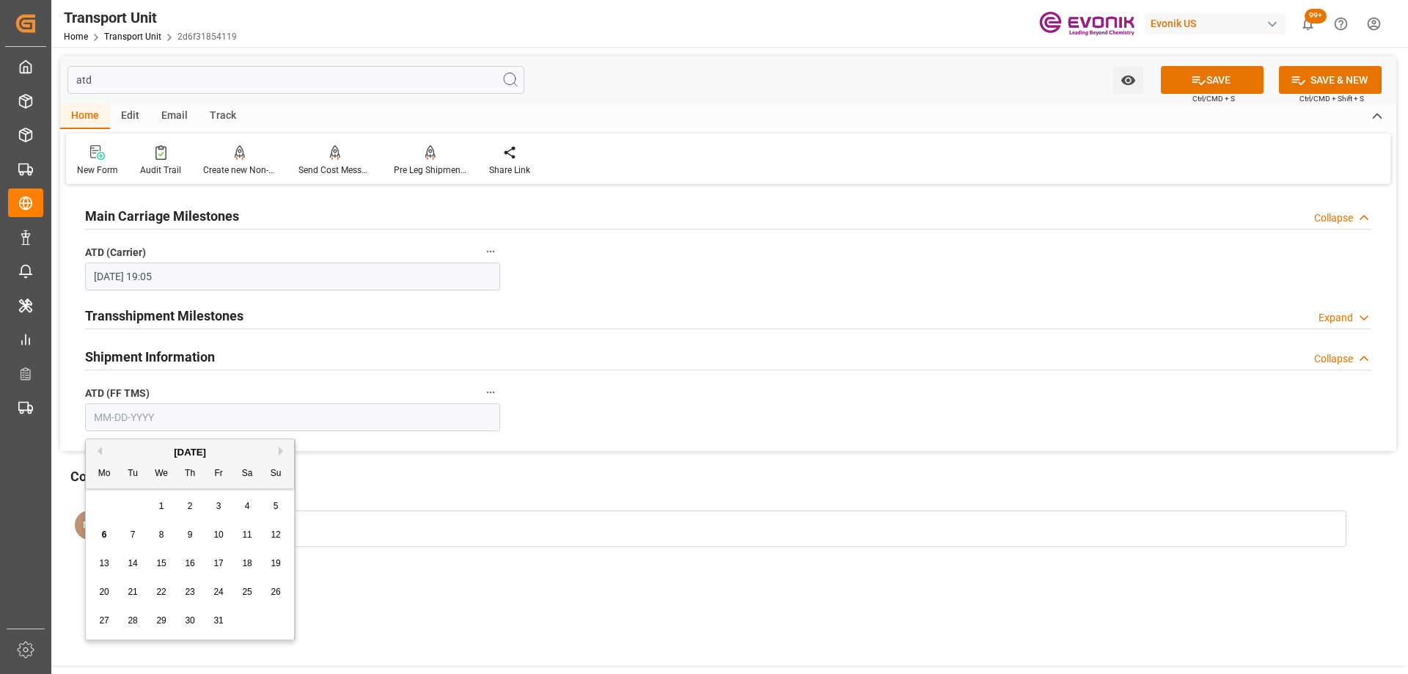
click at [103, 450] on div "October 2025" at bounding box center [190, 452] width 208 height 15
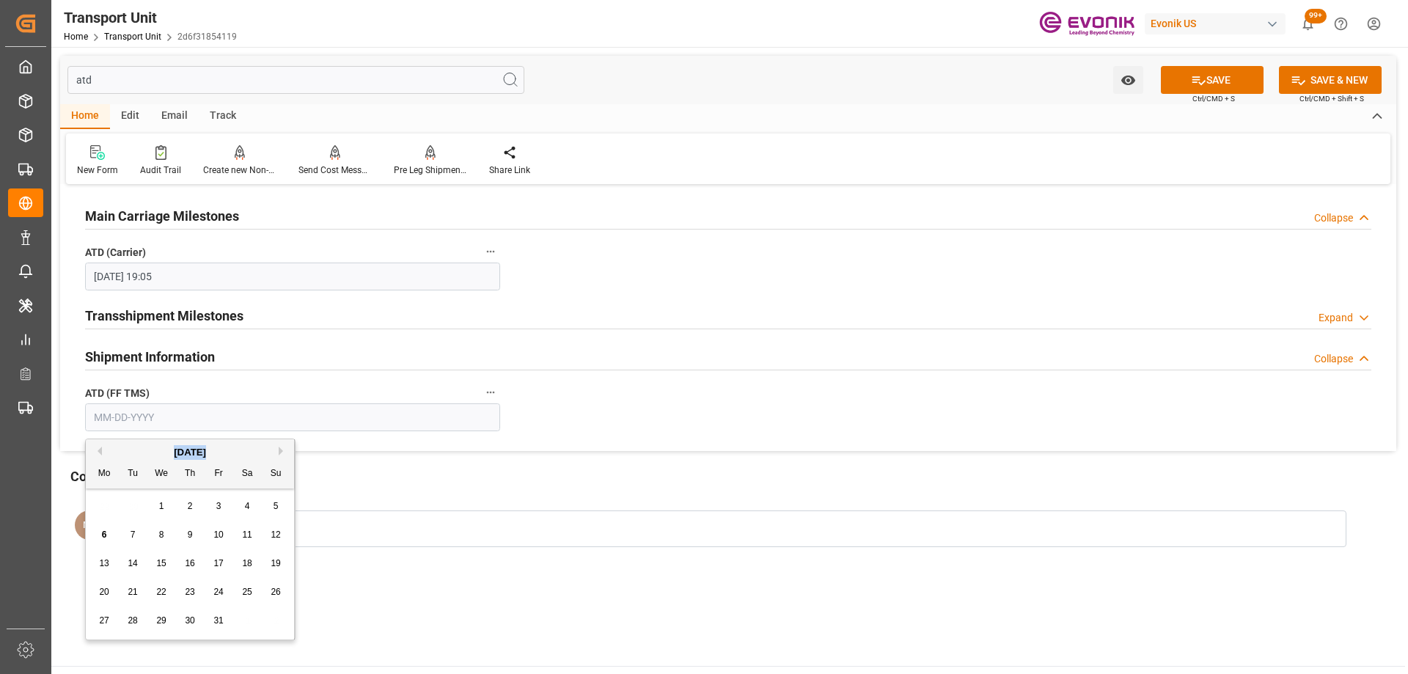
click at [100, 451] on button "Previous Month" at bounding box center [97, 450] width 9 height 9
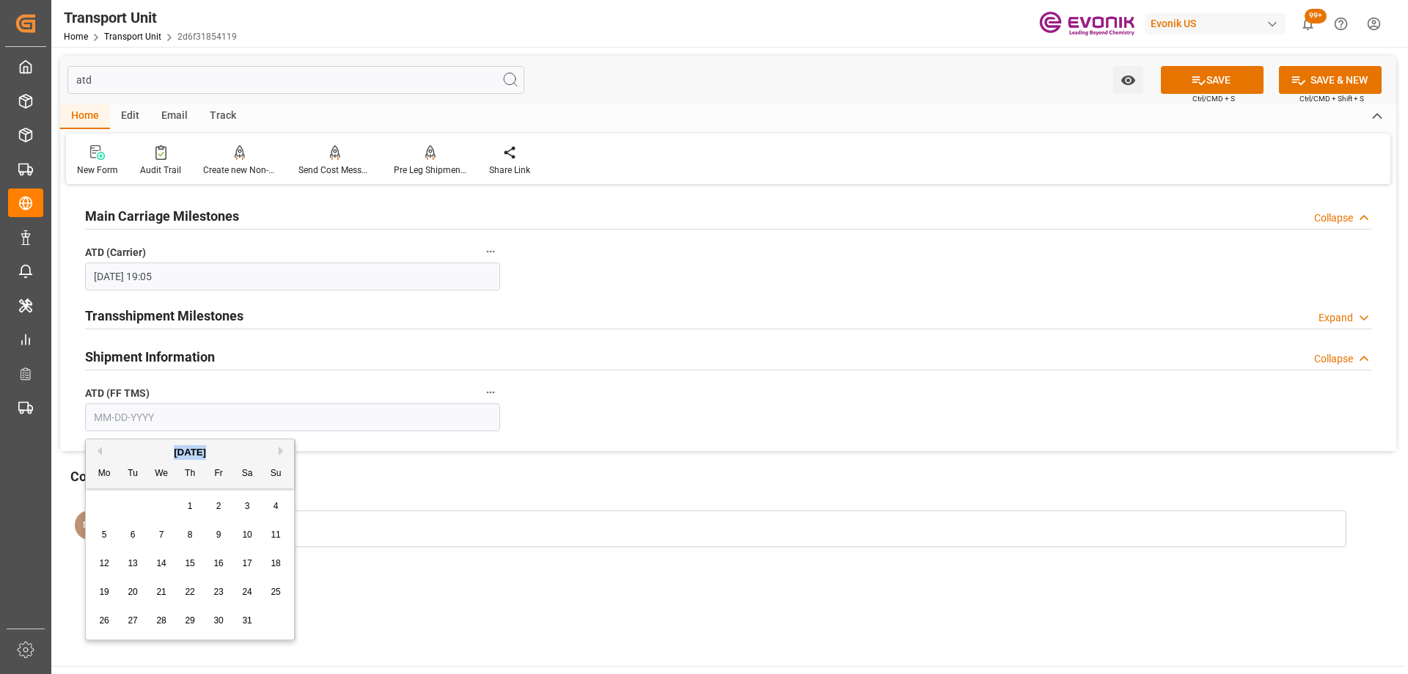
click at [100, 451] on button "Previous Month" at bounding box center [97, 450] width 9 height 9
click at [213, 560] on span "14" at bounding box center [218, 563] width 10 height 10
type input "03-14-2025"
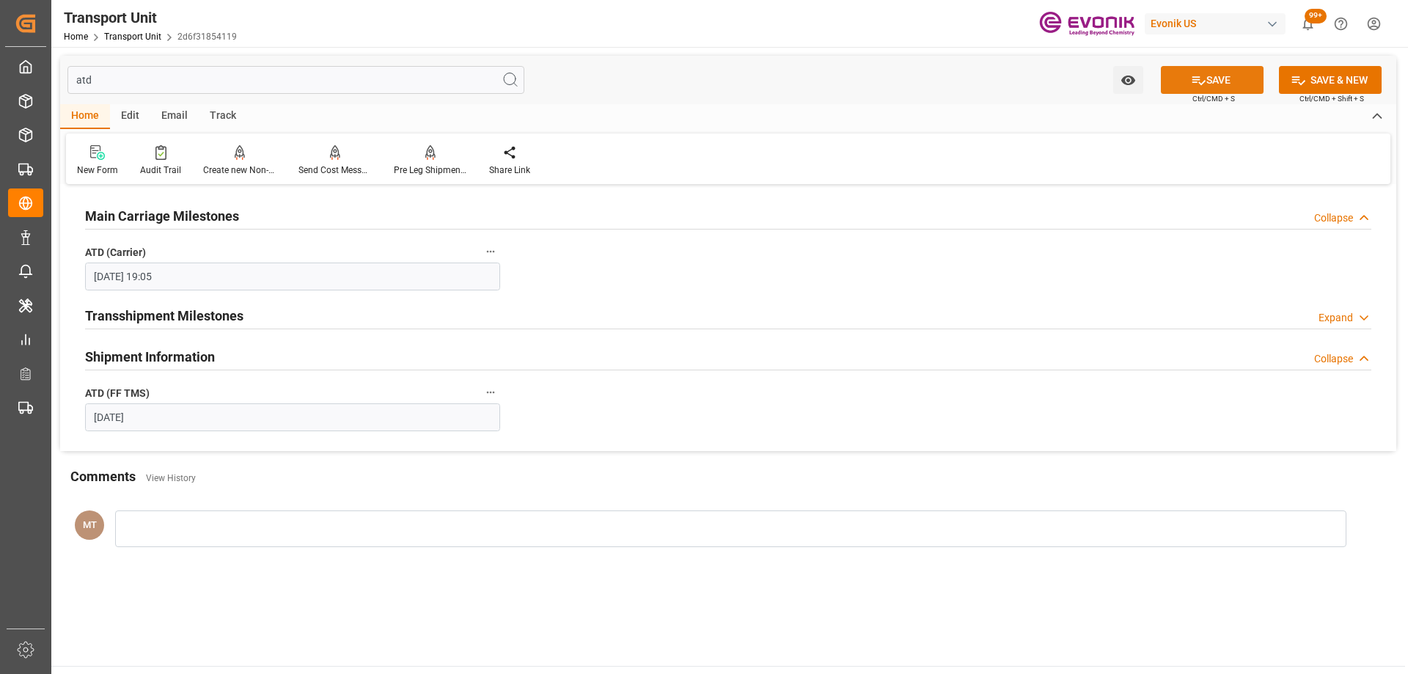
click at [1220, 79] on button "SAVE" at bounding box center [1211, 80] width 103 height 28
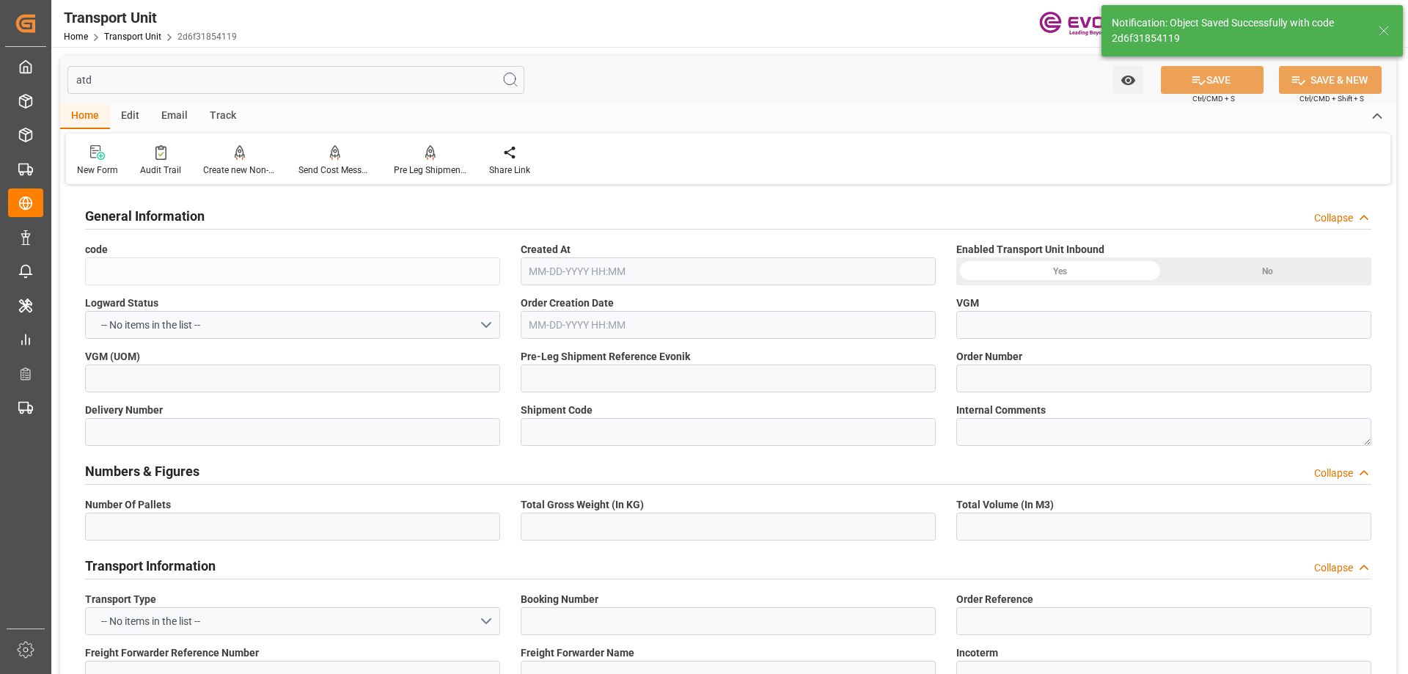
type input "2d6f31854119"
type input "4006676507"
type input "0046461596"
type input "3011689978"
type input "299bfdd338d9"
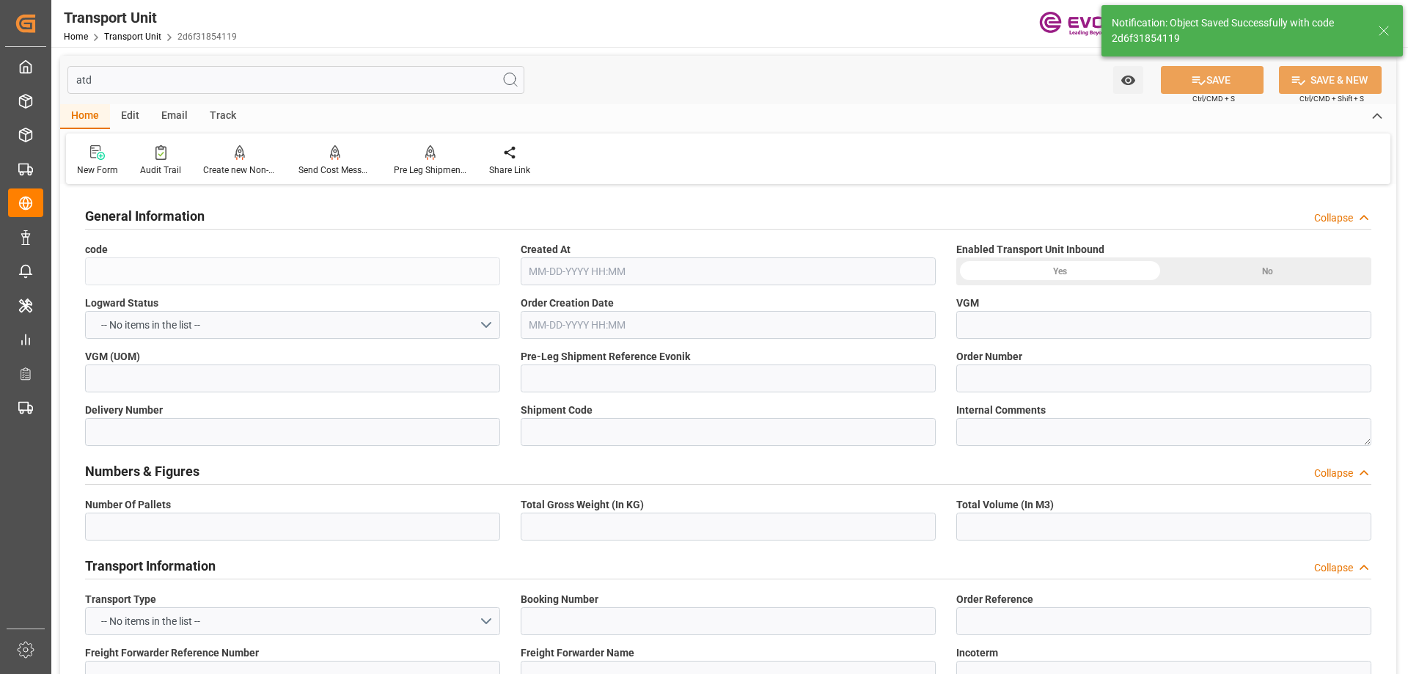
type input "249876513"
type input "Truck"
type input "Sea Ship"
type input "Truck"
type input "MRKU7043815"
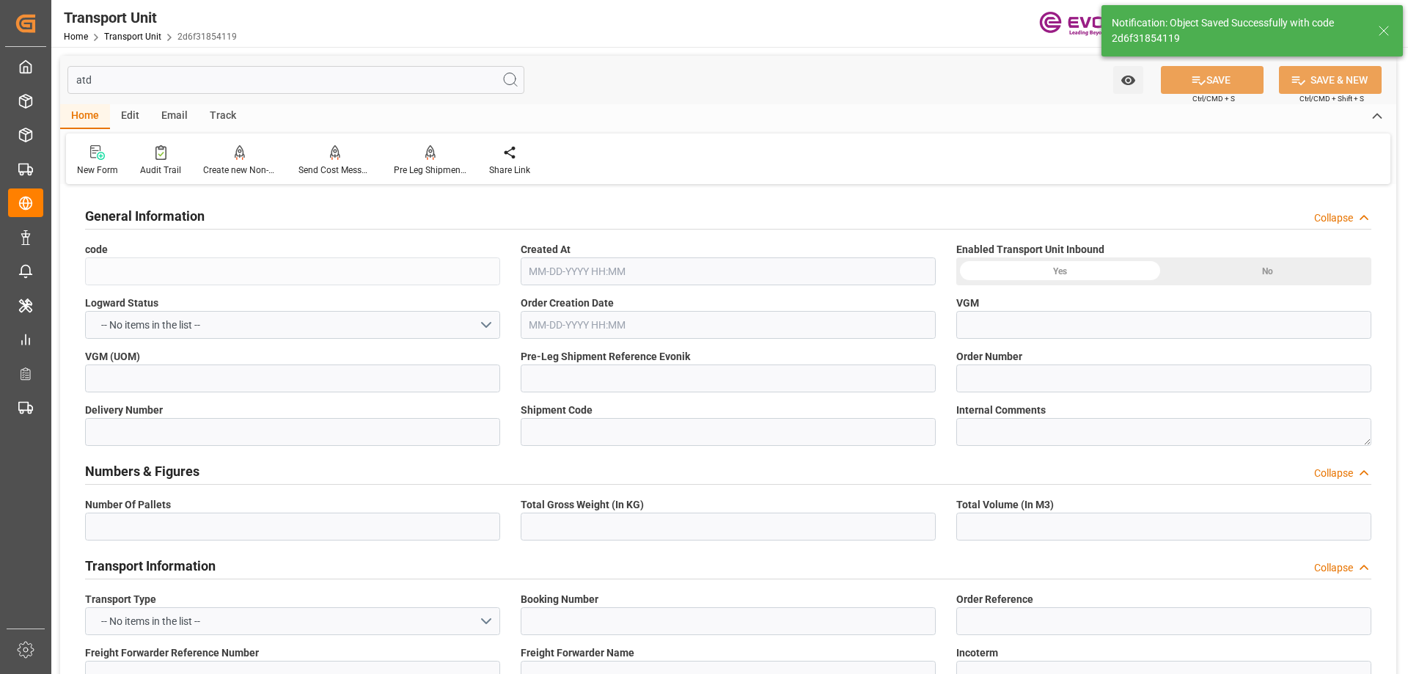
type input "UL-4827744"
type input "MAEU"
type textarea "77009"
type input "United States"
type textarea "627858"
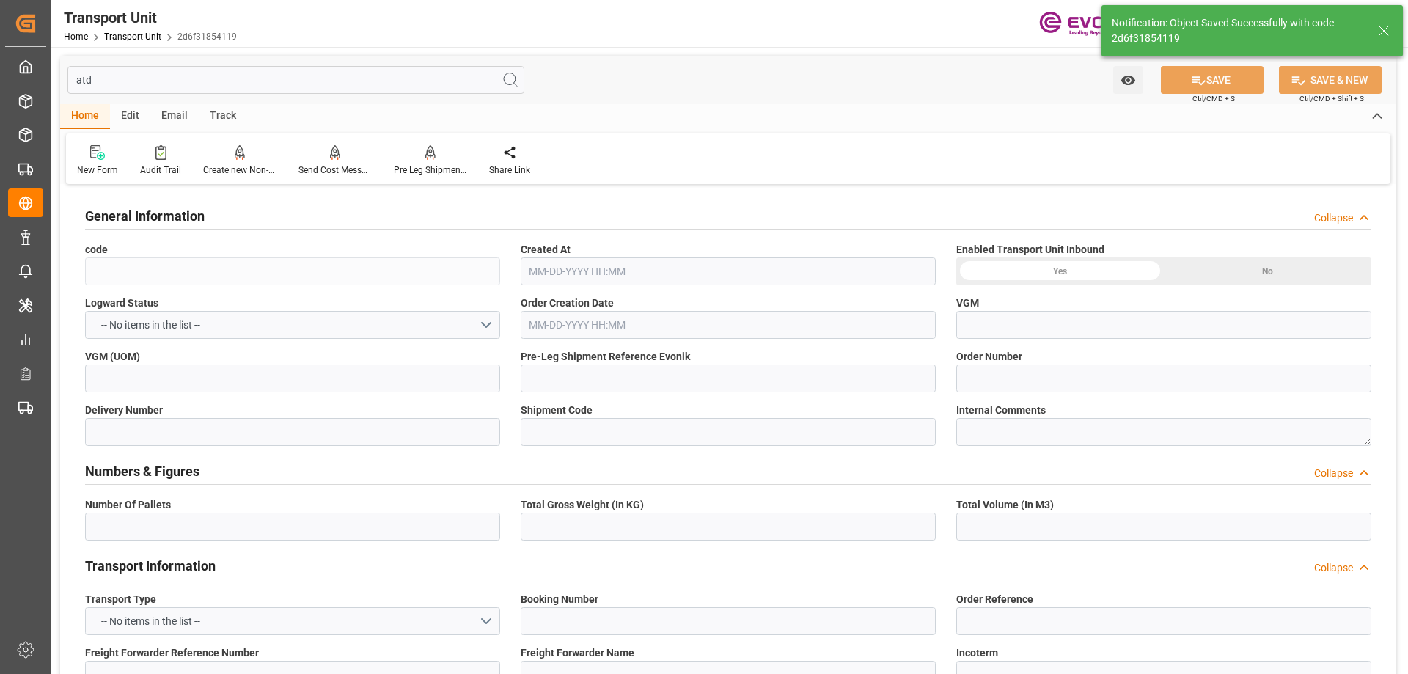
type input "Singapore"
type input "Houston"
type input "Singapore"
type input "MSC BRIDGEPORT"
type input "509W"
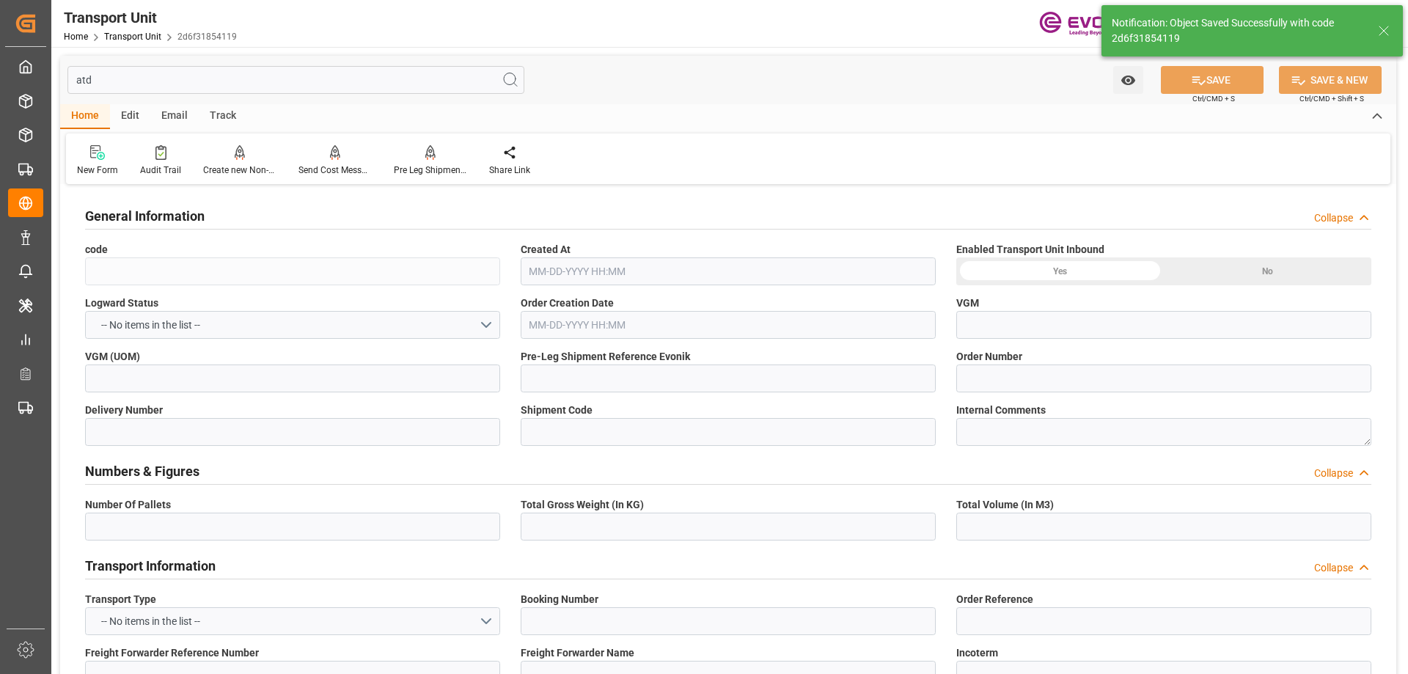
type input "4006676501"
type textarea "SP OU Comfort&Insul."
type input "HOUSTON"
type input "SINGAPORE"
type input "PASADENA"
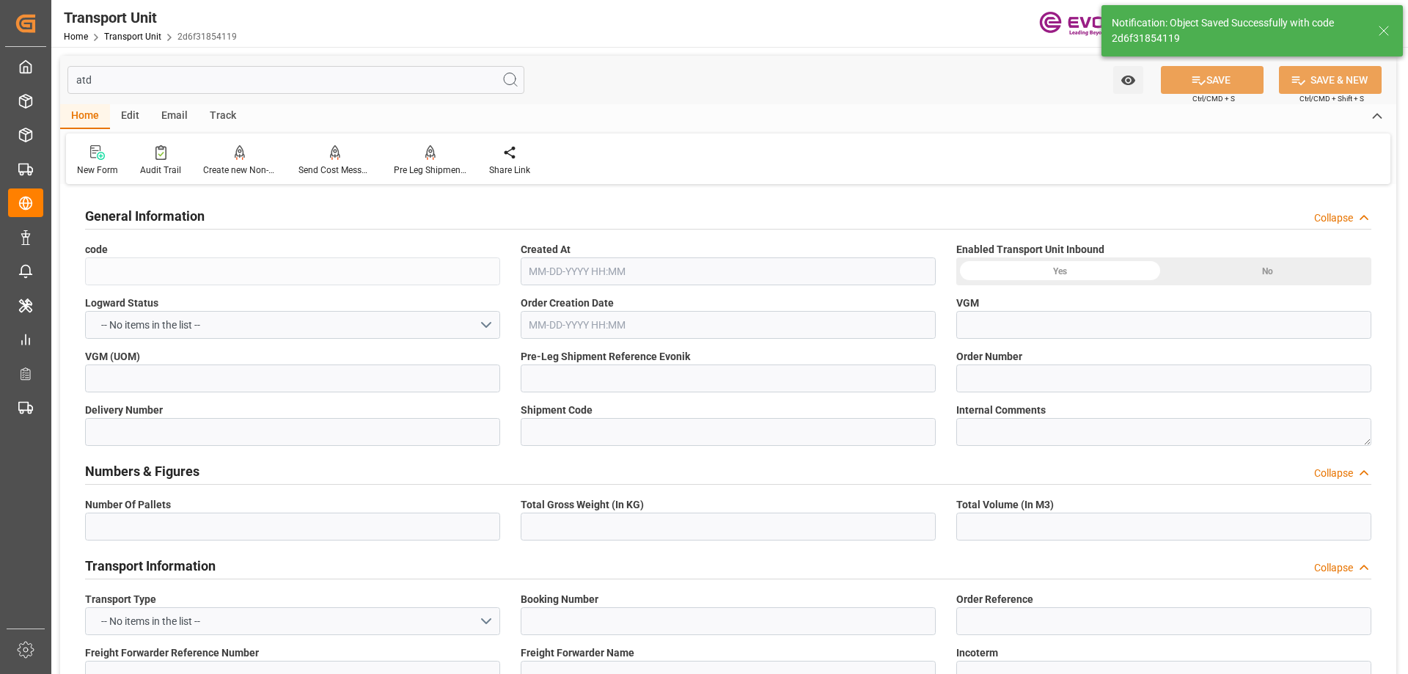
type input "US"
type input "TRUCK"
type input "VESSEL"
type input "GSL VIOLETTA"
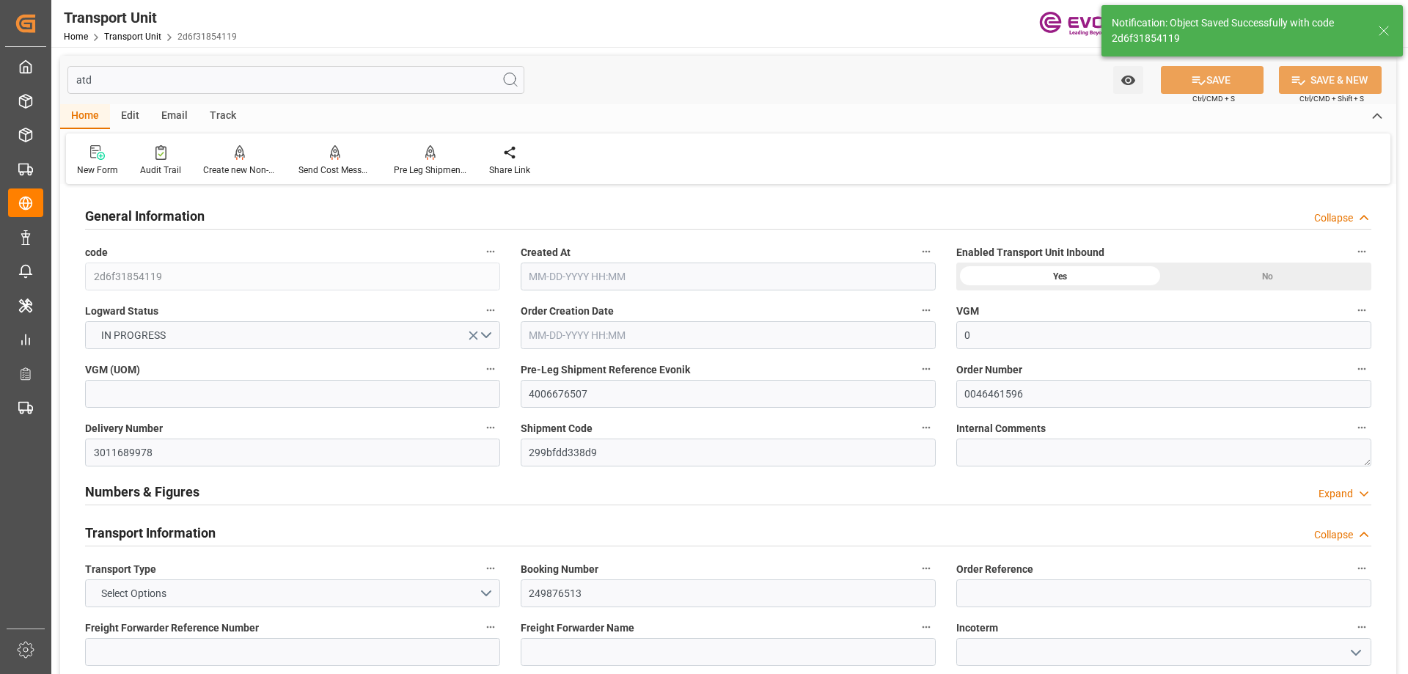
type input "0"
type input "Maersk"
type input "Maersk Line AS"
type input "USHOU"
type input "SGSIN"
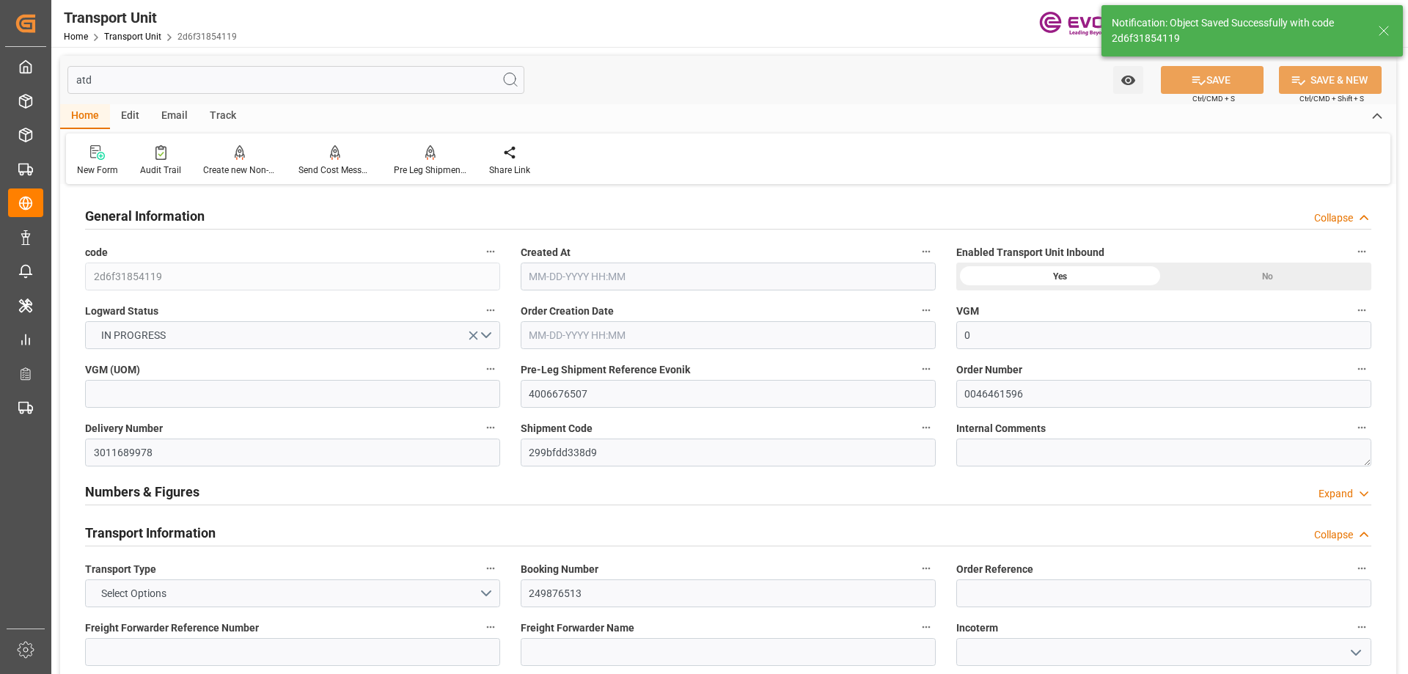
type input "9243409"
type input "USHOU"
type input "SGSIN"
type input "9214202"
type input "16247.2"
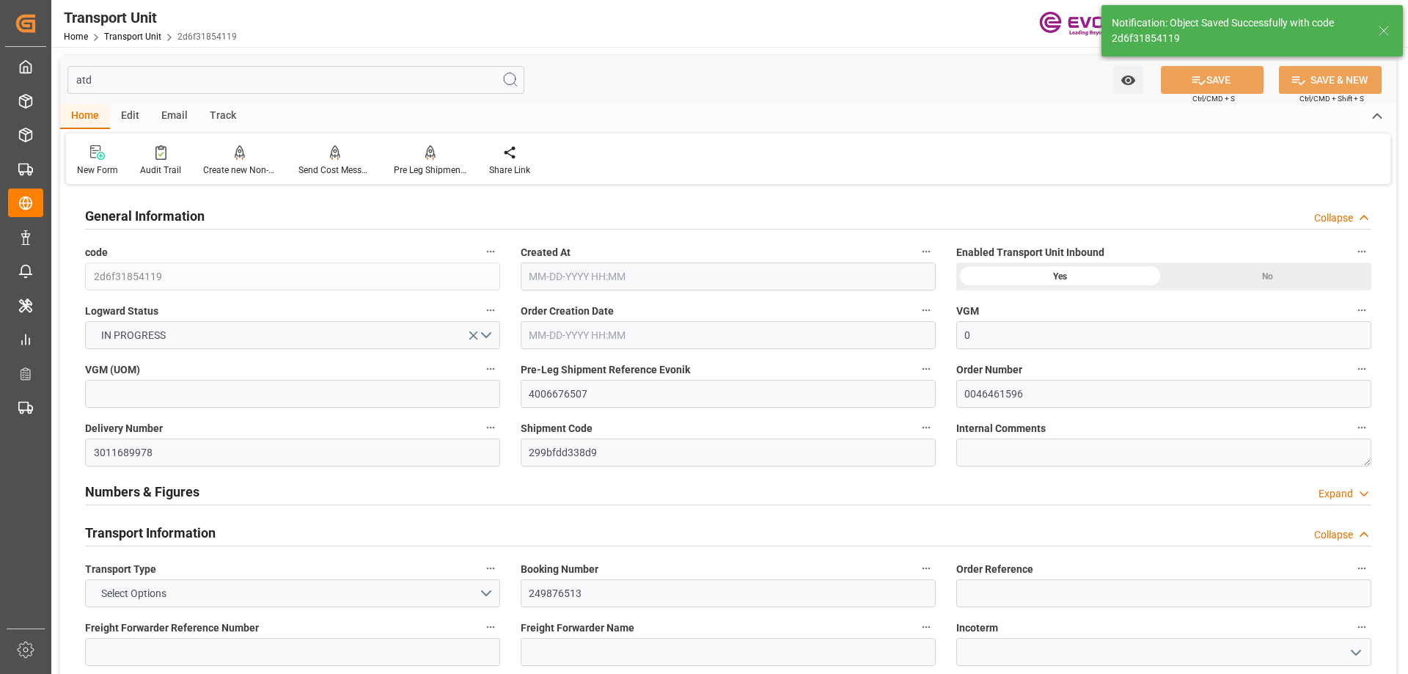
type input "01-23-2025 14:30"
type input "09-22-2025"
type input "03-05-2025 09:09"
type input "03-05-2025 14:59"
type input "03-14-2025 00:00"
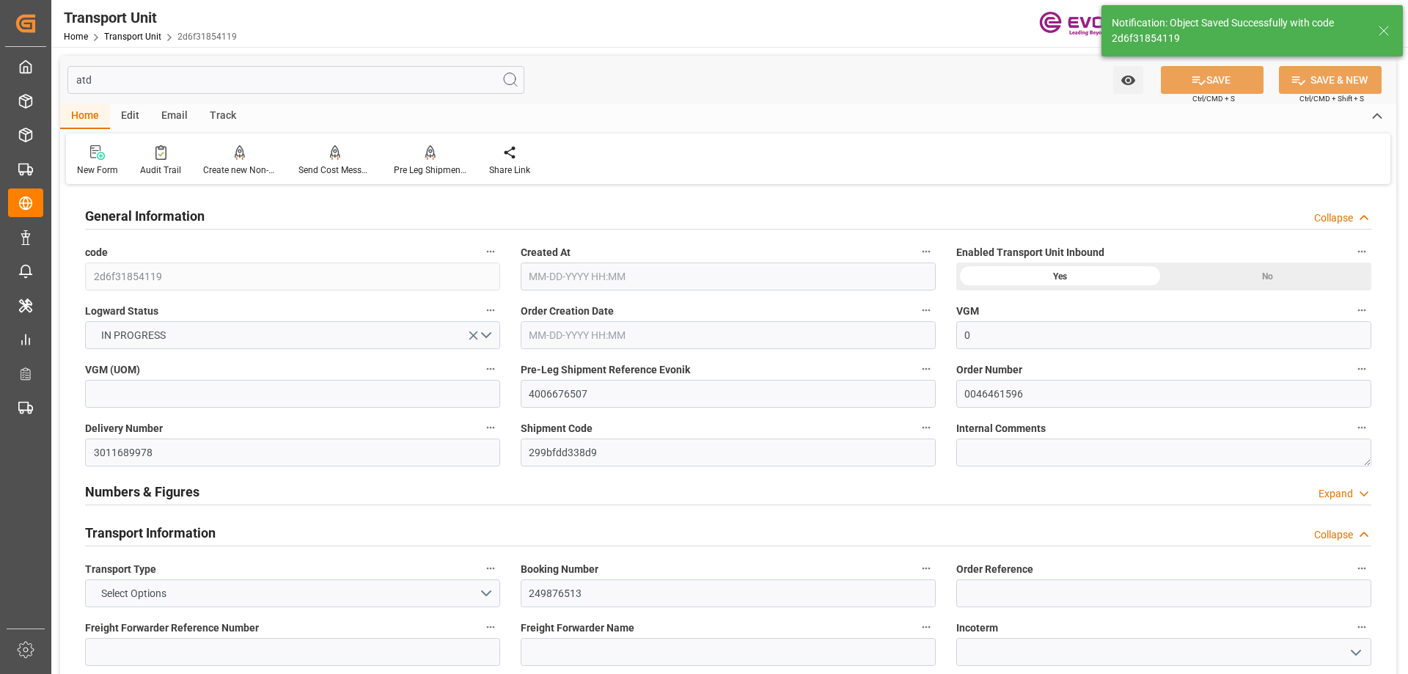
type input "03-07-2025 00:00"
type input "05-29-2025 00:00"
type input "03-12-2025 00:00"
type input "05-28-2025 23:14"
type input "03-07-2025 17:00"
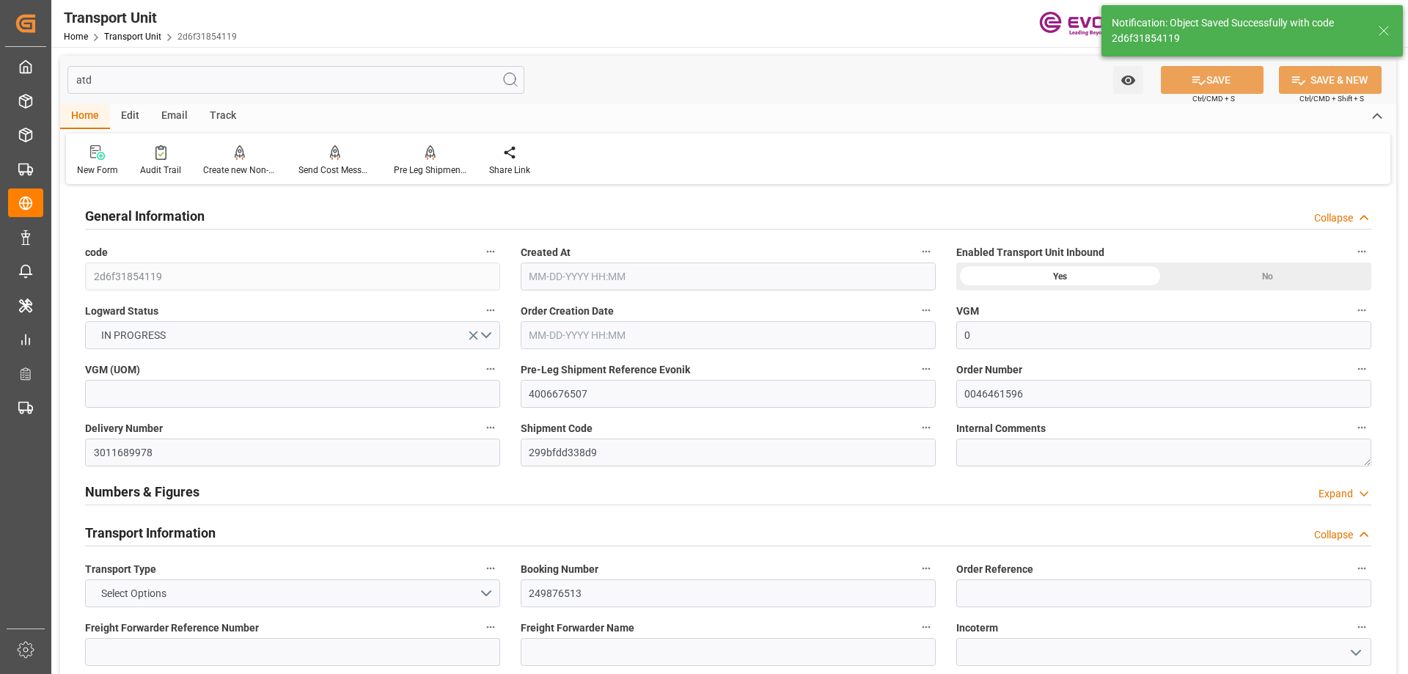
type input "03-14-2025 09:22"
type input "03-14-2025 19:01"
type input "04-25-2025 09:18"
type input "04-26-2025 12:15"
type input "05-05-2025 00:05"
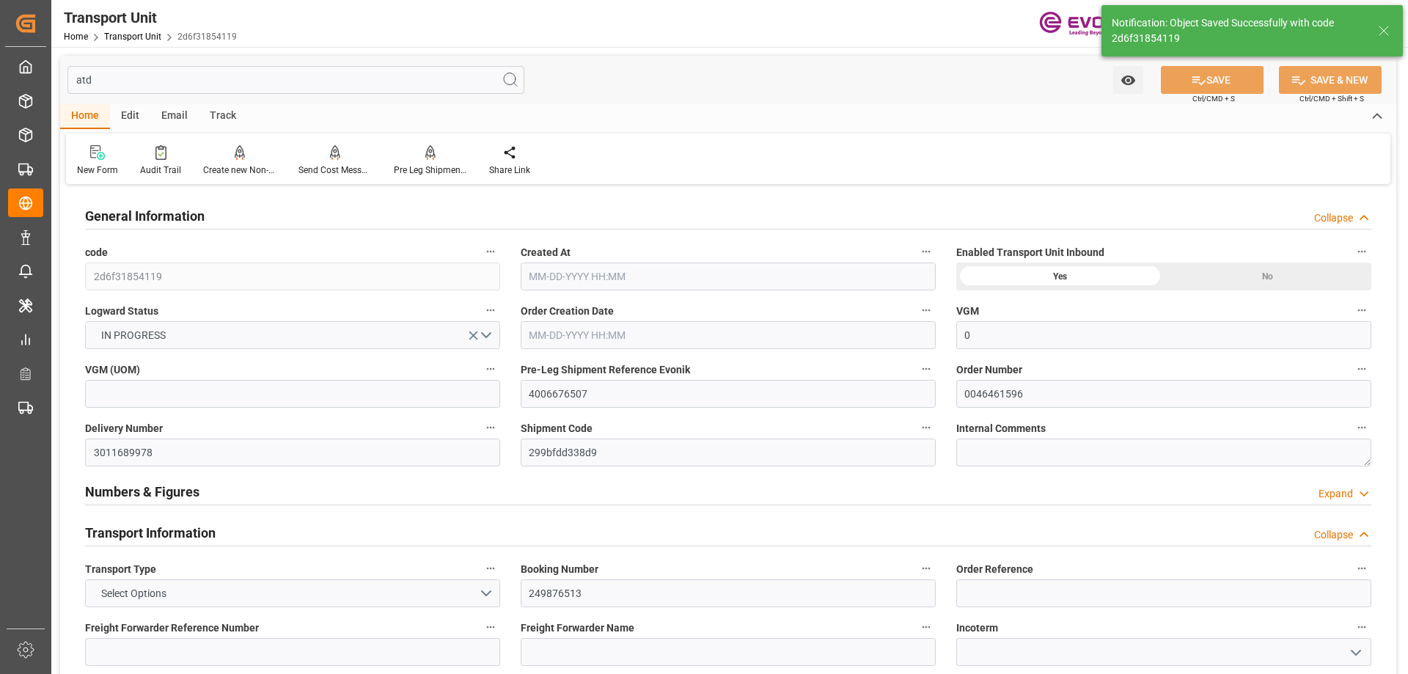
type input "05-05-2025 01:29"
type input "05-10-2025 11:54"
type input "05-12-2025 11:21"
type input "05-19-2025 05:10"
type input "05-20-2025 07:22"
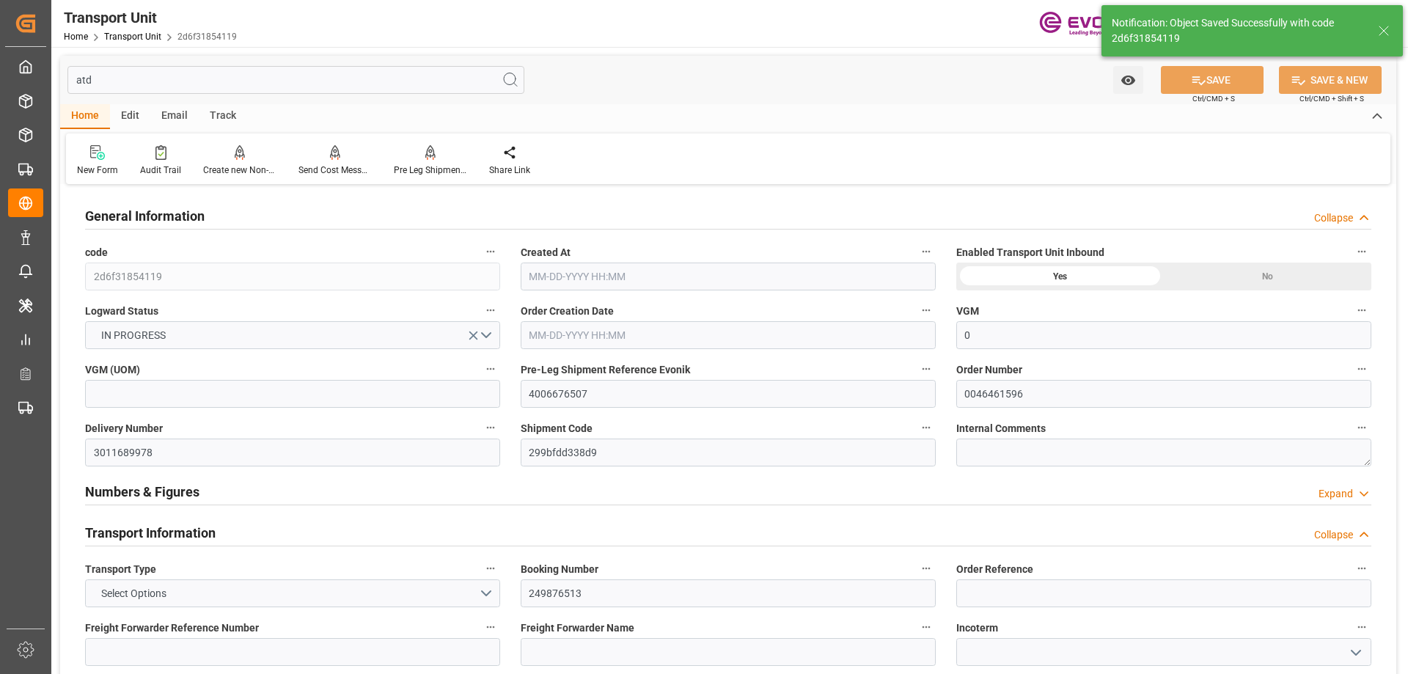
type input "05-28-2025 22:04"
type input "05-29-2025 03:58"
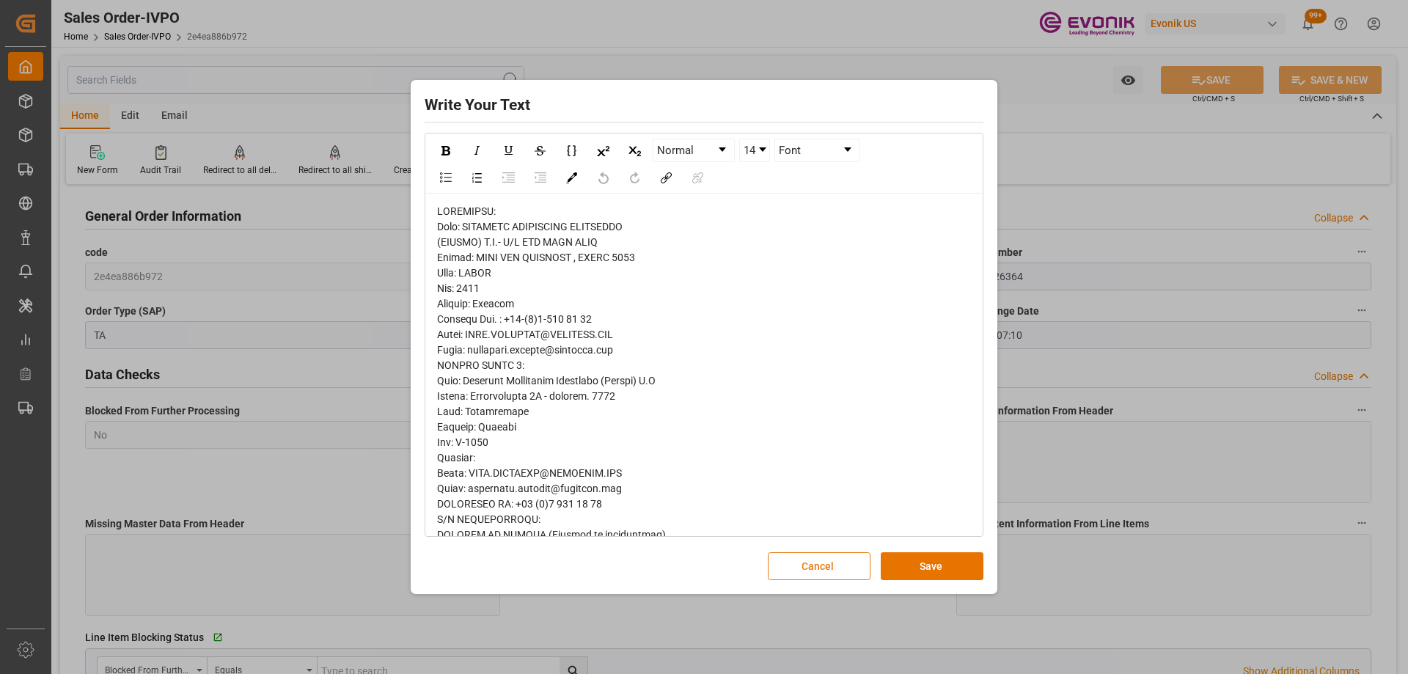
click at [814, 573] on button "Cancel" at bounding box center [819, 566] width 103 height 28
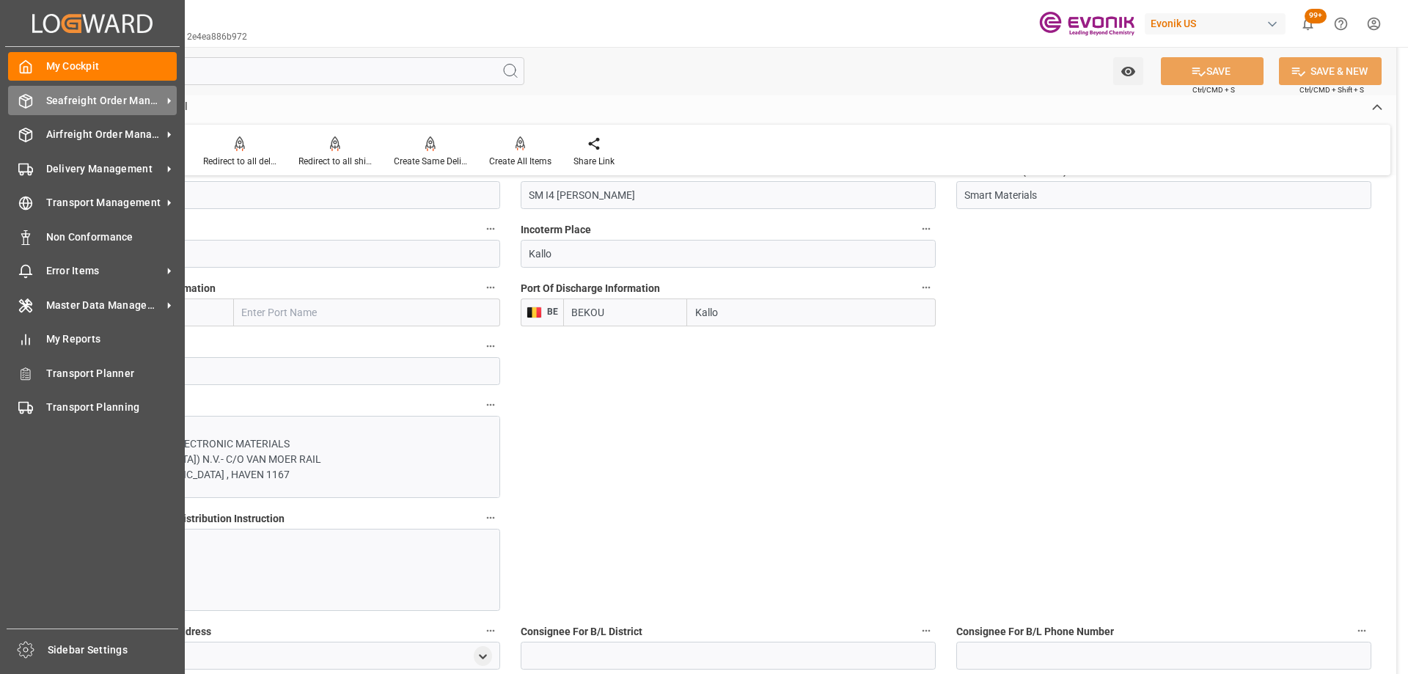
click at [32, 114] on div "Seafreight Order Management Seafreight Order Management" at bounding box center [92, 100] width 169 height 29
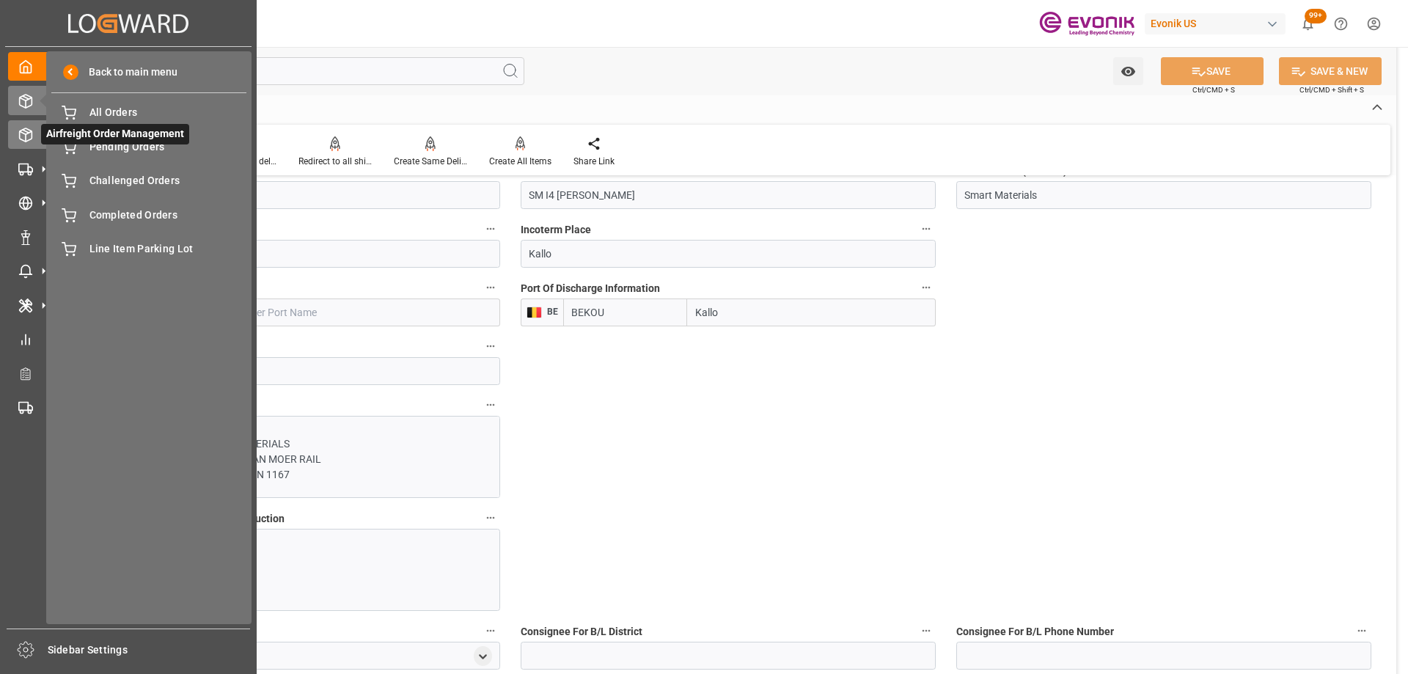
click at [38, 141] on icon at bounding box center [43, 134] width 15 height 15
click at [158, 158] on div "All Line Items All Line Items" at bounding box center [148, 146] width 195 height 29
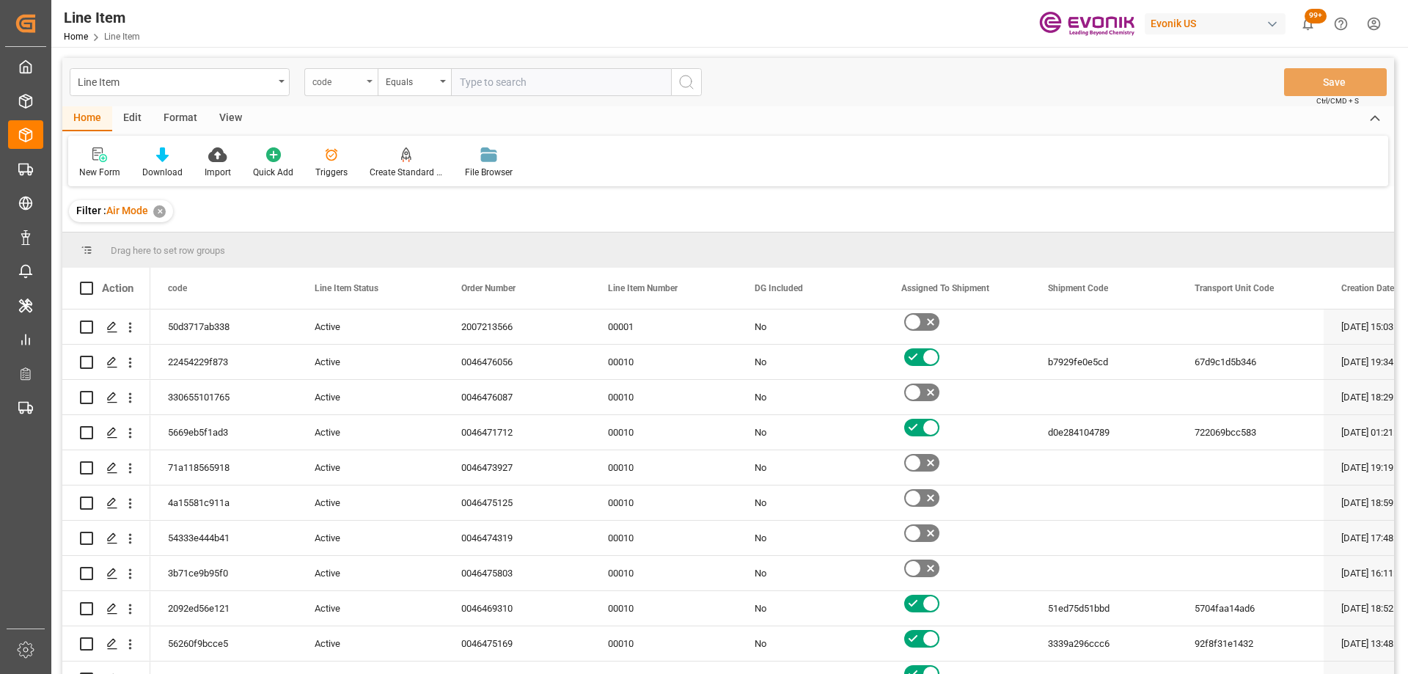
click at [367, 81] on icon "open menu" at bounding box center [370, 81] width 6 height 3
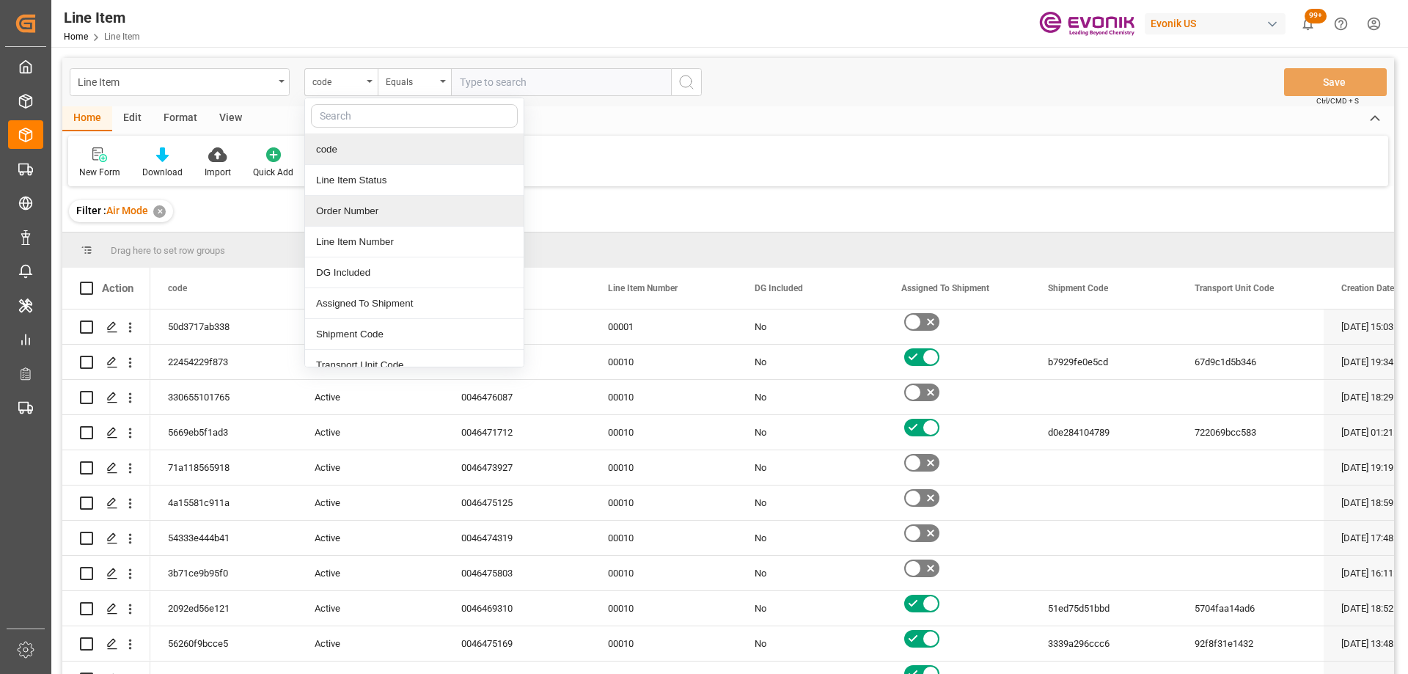
click at [387, 205] on div "Order Number" at bounding box center [414, 211] width 218 height 31
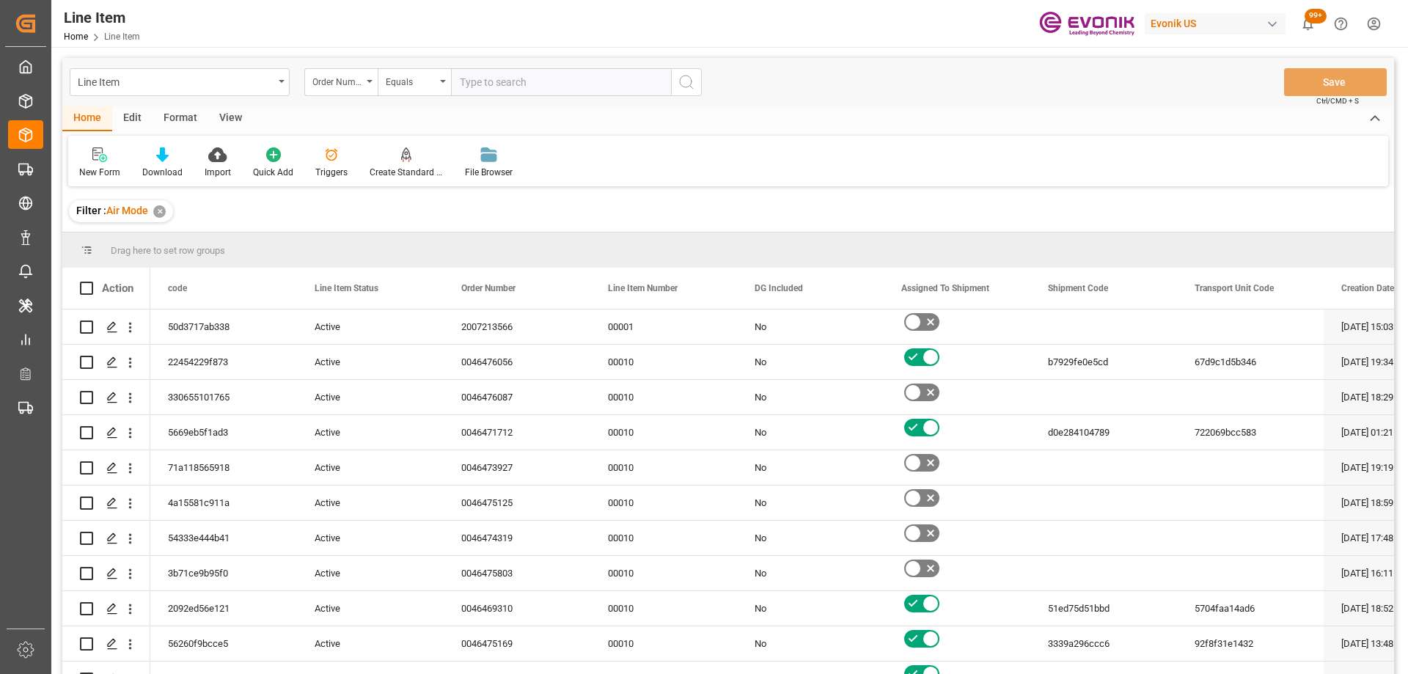
click at [520, 81] on input "text" at bounding box center [561, 82] width 220 height 28
paste input "2007184114"
type input "2007184114"
click at [685, 71] on button "search button" at bounding box center [686, 82] width 31 height 28
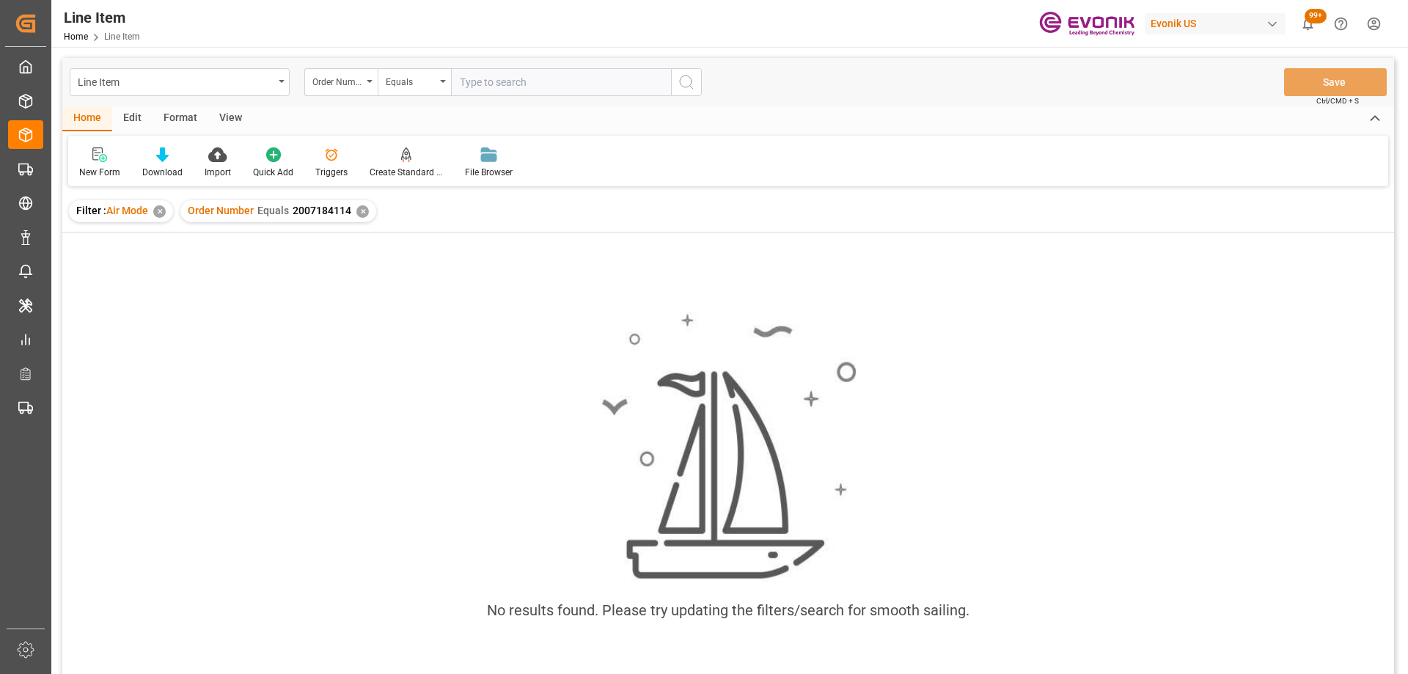
click at [156, 213] on div "✕" at bounding box center [159, 211] width 12 height 12
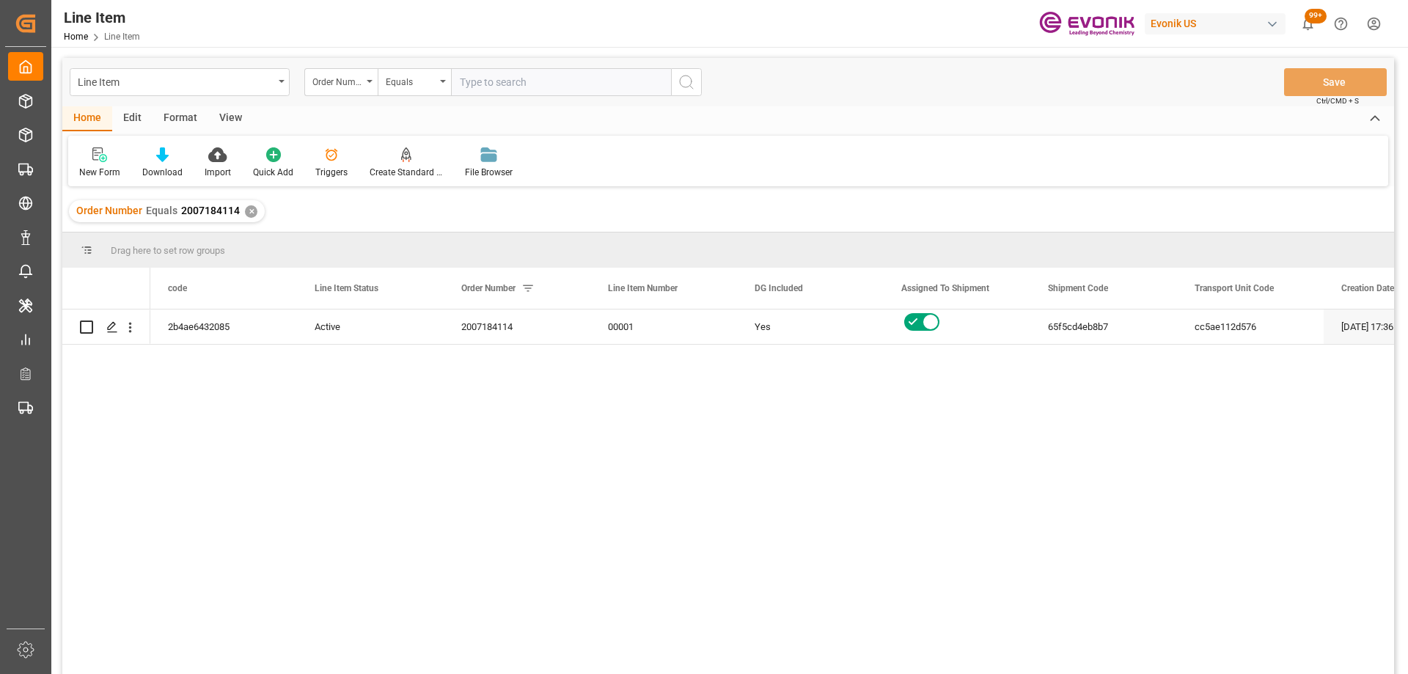
click at [223, 123] on div "View" at bounding box center [230, 118] width 45 height 25
click at [169, 171] on div "Standard Templates" at bounding box center [166, 172] width 73 height 13
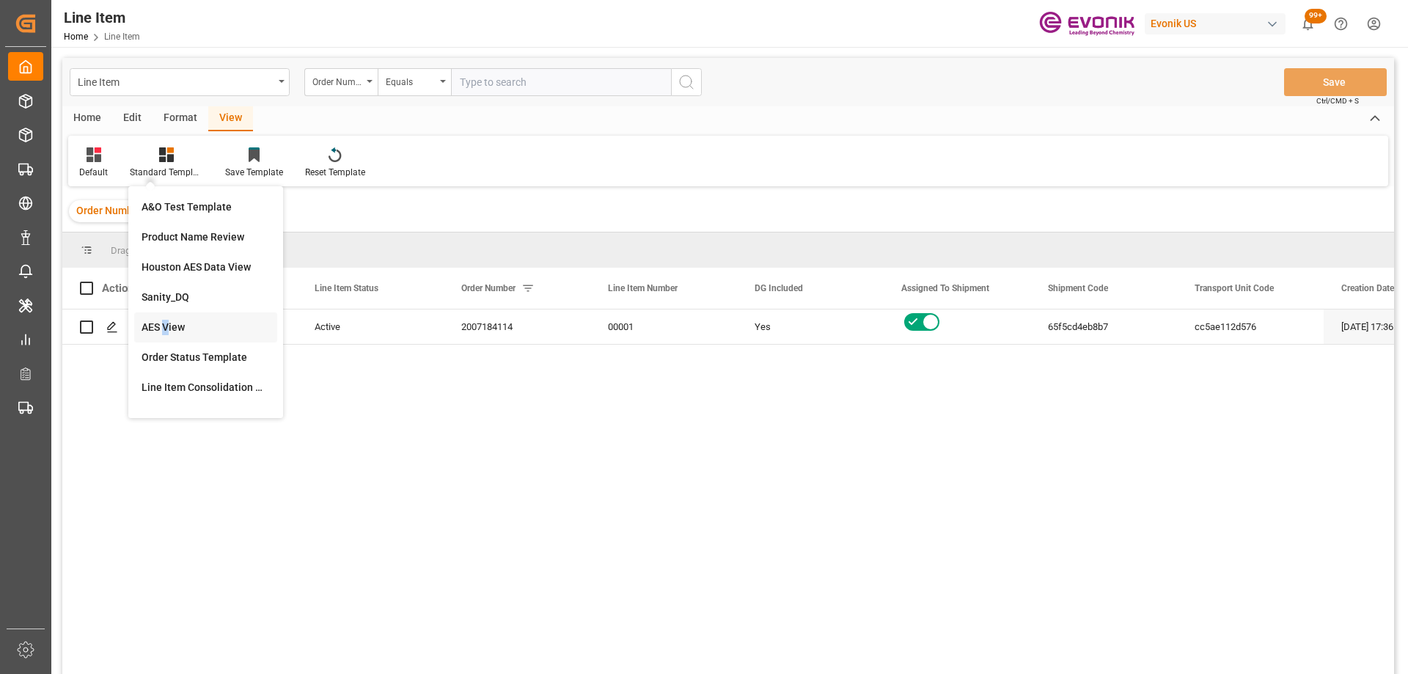
click at [166, 326] on div "AES View" at bounding box center [205, 327] width 128 height 15
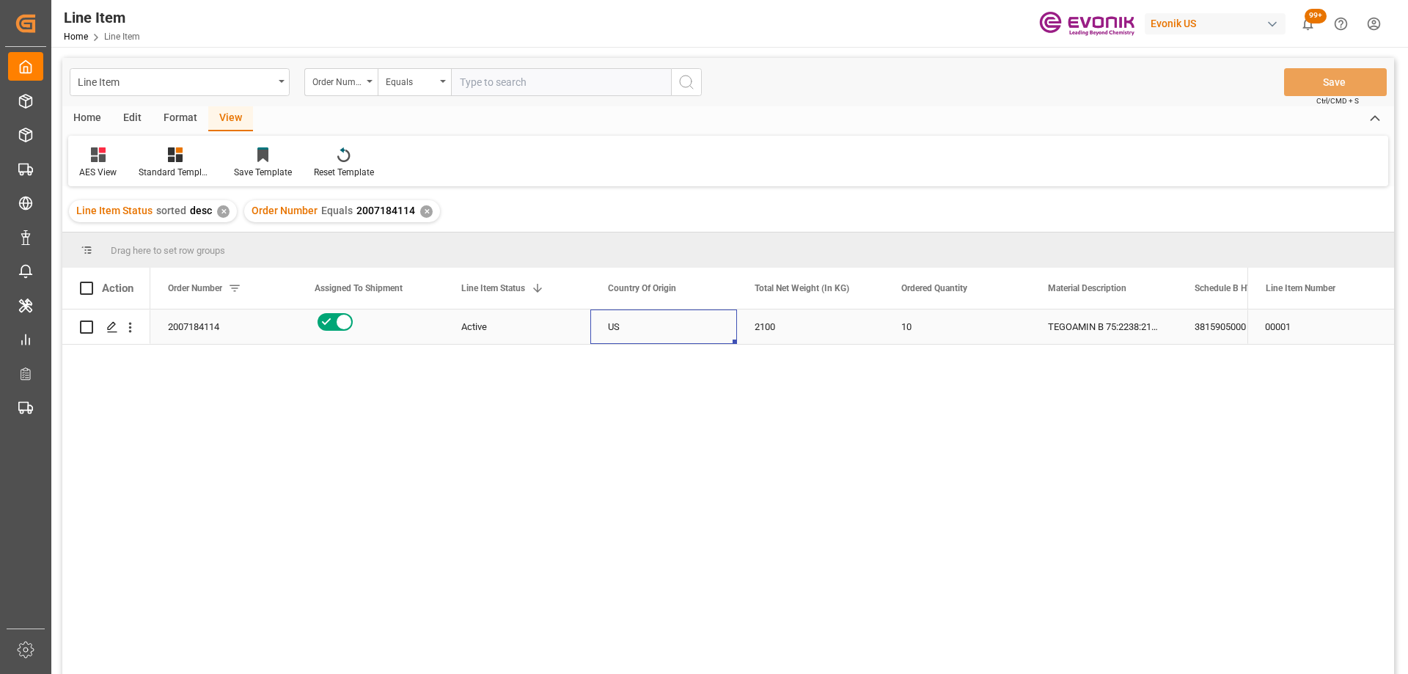
click at [597, 322] on div "US" at bounding box center [663, 326] width 147 height 34
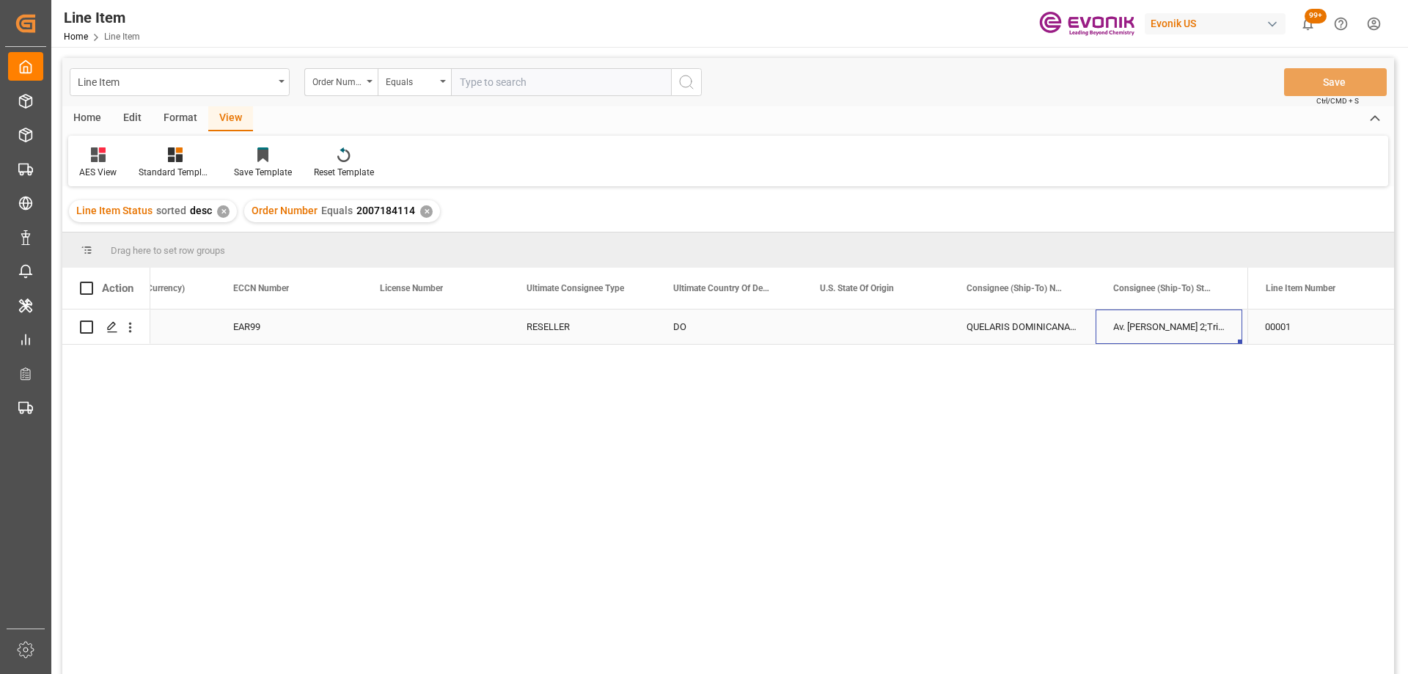
scroll to position [0, 1548]
click at [517, 81] on input "text" at bounding box center [561, 82] width 220 height 28
paste input "2007184114"
type input "2007184114"
click at [687, 78] on icon "search button" at bounding box center [686, 82] width 18 height 18
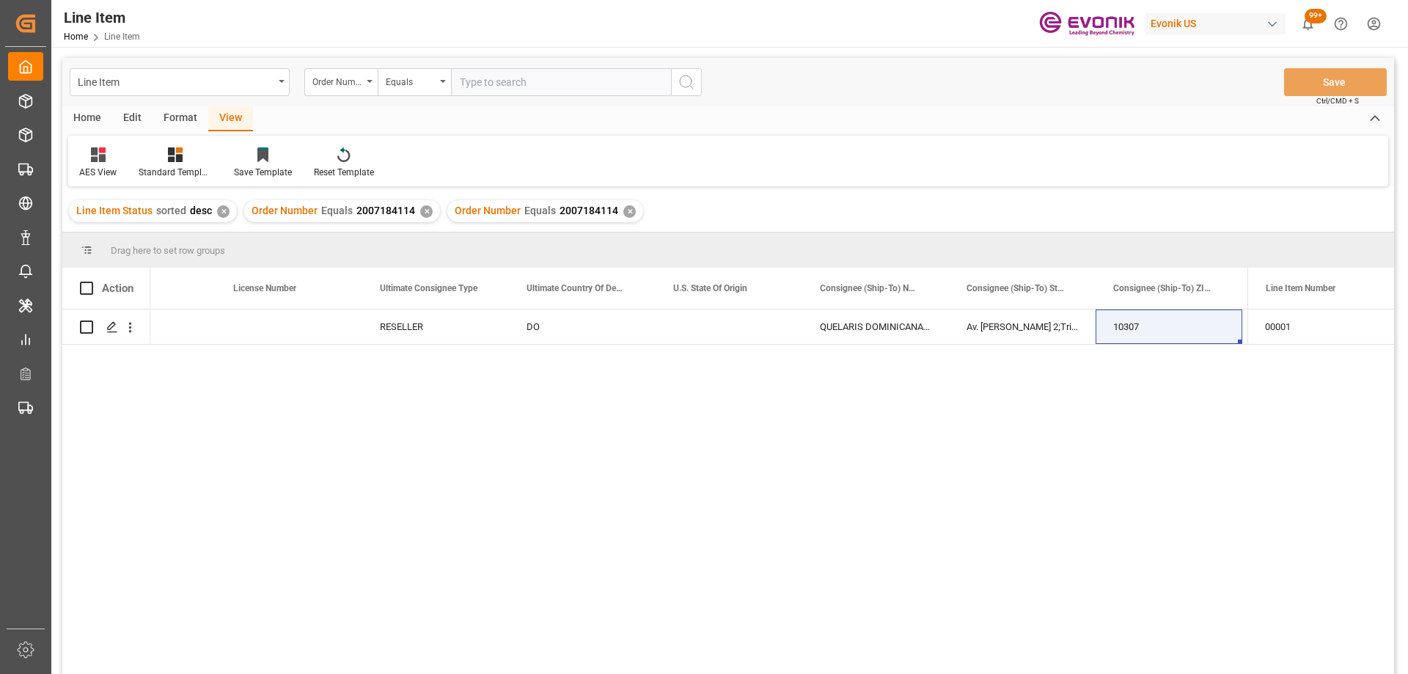
click at [420, 210] on div "✕" at bounding box center [426, 211] width 12 height 12
click at [630, 328] on div "DO" at bounding box center [582, 326] width 147 height 34
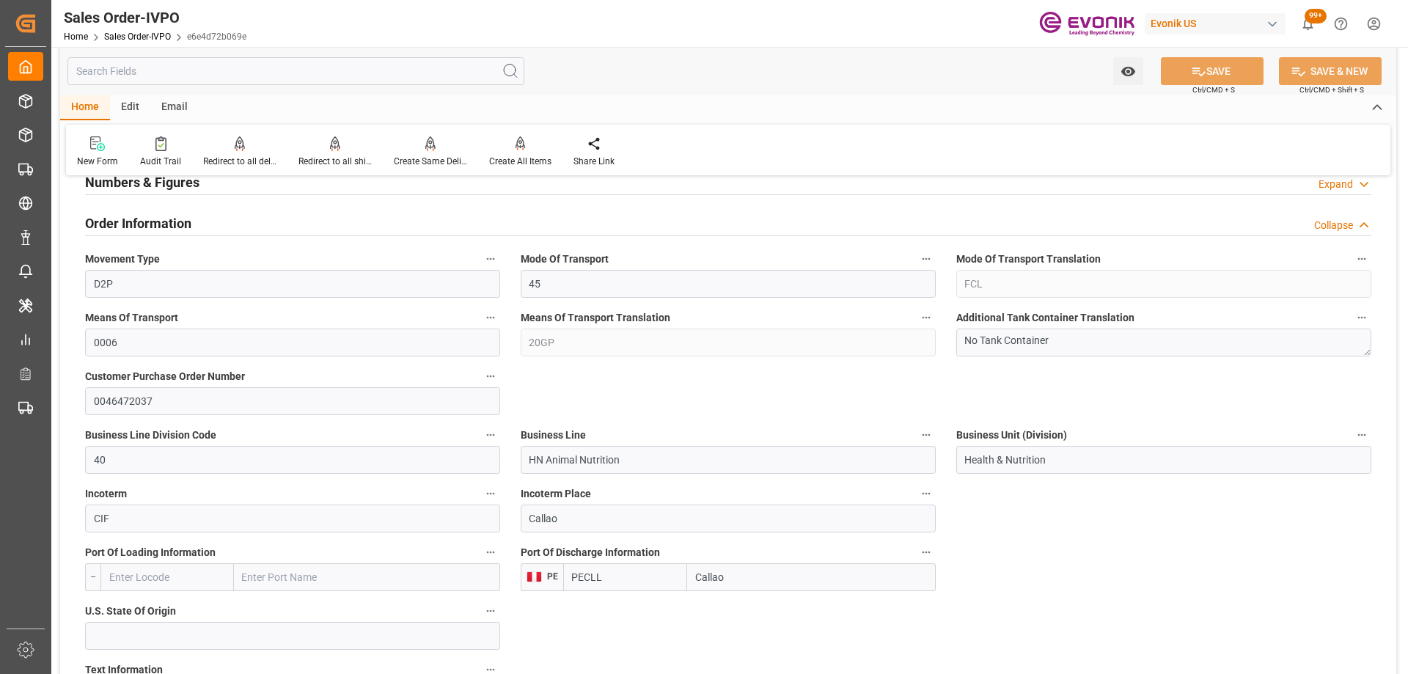
scroll to position [73, 0]
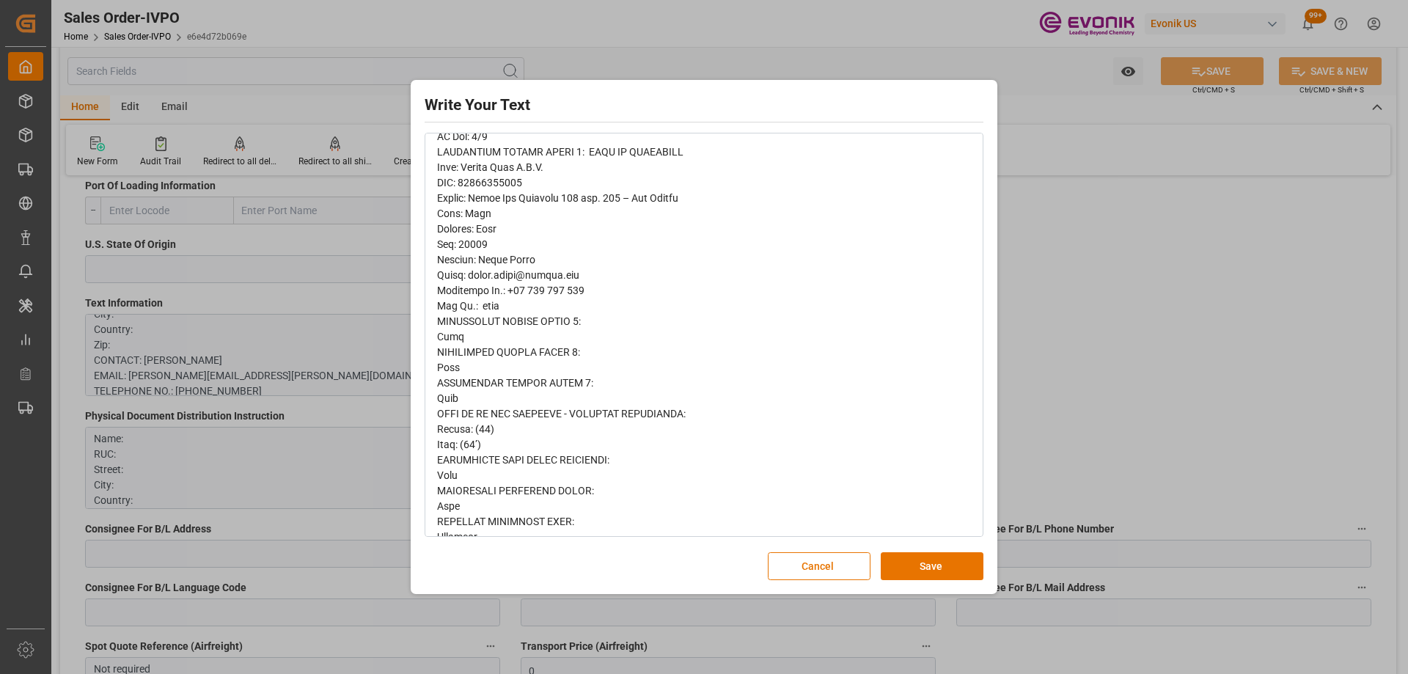
scroll to position [587, 0]
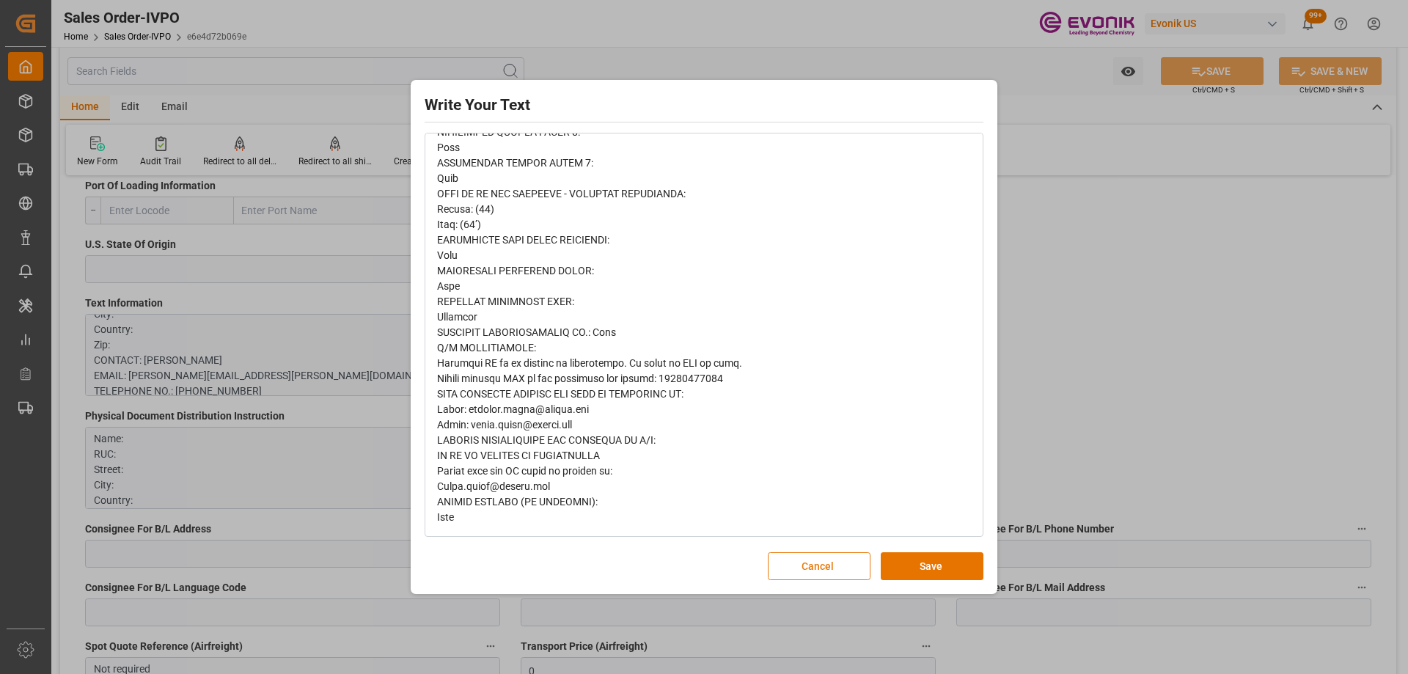
click at [838, 575] on button "Cancel" at bounding box center [819, 566] width 103 height 28
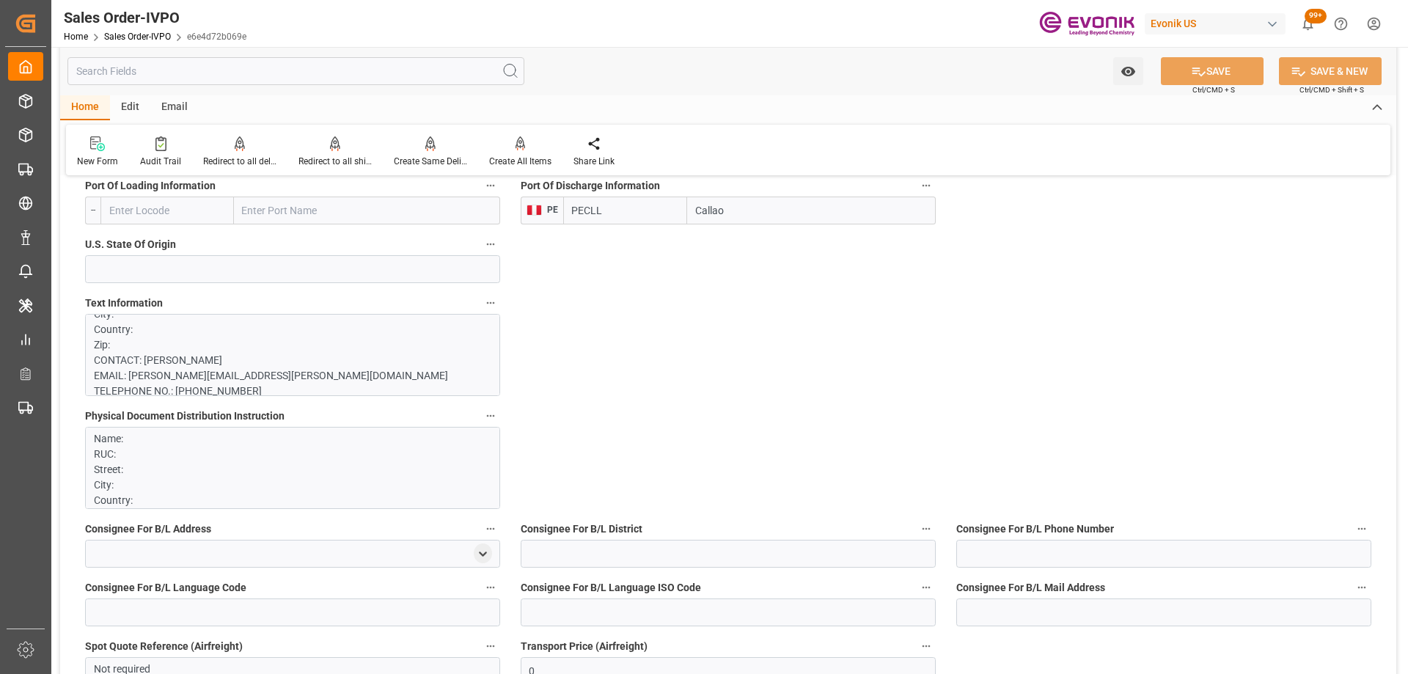
click at [342, 444] on p "Name: RUC: Street: City: Country: Zip: CONTACT: Aaron Arias EMAIL: aaron.arias@…" at bounding box center [287, 577] width 386 height 293
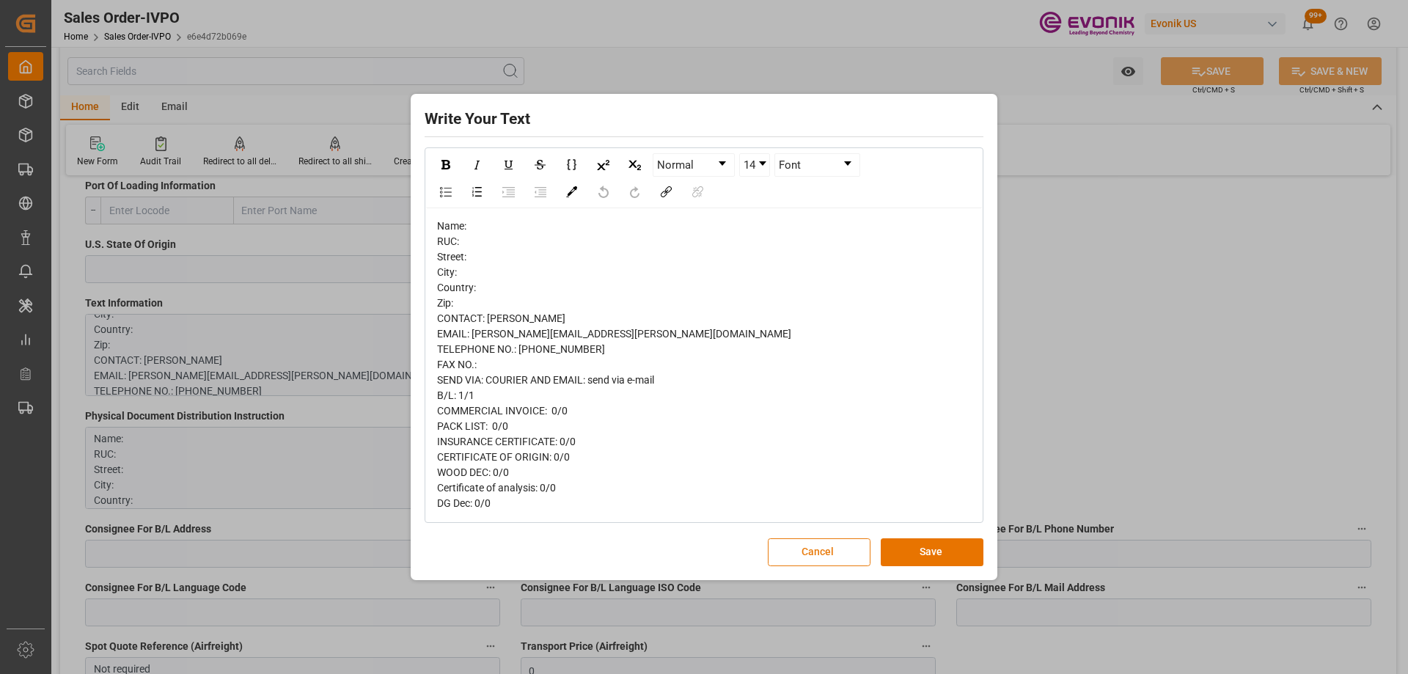
click at [807, 542] on button "Cancel" at bounding box center [819, 552] width 103 height 28
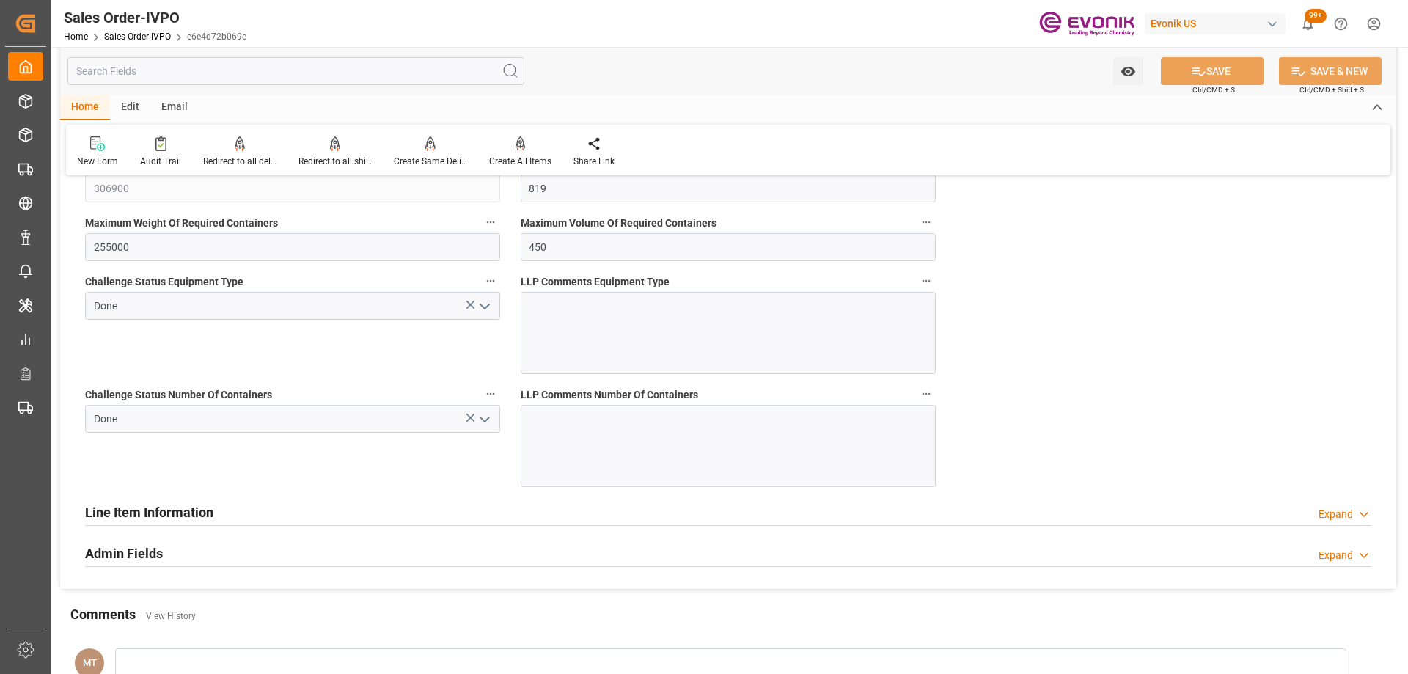
scroll to position [4095, 0]
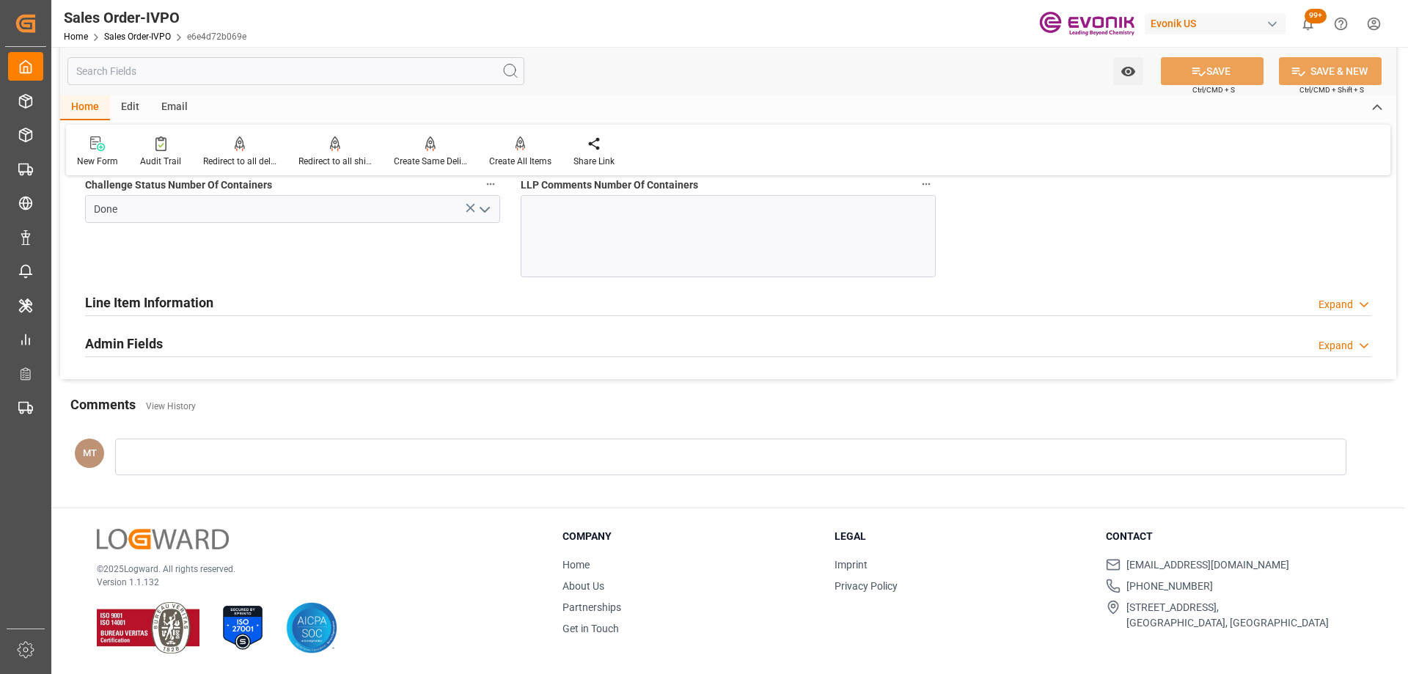
click at [323, 299] on div "Line Item Information Expand" at bounding box center [728, 301] width 1286 height 28
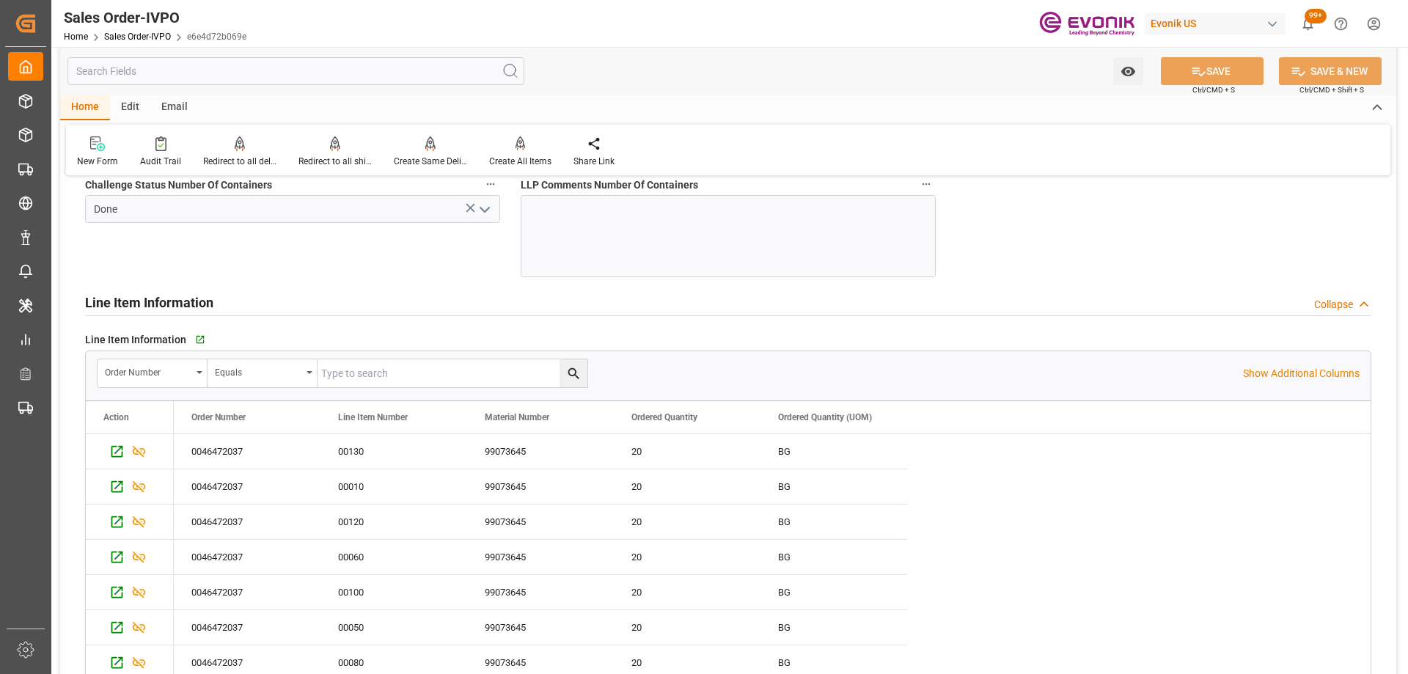
scroll to position [4516, 0]
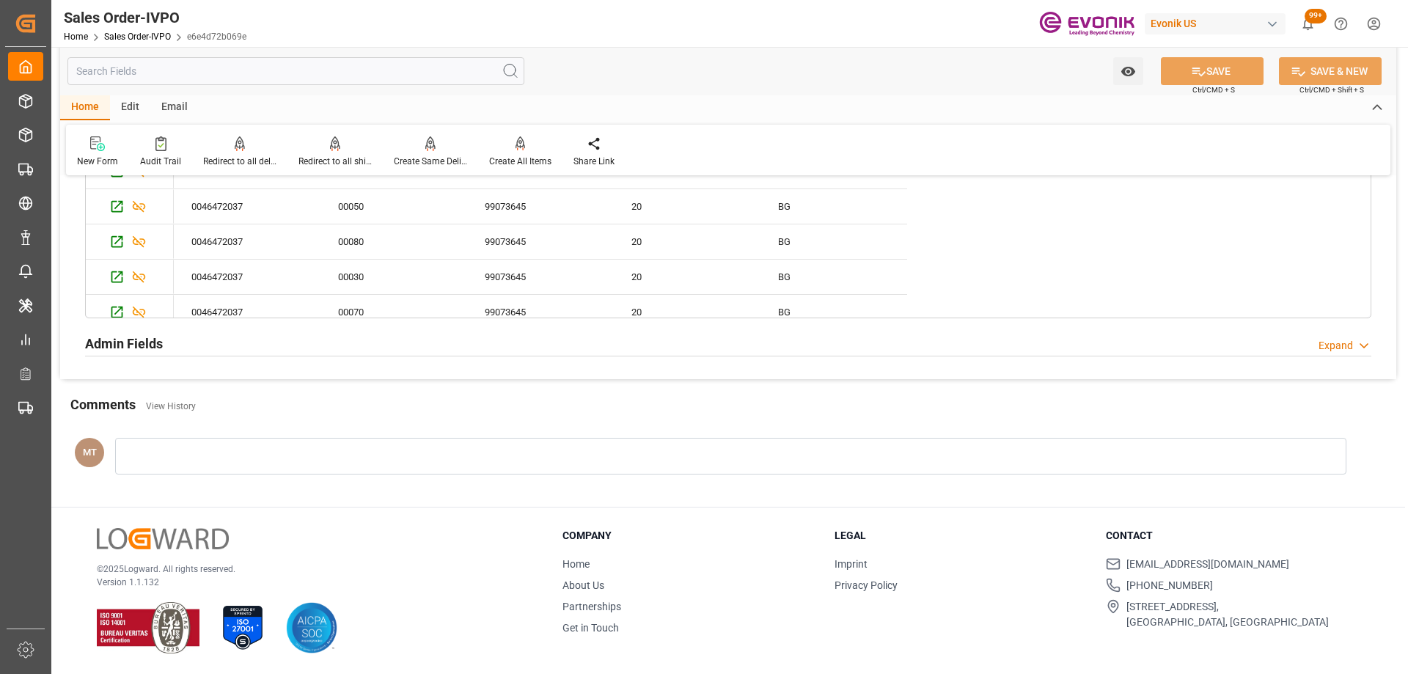
click at [344, 347] on div "Admin Fields Expand" at bounding box center [728, 342] width 1286 height 28
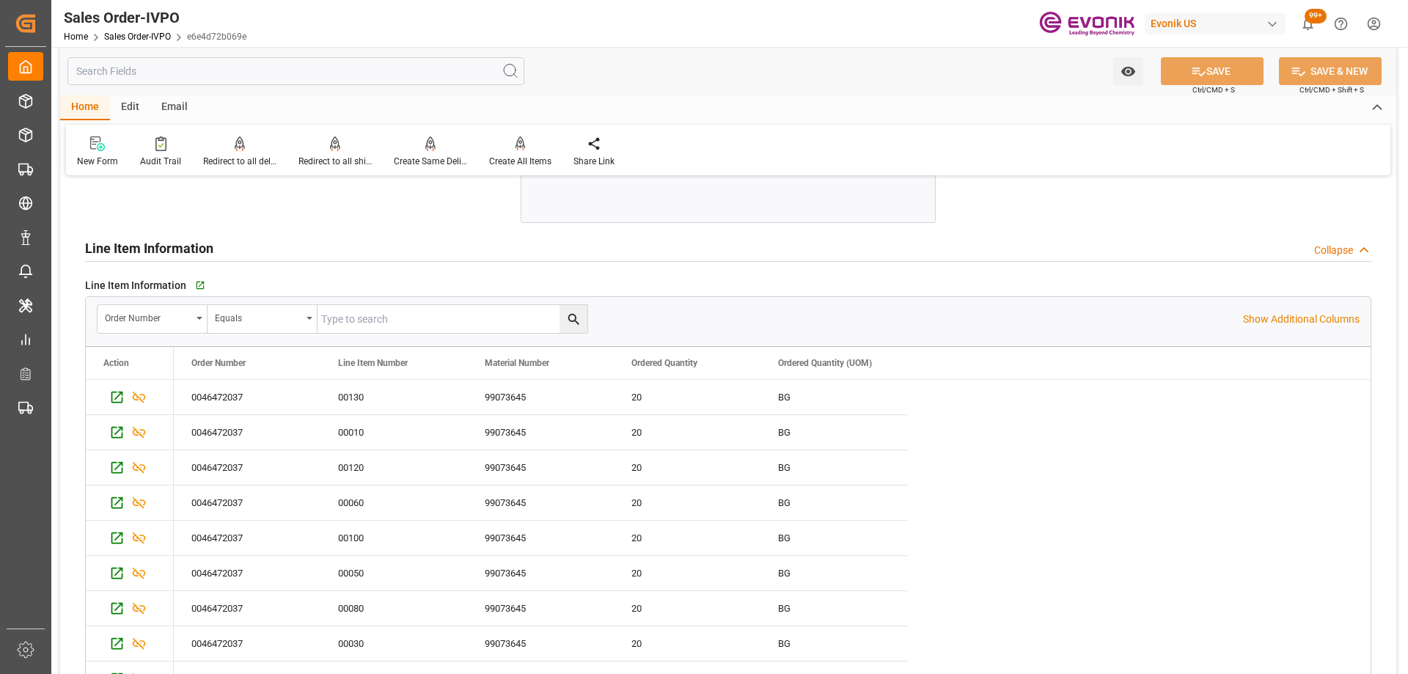
scroll to position [3709, 0]
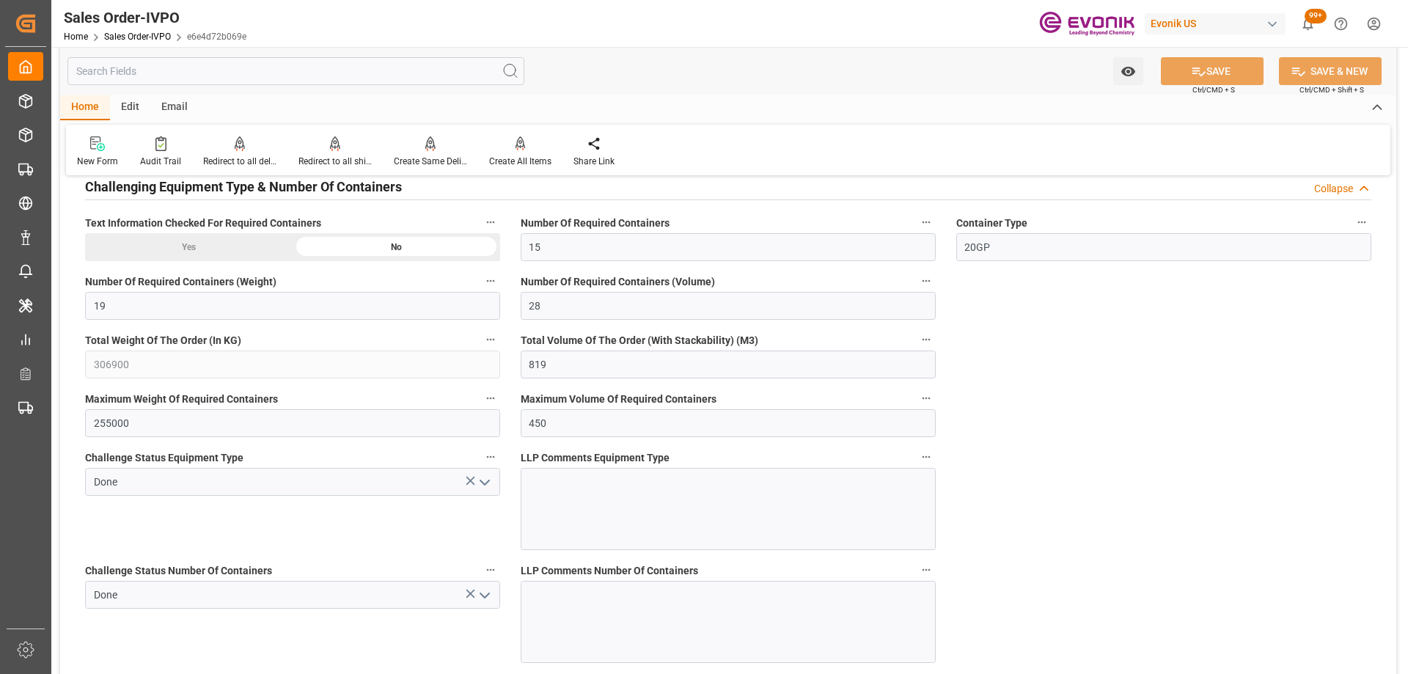
click at [246, 58] on input "text" at bounding box center [295, 71] width 457 height 28
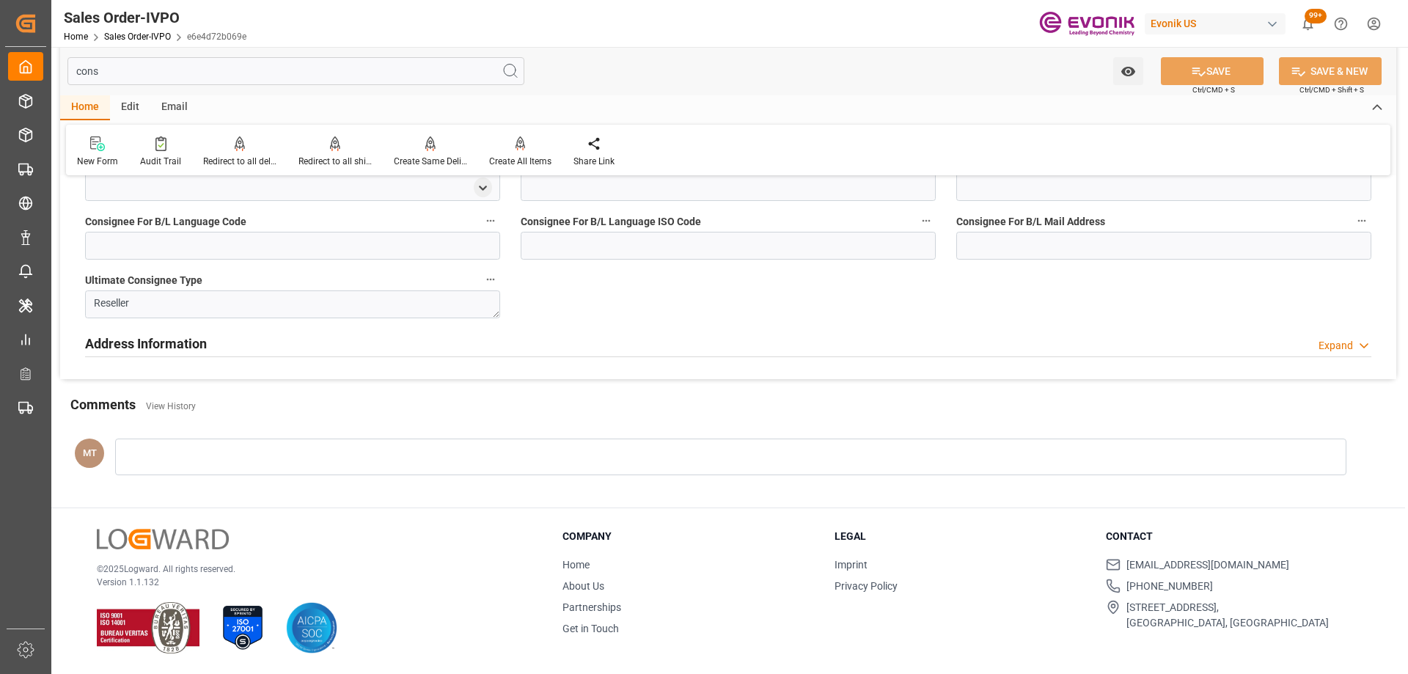
scroll to position [0, 0]
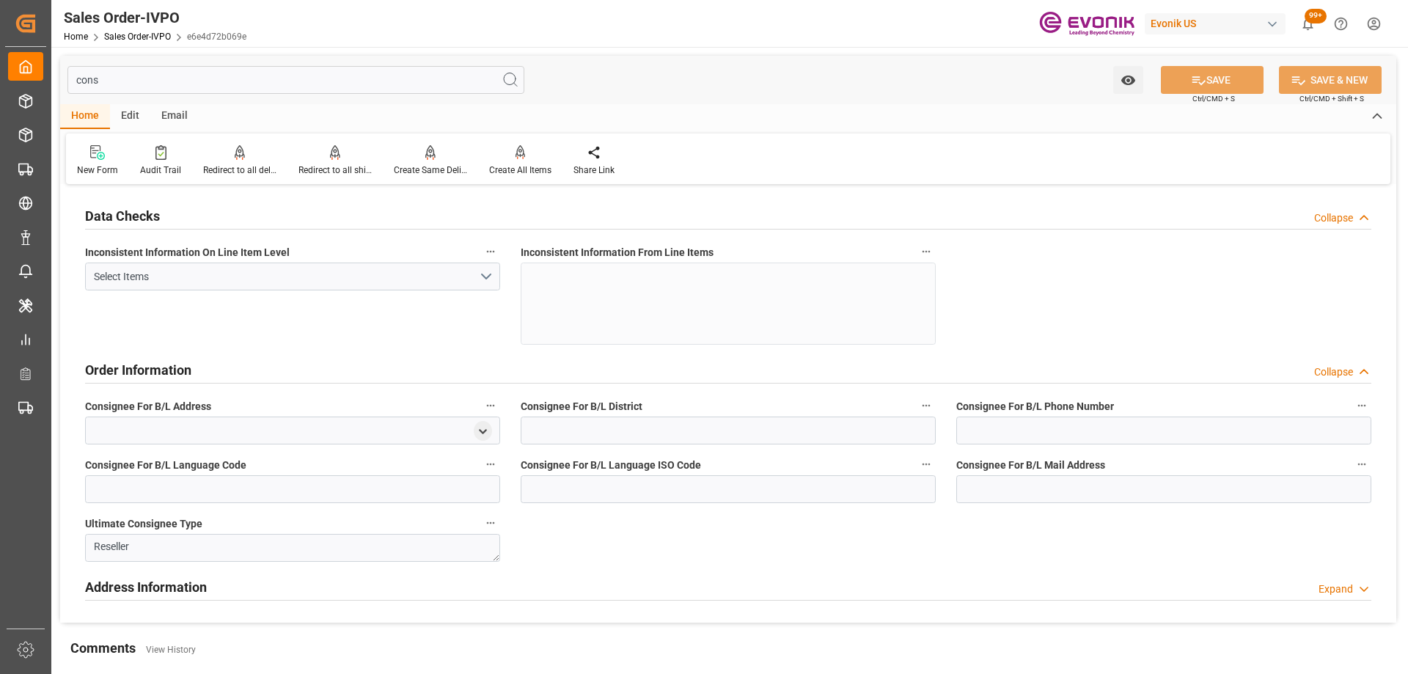
type input "cons"
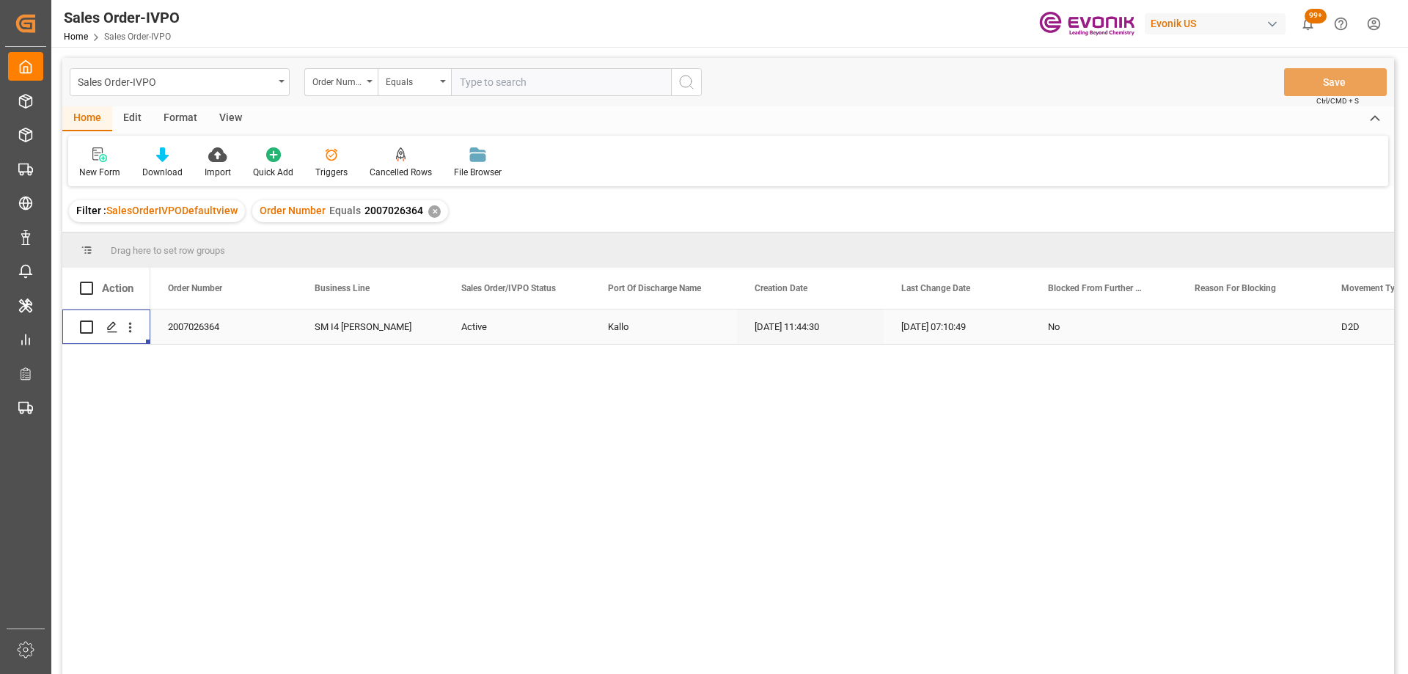
click at [508, 79] on input "text" at bounding box center [561, 82] width 220 height 28
paste input "2007184114"
type input "2007184114"
click at [677, 82] on button "search button" at bounding box center [686, 82] width 31 height 28
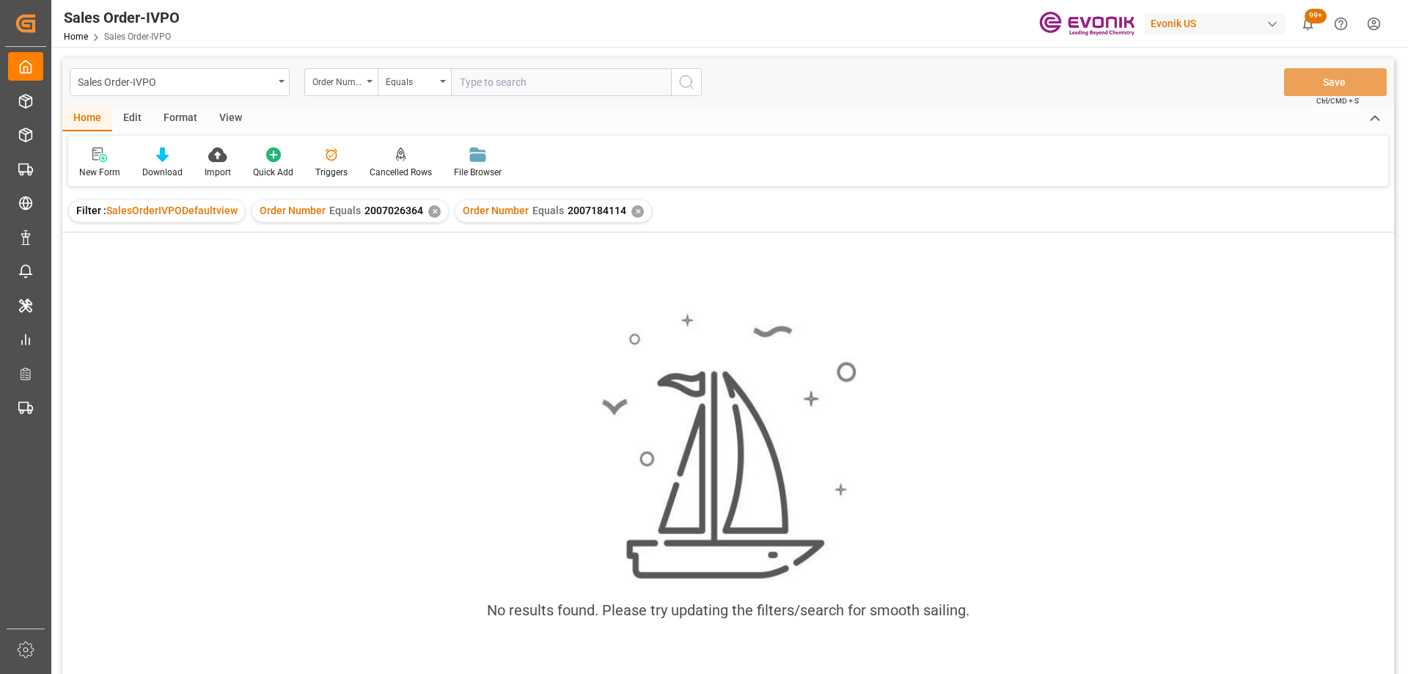
click at [429, 210] on div "✕" at bounding box center [434, 211] width 12 height 12
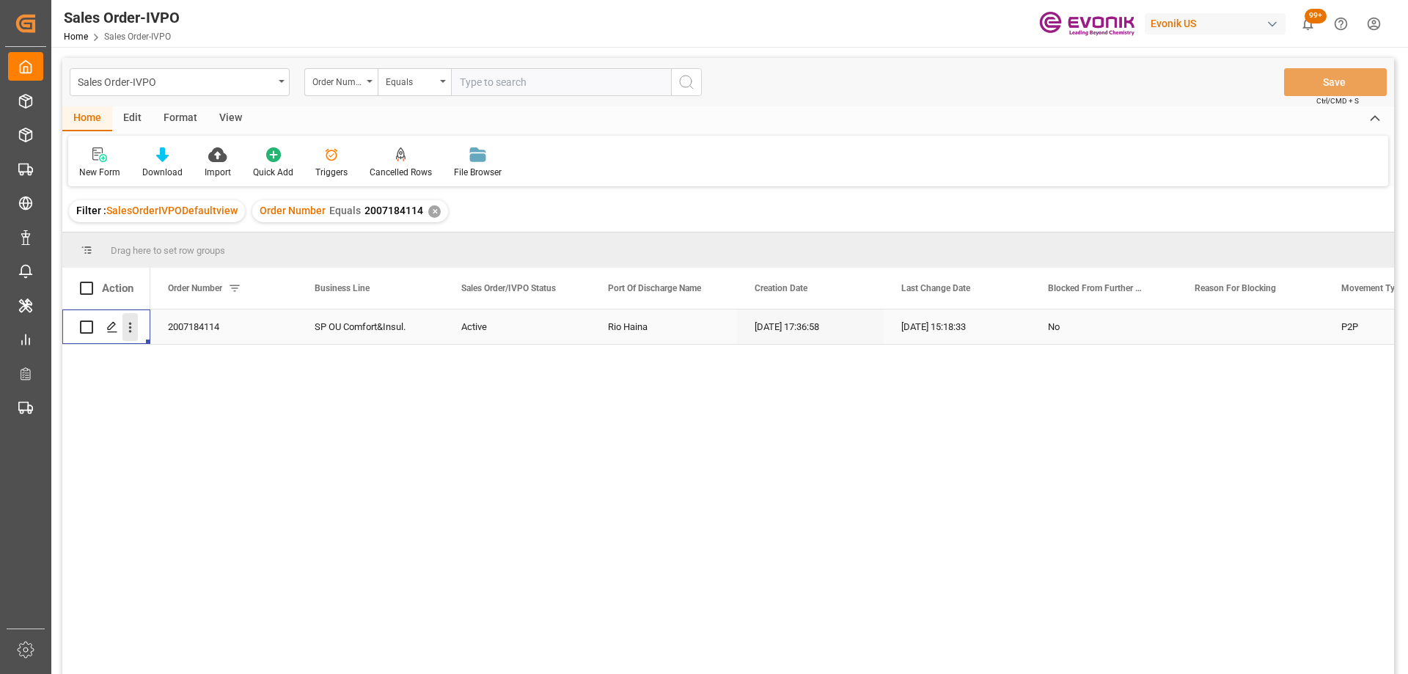
click at [131, 331] on icon "open menu" at bounding box center [130, 328] width 3 height 10
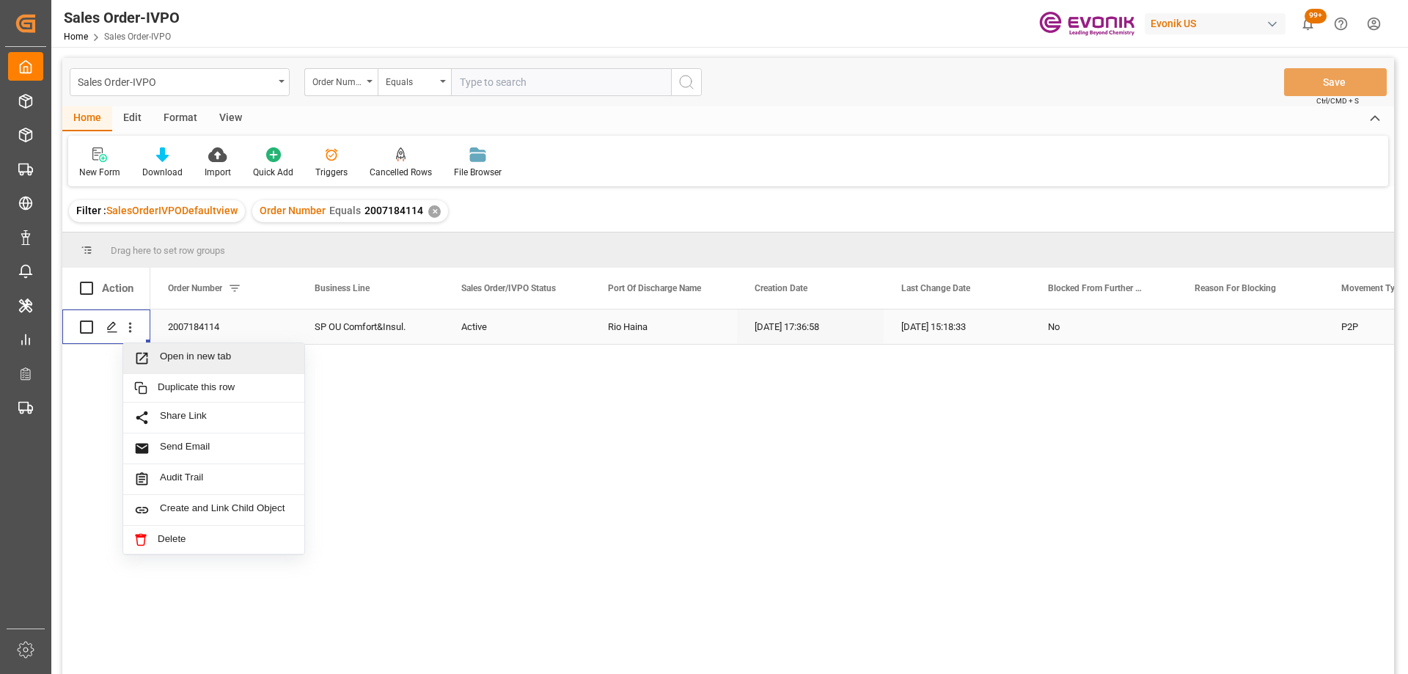
click at [185, 358] on span "Open in new tab" at bounding box center [226, 357] width 133 height 15
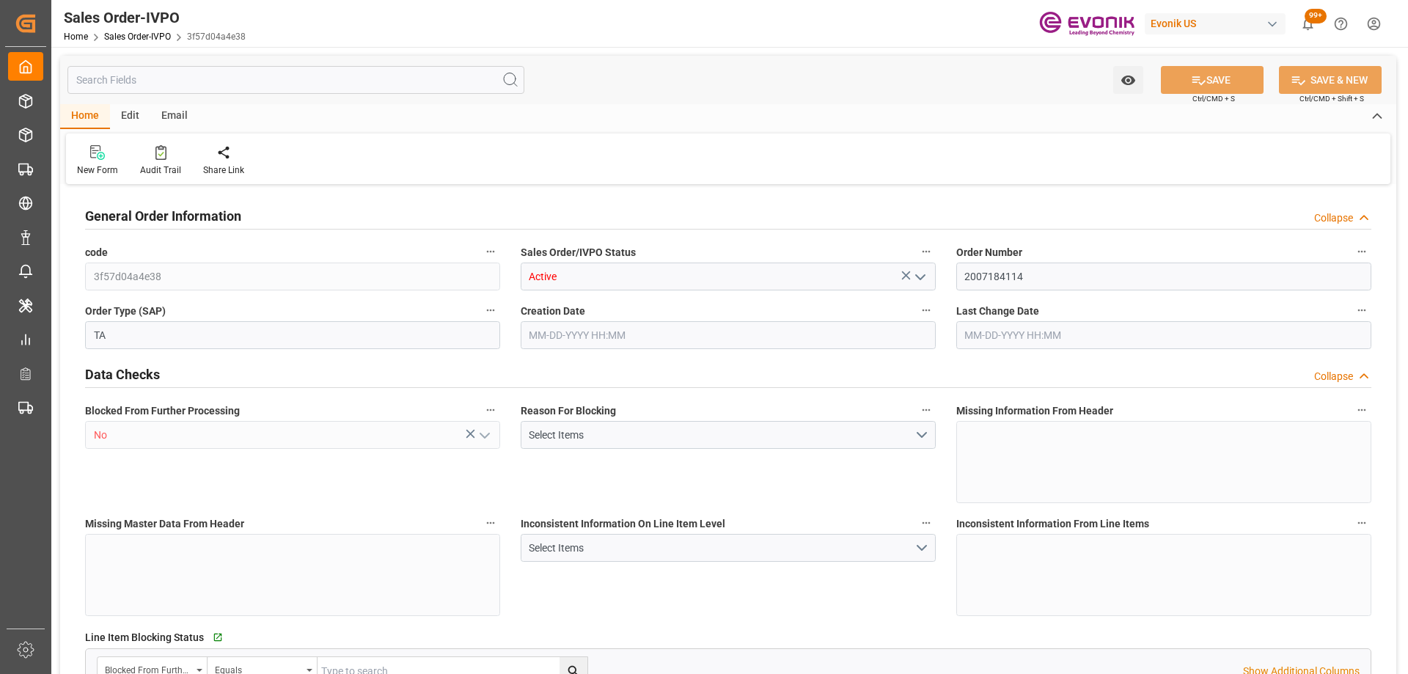
type input "DOHAI"
type input "0"
type input "1"
type input "2340"
type input "[DATE] 17:36"
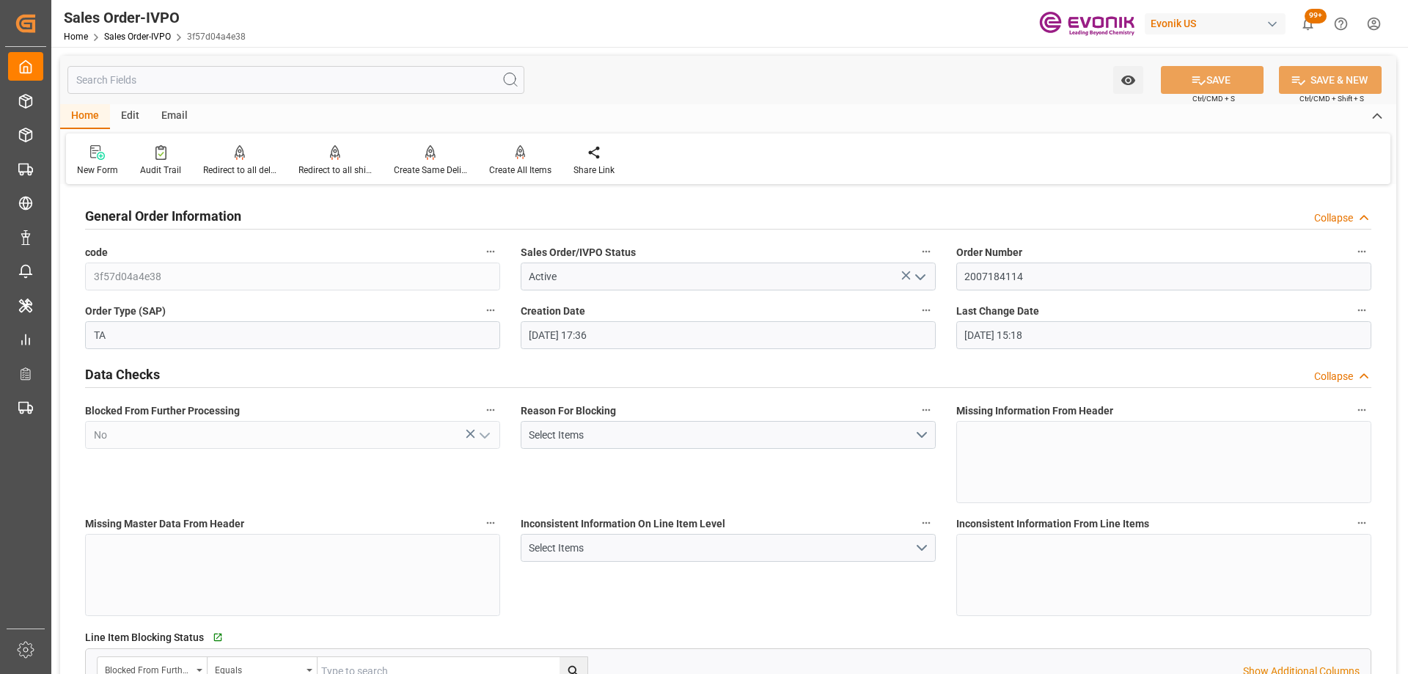
type input "[DATE] 15:18"
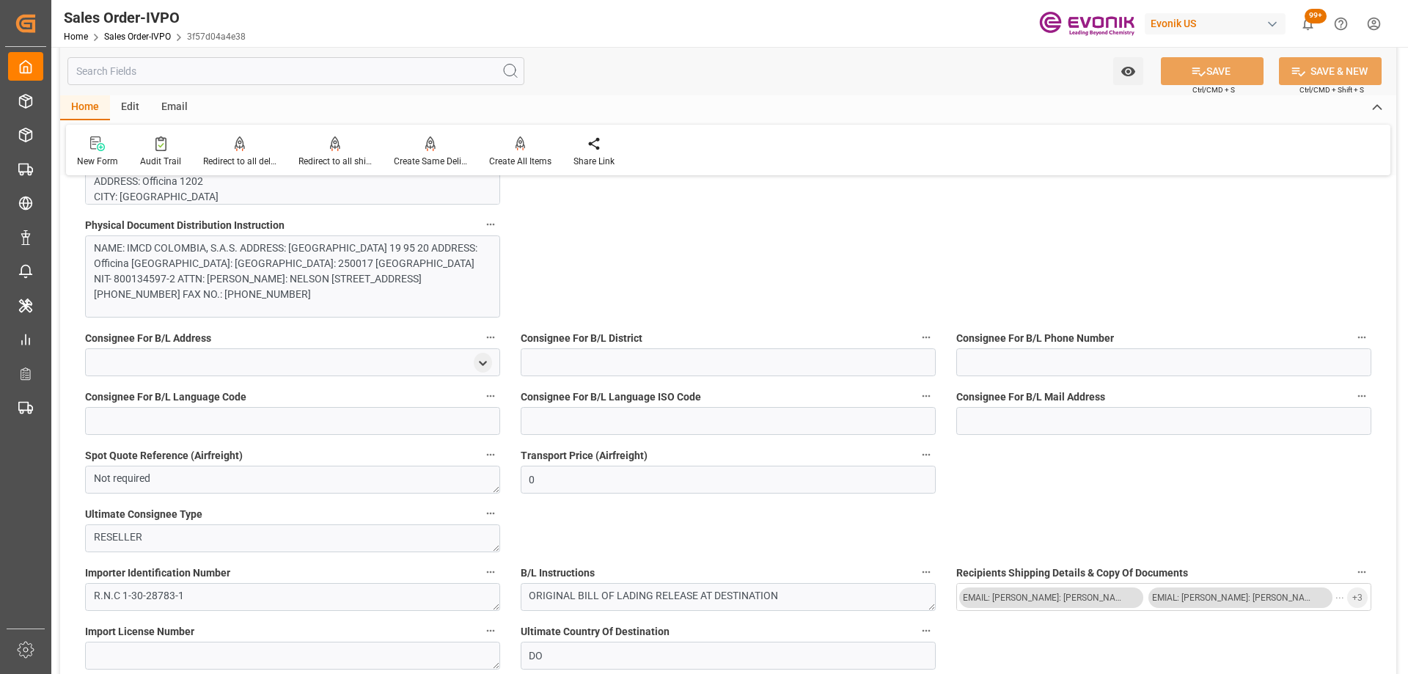
scroll to position [1026, 0]
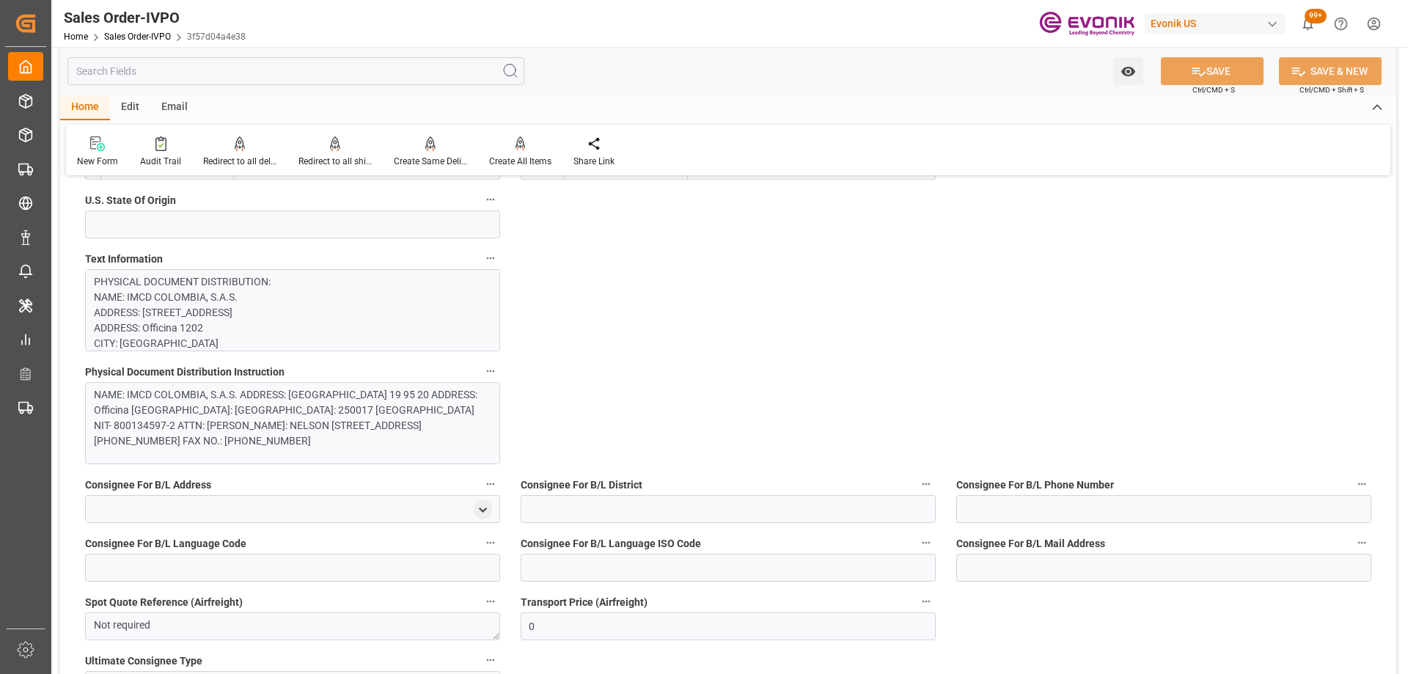
click at [263, 405] on div "NAME: IMCD COLOMBIA, S.A.S. ADDRESS: [GEOGRAPHIC_DATA] 19 95 20 ADDRESS: Offici…" at bounding box center [287, 418] width 386 height 62
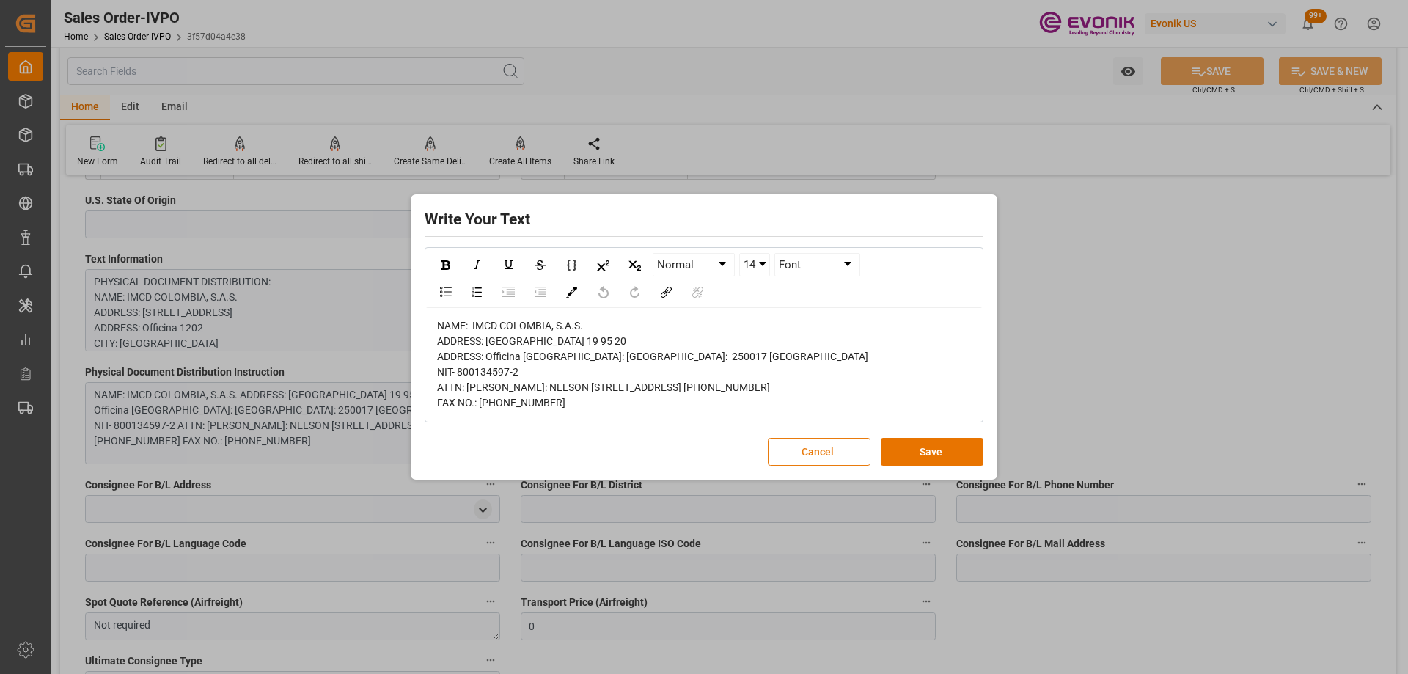
click at [817, 466] on button "Cancel" at bounding box center [819, 452] width 103 height 28
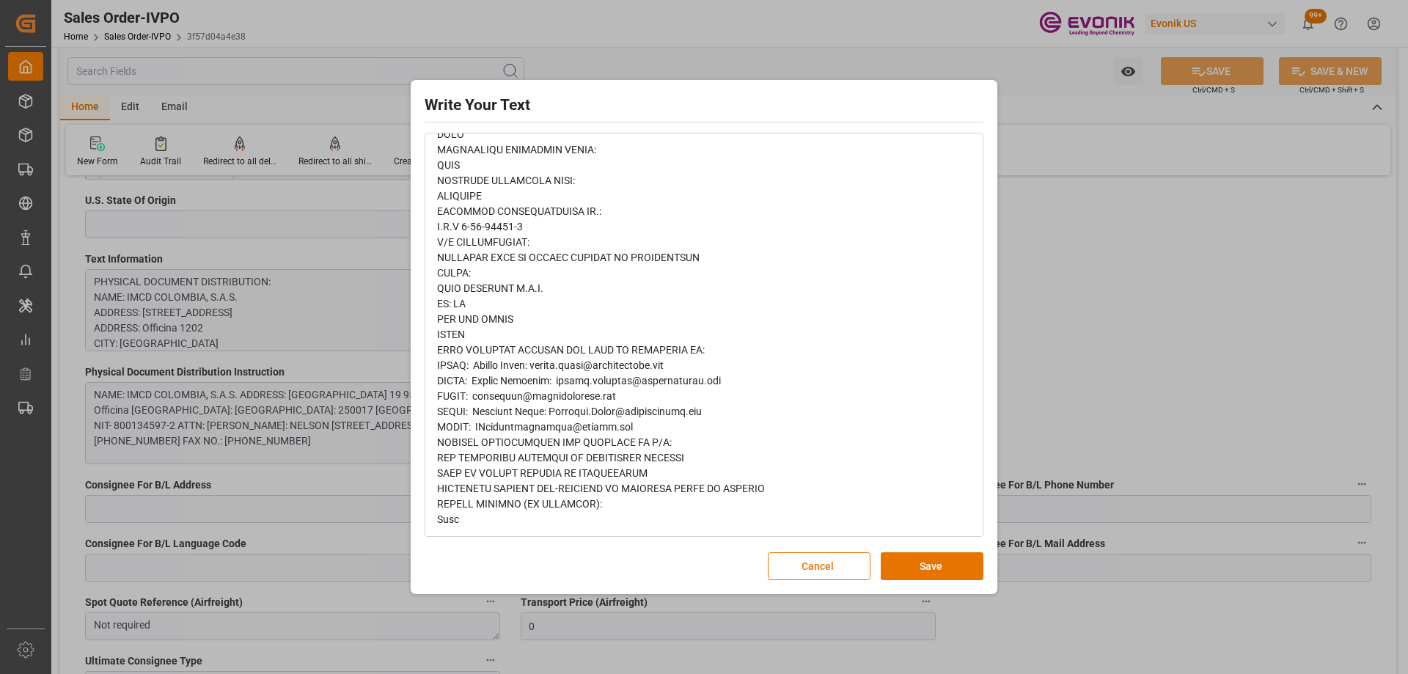
scroll to position [803, 0]
click at [830, 576] on button "Cancel" at bounding box center [819, 566] width 103 height 28
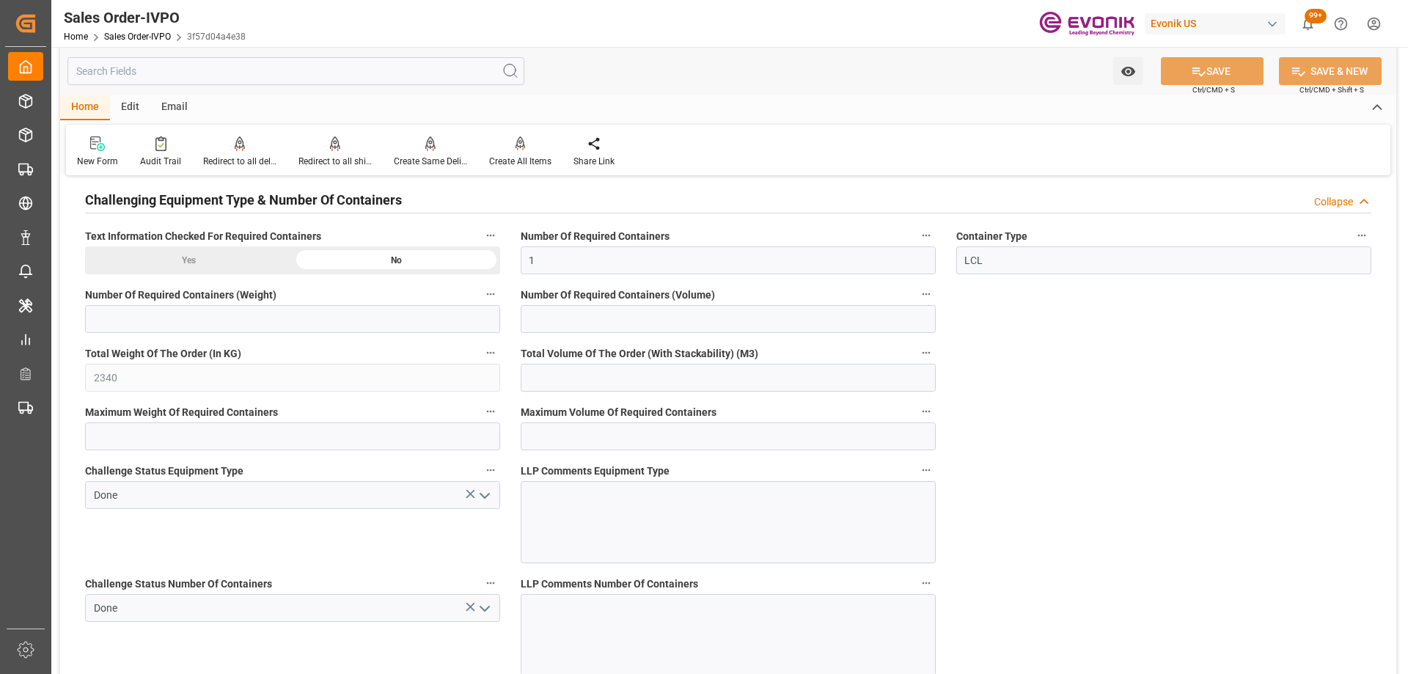
scroll to position [2932, 0]
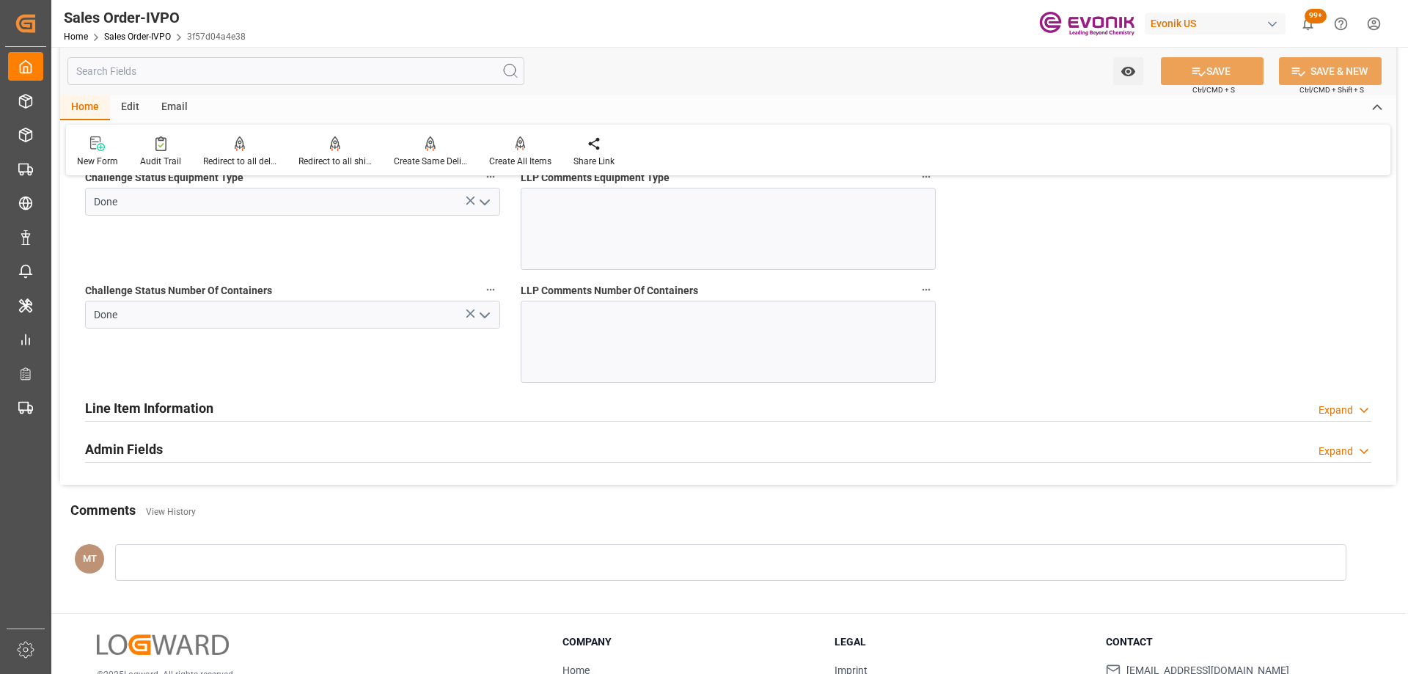
click at [298, 62] on input "text" at bounding box center [295, 71] width 457 height 28
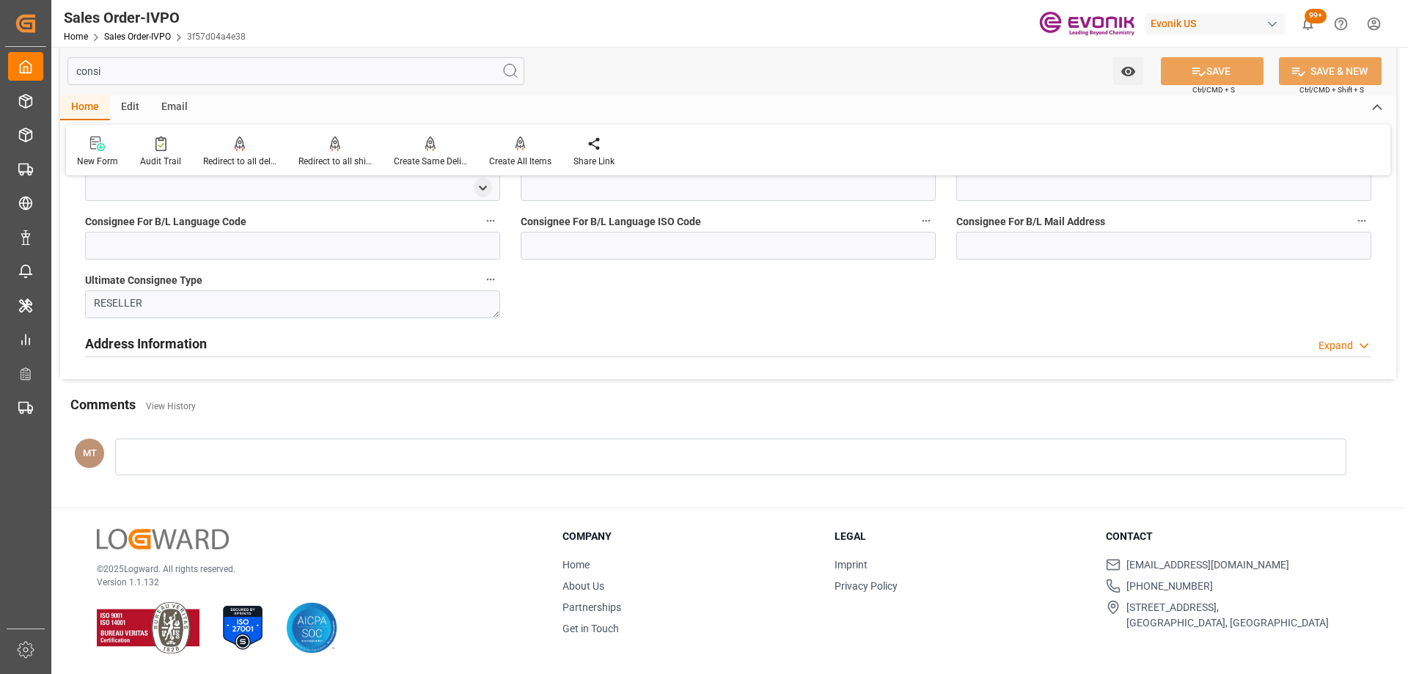
scroll to position [0, 0]
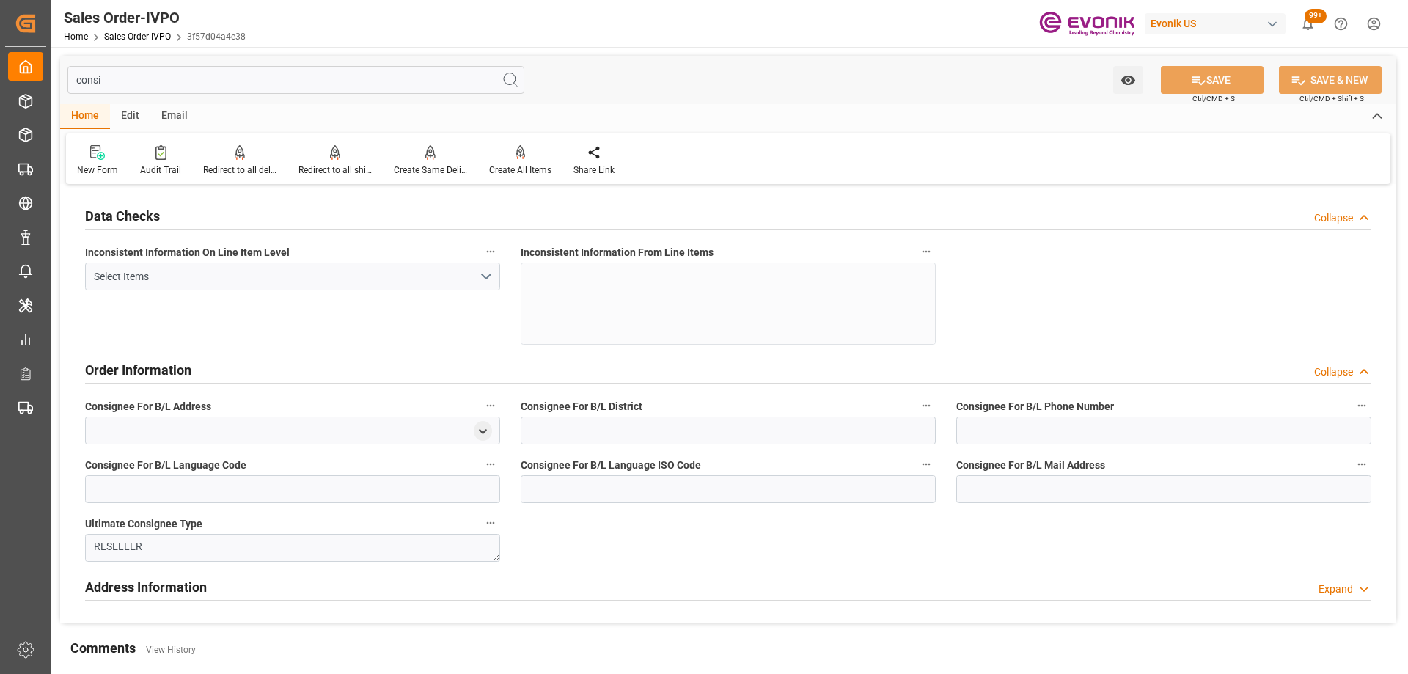
type input "consi"
